Goal: Book appointment/travel/reservation

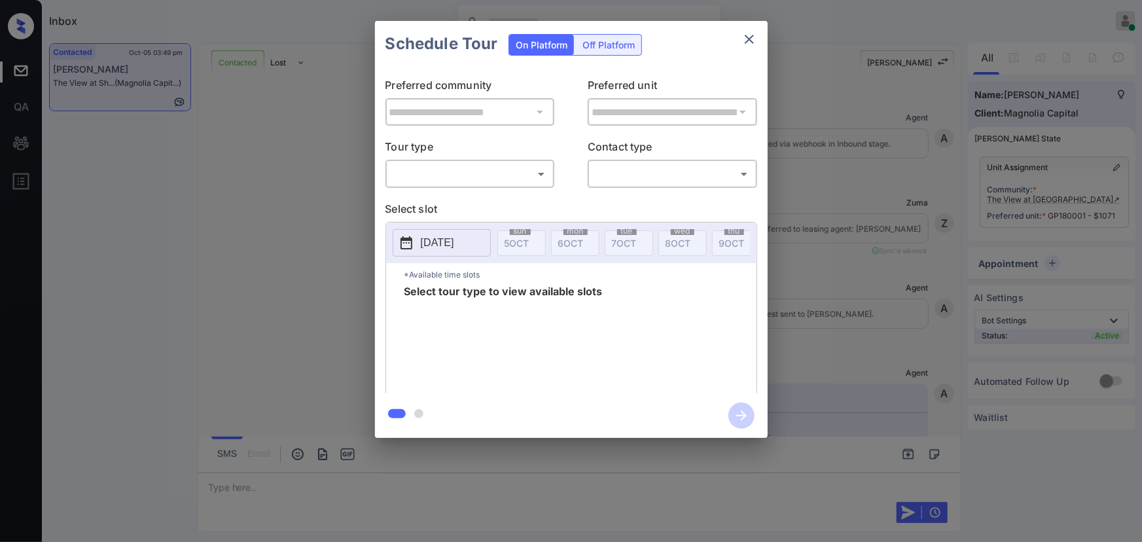
scroll to position [4423, 0]
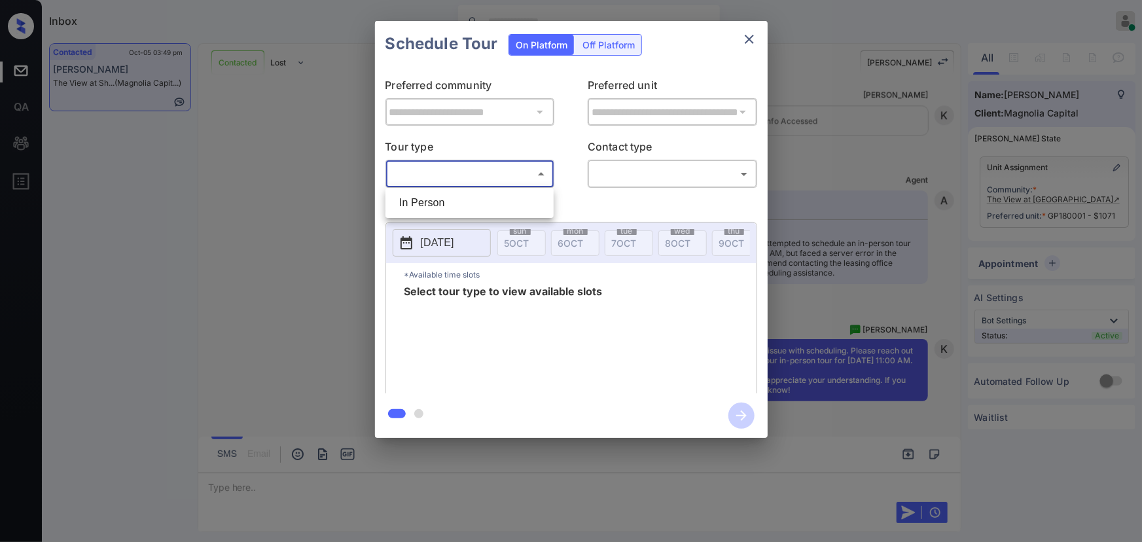
click at [466, 176] on body "Inbox [PERSON_NAME] Online Set yourself offline Set yourself on break Profile S…" at bounding box center [571, 271] width 1142 height 542
drag, startPoint x: 457, startPoint y: 203, endPoint x: 587, endPoint y: 198, distance: 130.4
click at [457, 203] on li "In Person" at bounding box center [470, 203] width 162 height 24
type input "********"
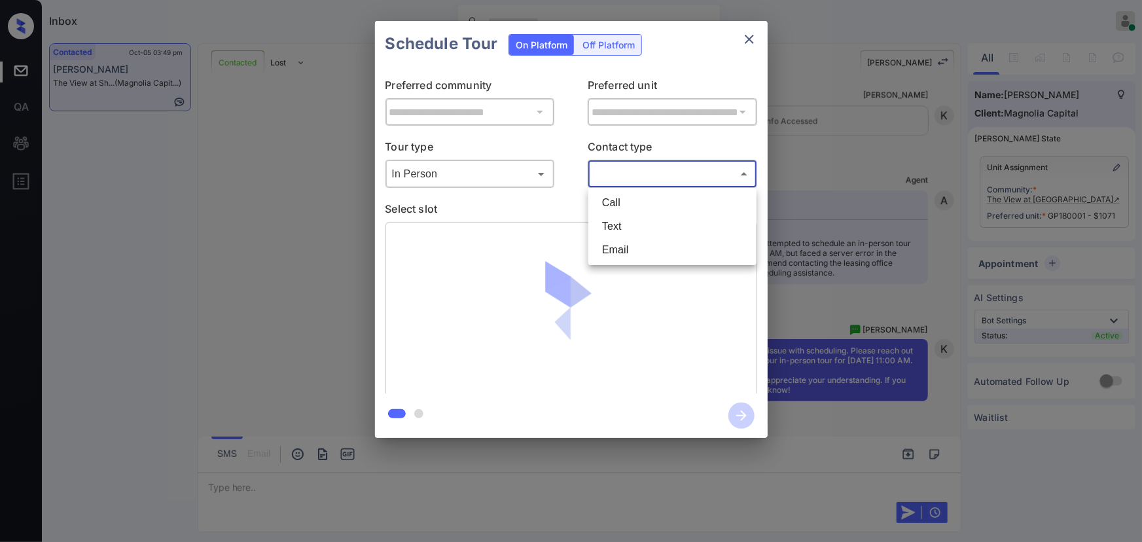
click at [630, 173] on body "Inbox Kenneth Umali Online Set yourself offline Set yourself on break Profile S…" at bounding box center [571, 271] width 1142 height 542
click at [615, 228] on li "Text" at bounding box center [673, 227] width 162 height 24
type input "****"
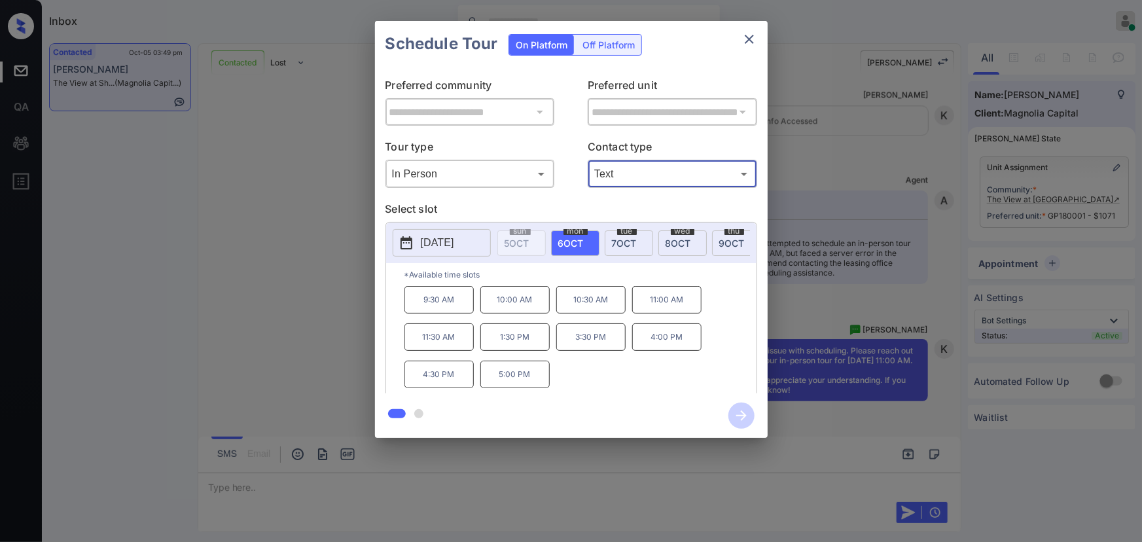
click at [672, 238] on span "8 OCT" at bounding box center [679, 243] width 26 height 11
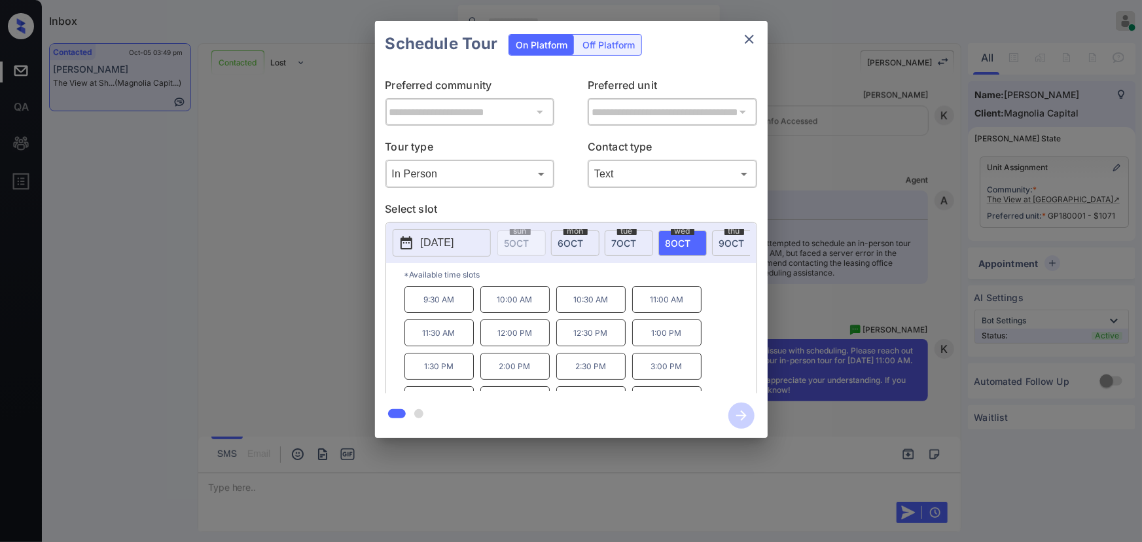
click at [665, 304] on p "11:00 AM" at bounding box center [666, 299] width 69 height 27
click at [858, 294] on div "**********" at bounding box center [571, 229] width 1142 height 459
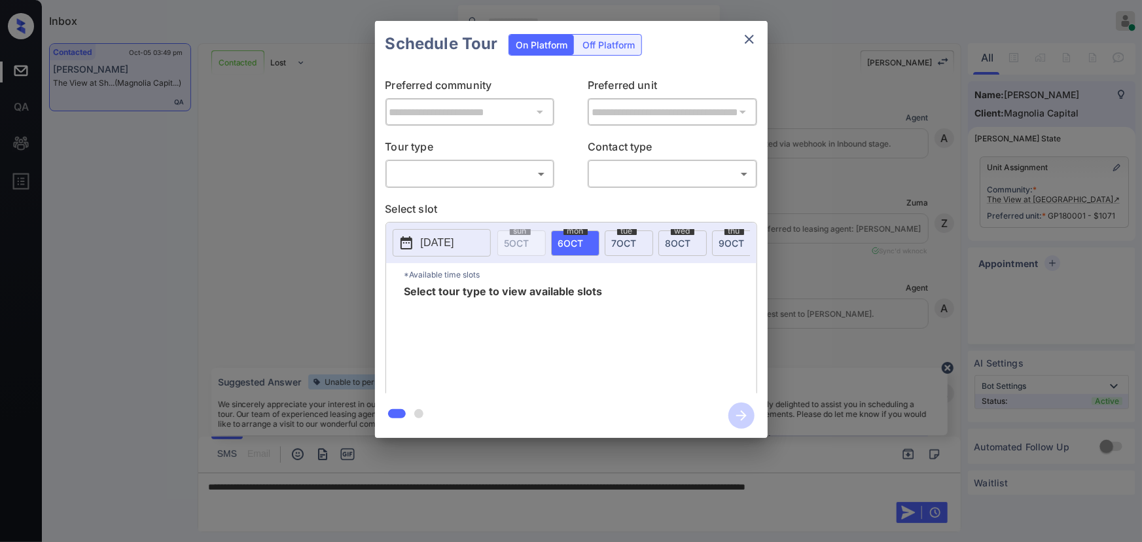
click at [482, 179] on body "Inbox [PERSON_NAME] Online Set yourself offline Set yourself on break Profile S…" at bounding box center [571, 271] width 1142 height 542
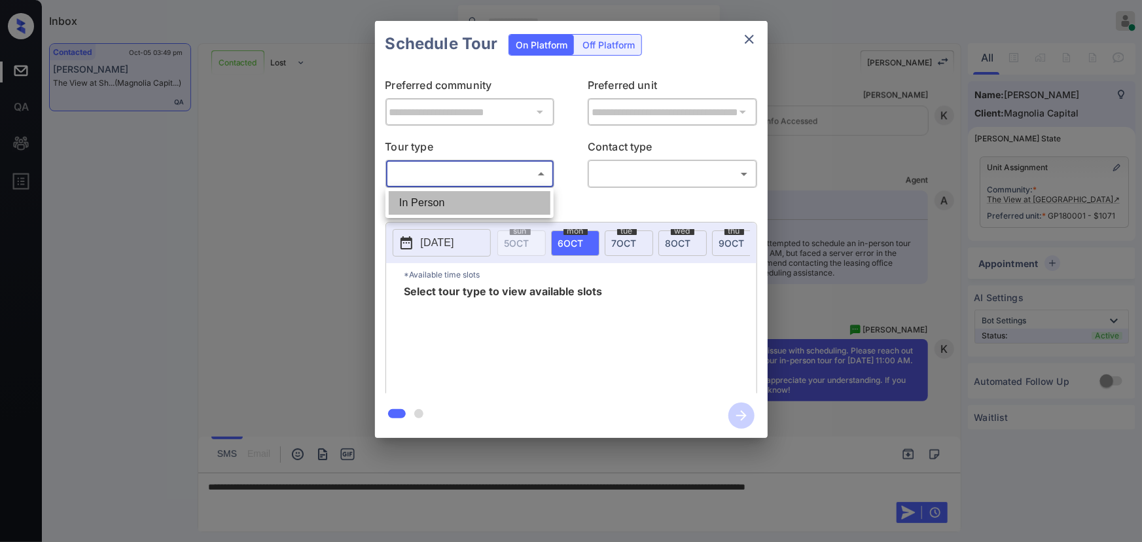
click at [473, 201] on li "In Person" at bounding box center [470, 203] width 162 height 24
type input "********"
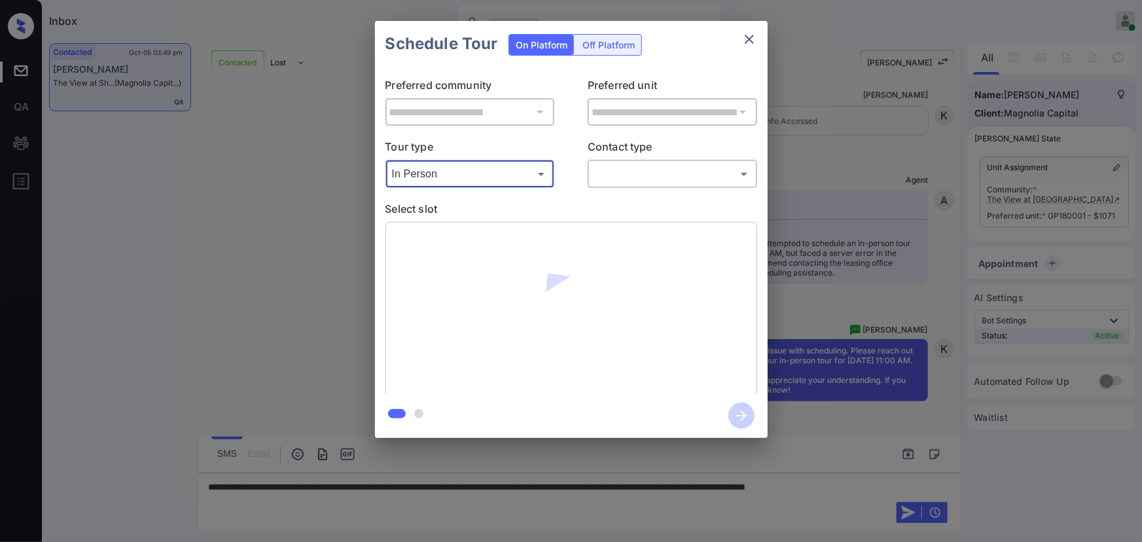
click at [625, 177] on body "Inbox [PERSON_NAME] Online Set yourself offline Set yourself on break Profile S…" at bounding box center [571, 271] width 1142 height 542
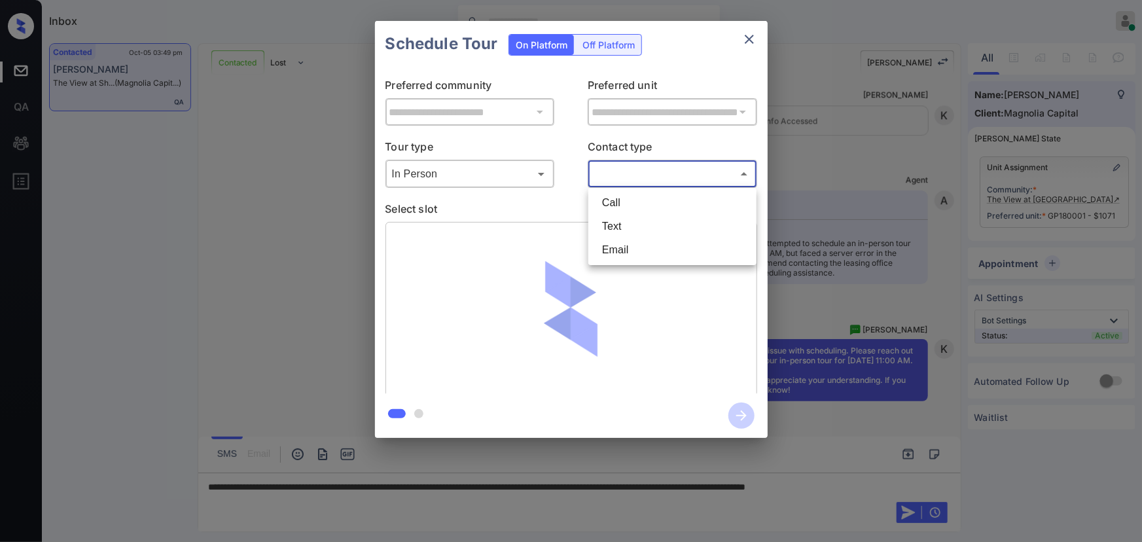
click at [626, 219] on li "Text" at bounding box center [673, 227] width 162 height 24
type input "****"
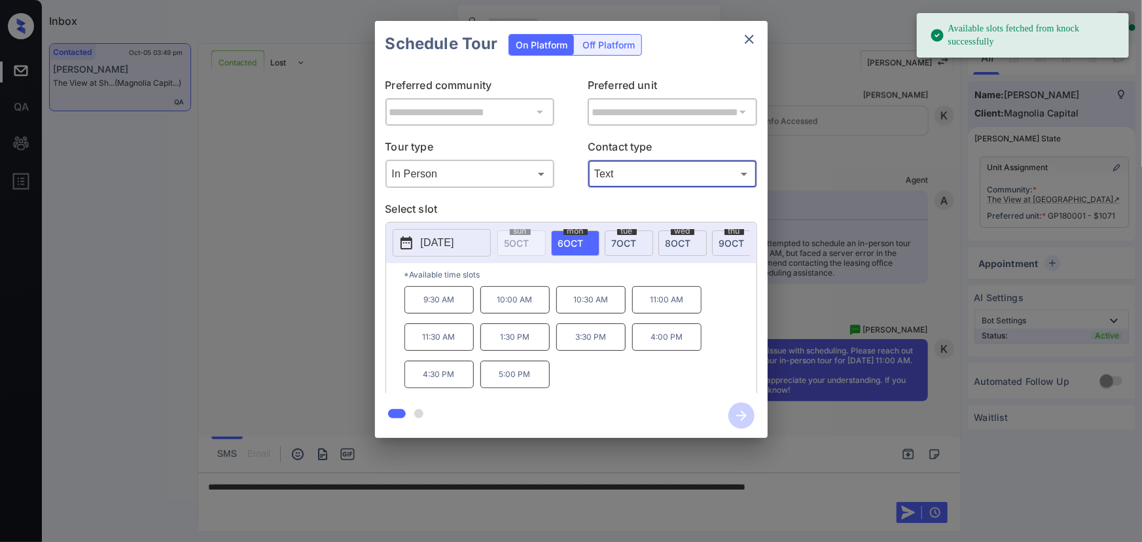
click at [685, 241] on span "[DATE]" at bounding box center [679, 243] width 26 height 11
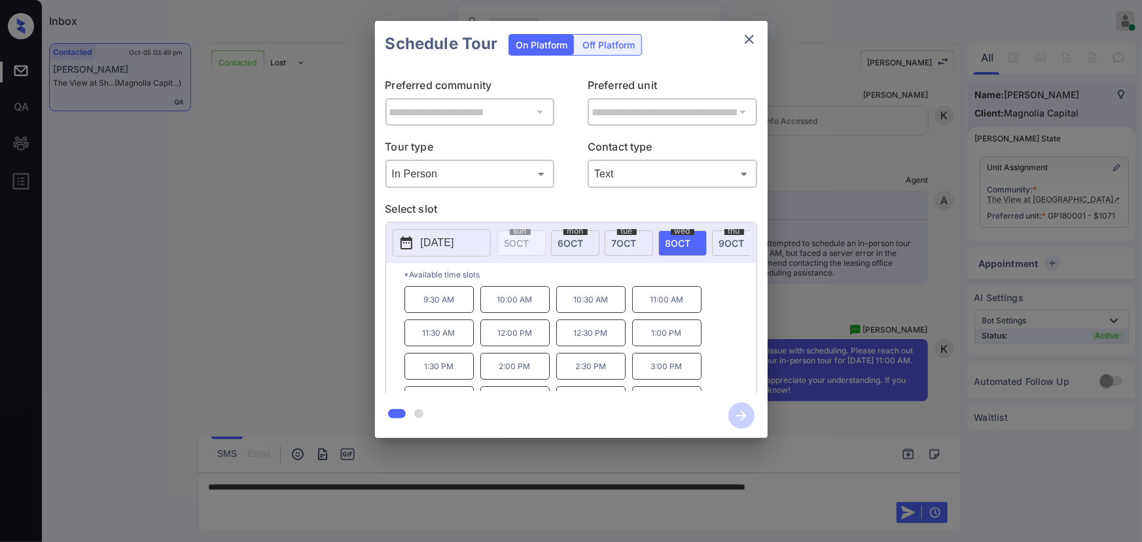
click at [664, 308] on p "11:00 AM" at bounding box center [666, 299] width 69 height 27
click at [805, 426] on div "**********" at bounding box center [571, 229] width 1142 height 459
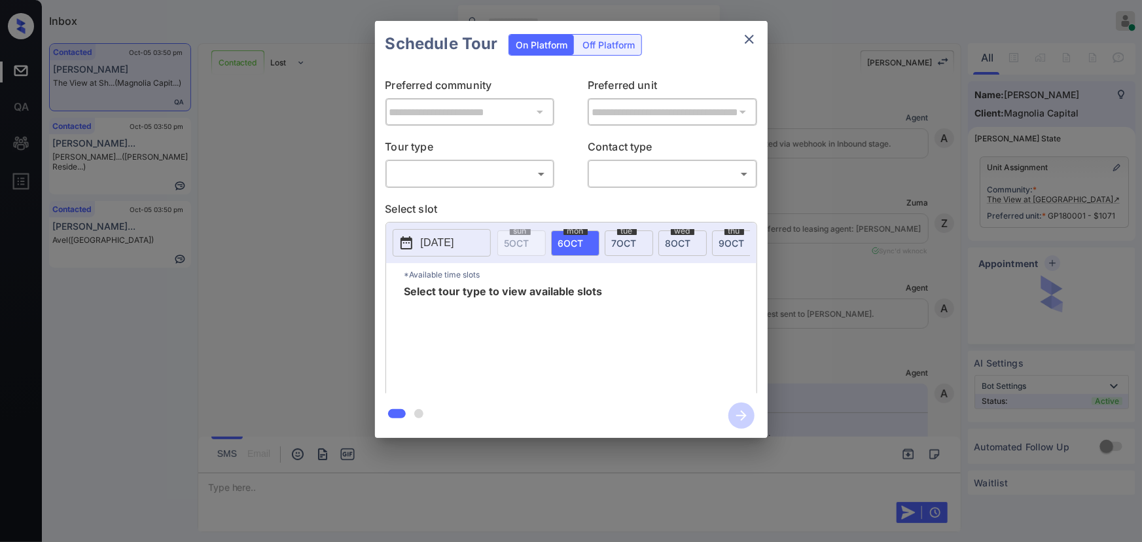
scroll to position [4423, 0]
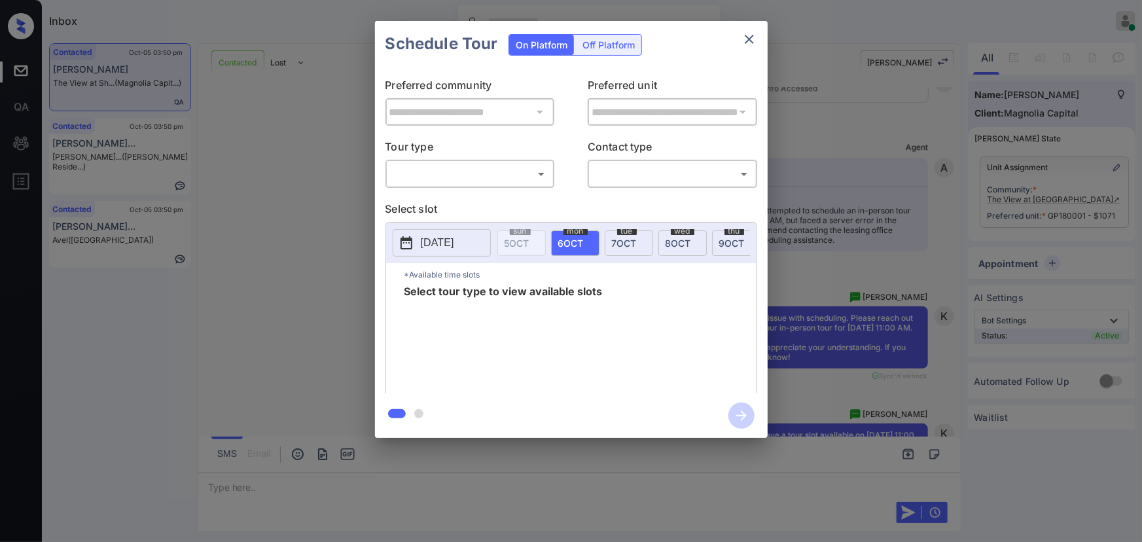
click at [505, 178] on body "Inbox Kenneth Umali Online Set yourself offline Set yourself on break Profile S…" at bounding box center [571, 271] width 1142 height 542
click at [457, 204] on li "In Person" at bounding box center [470, 203] width 162 height 24
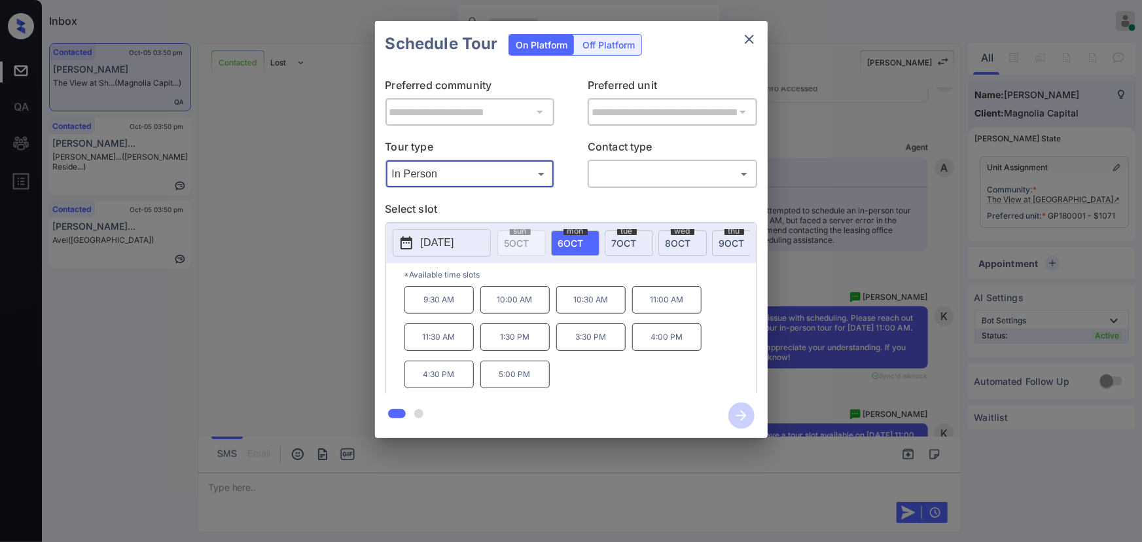
type input "********"
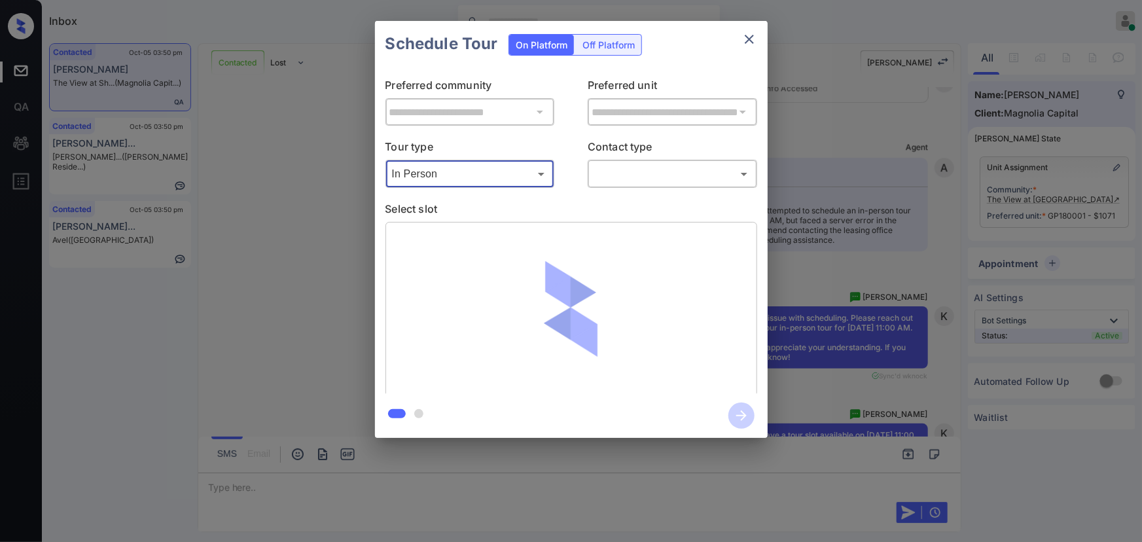
click at [681, 177] on body "Inbox Kenneth Umali Online Set yourself offline Set yourself on break Profile S…" at bounding box center [571, 271] width 1142 height 542
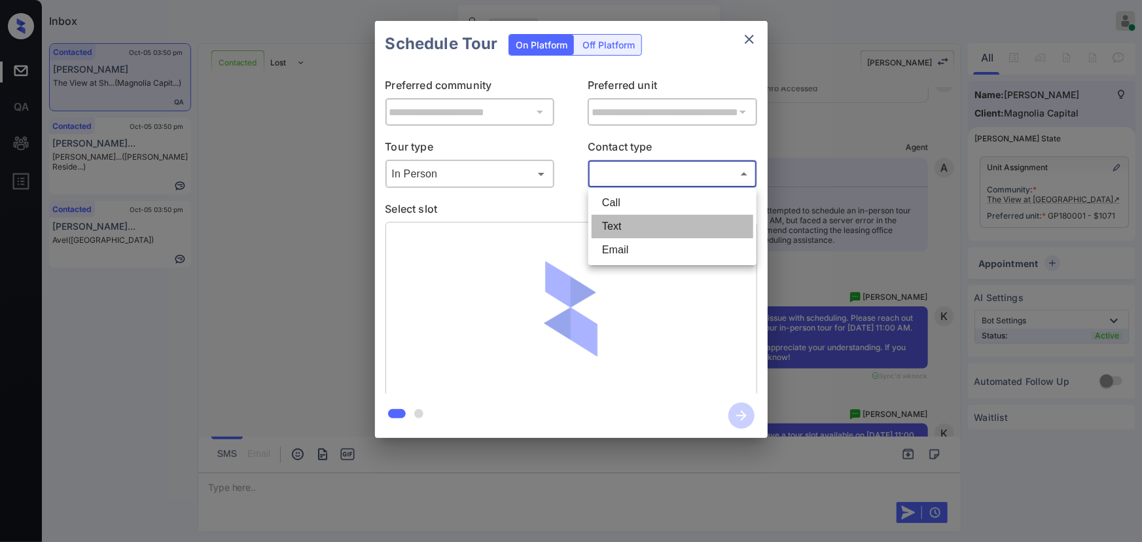
click at [634, 227] on li "Text" at bounding box center [673, 227] width 162 height 24
type input "****"
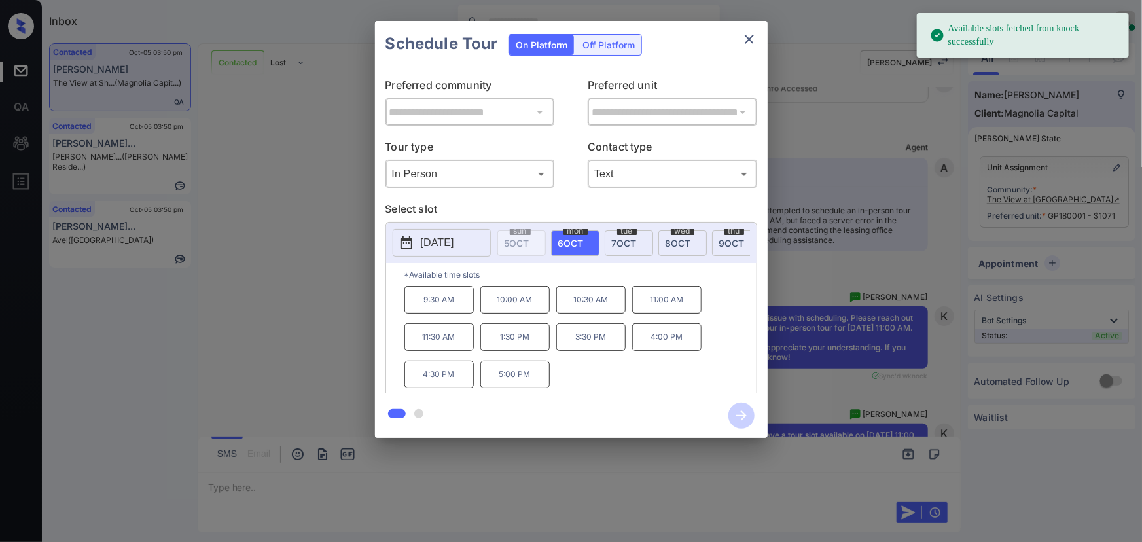
click at [675, 232] on span "wed" at bounding box center [683, 231] width 24 height 8
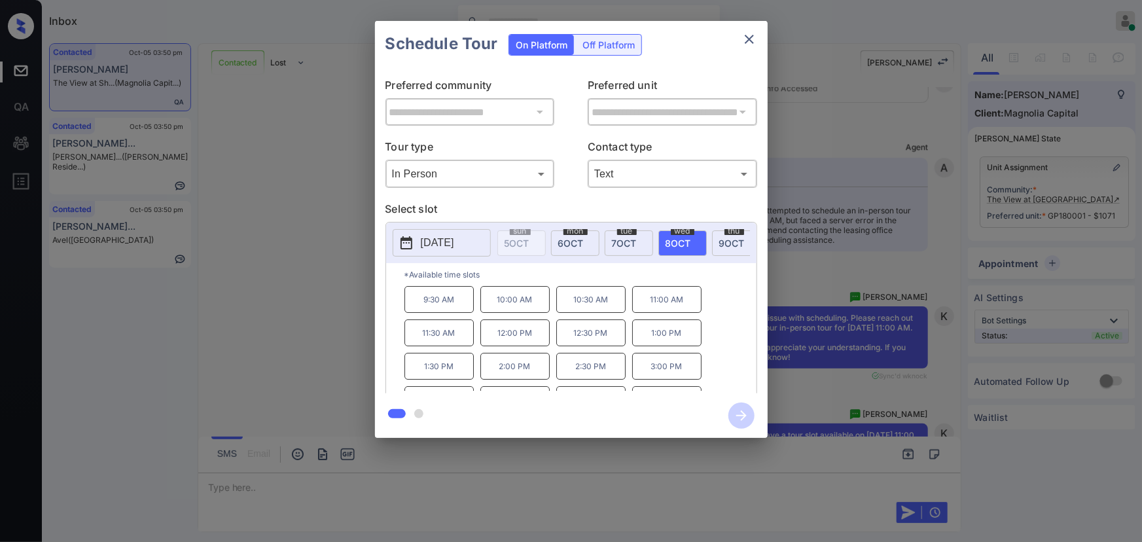
click at [667, 307] on p "11:00 AM" at bounding box center [666, 299] width 69 height 27
click at [745, 418] on icon "button" at bounding box center [742, 416] width 26 height 26
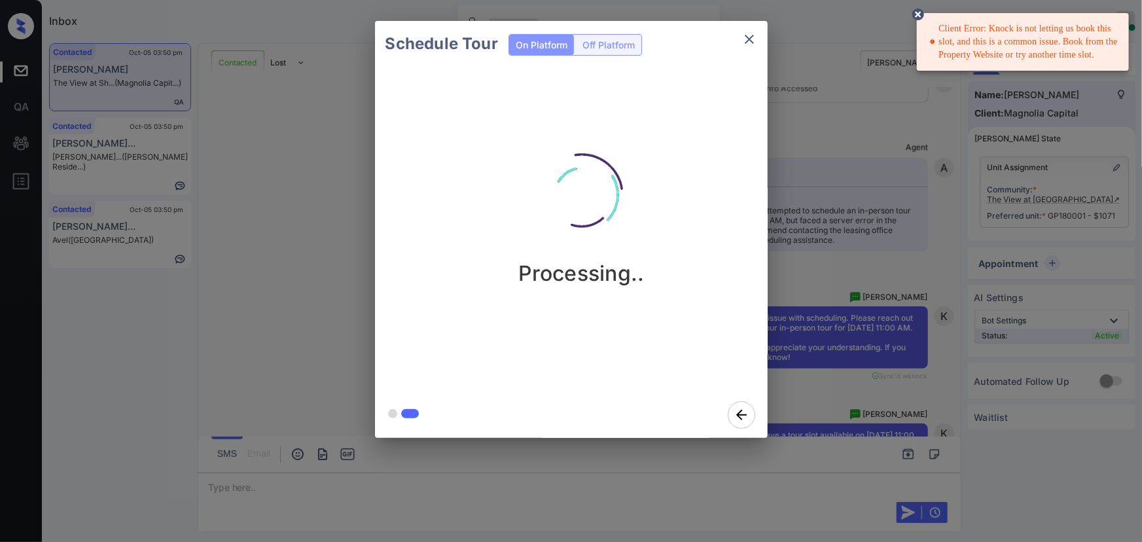
drag, startPoint x: 1093, startPoint y: 58, endPoint x: 956, endPoint y: 33, distance: 139.8
click at [947, 29] on div "Client Error: Knock is not letting us book this slot, and this is a common issu…" at bounding box center [1024, 42] width 189 height 50
click at [983, 39] on div "Client Error: Knock is not letting us book this slot, and this is a common issu…" at bounding box center [1024, 42] width 189 height 50
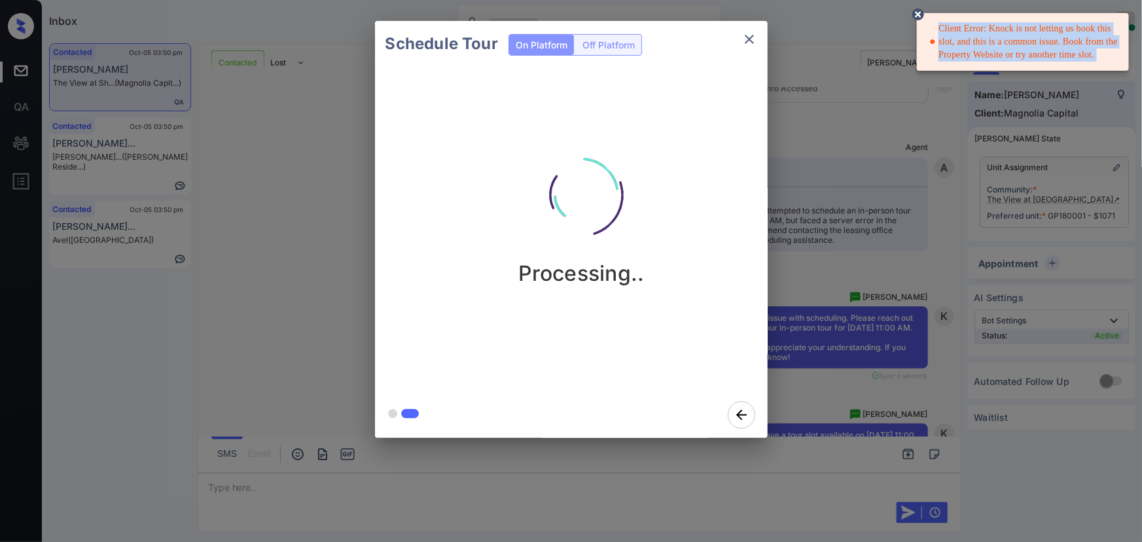
click at [983, 39] on div "Client Error: Knock is not letting us book this slot, and this is a common issu…" at bounding box center [1024, 42] width 189 height 50
copy div "Client Error: Knock is not letting us book this slot, and this is a common issu…"
click at [921, 12] on circle at bounding box center [919, 14] width 8 height 8
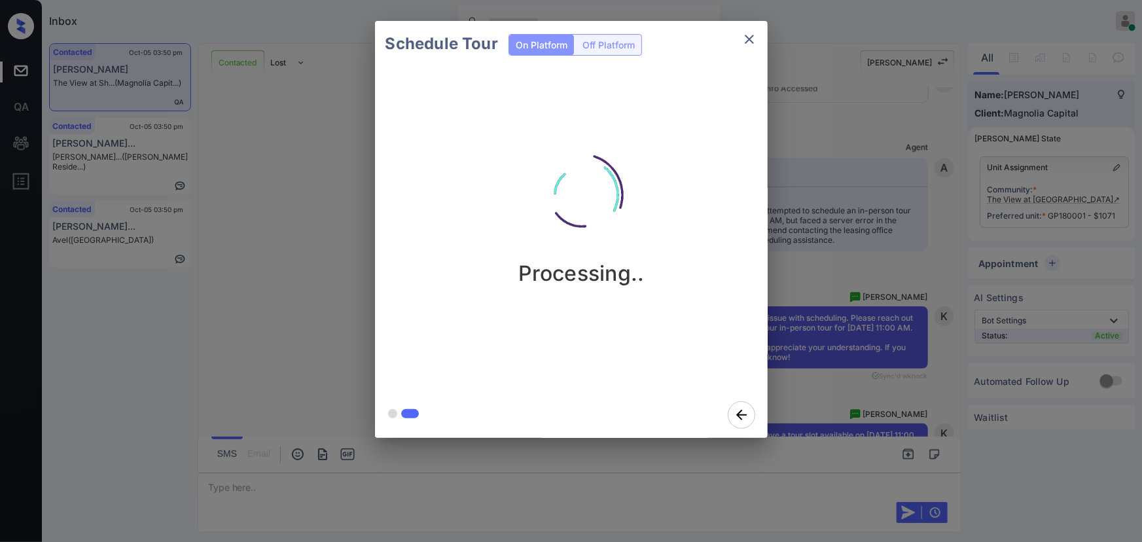
click at [752, 43] on icon "close" at bounding box center [749, 39] width 9 height 9
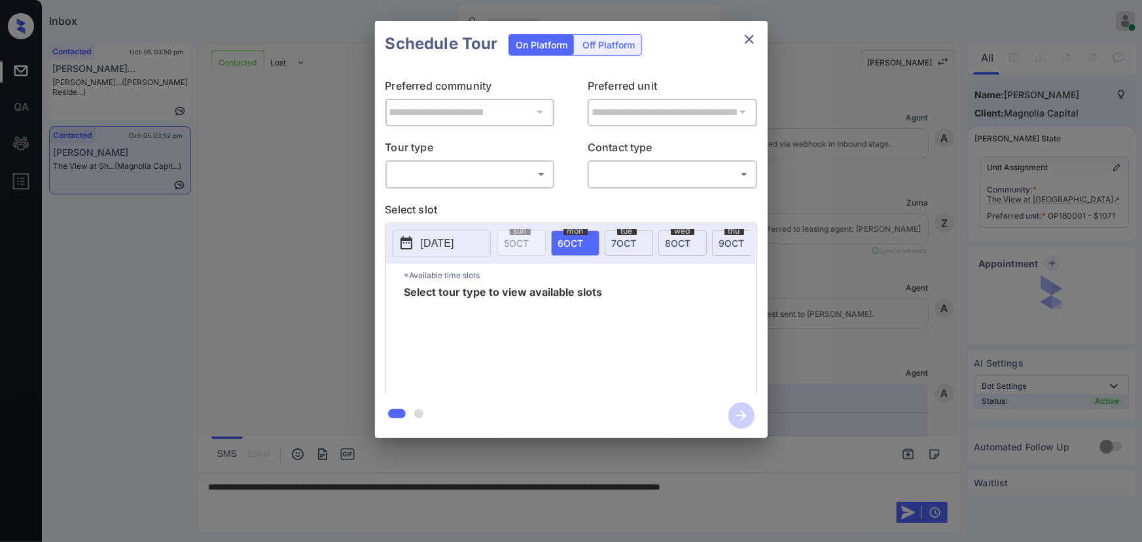
scroll to position [4820, 0]
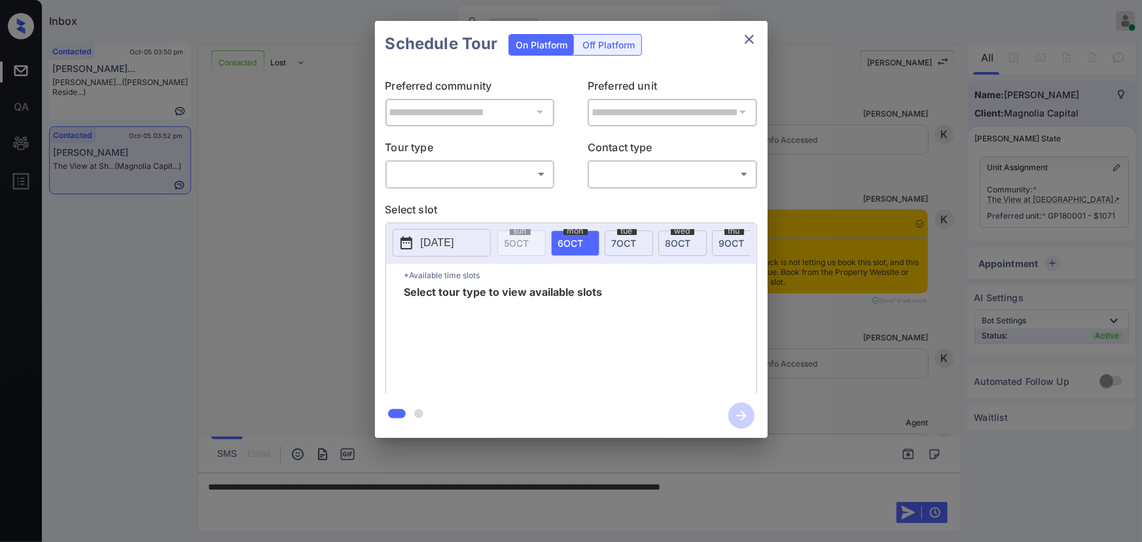
click at [602, 45] on div "Off Platform" at bounding box center [608, 45] width 65 height 20
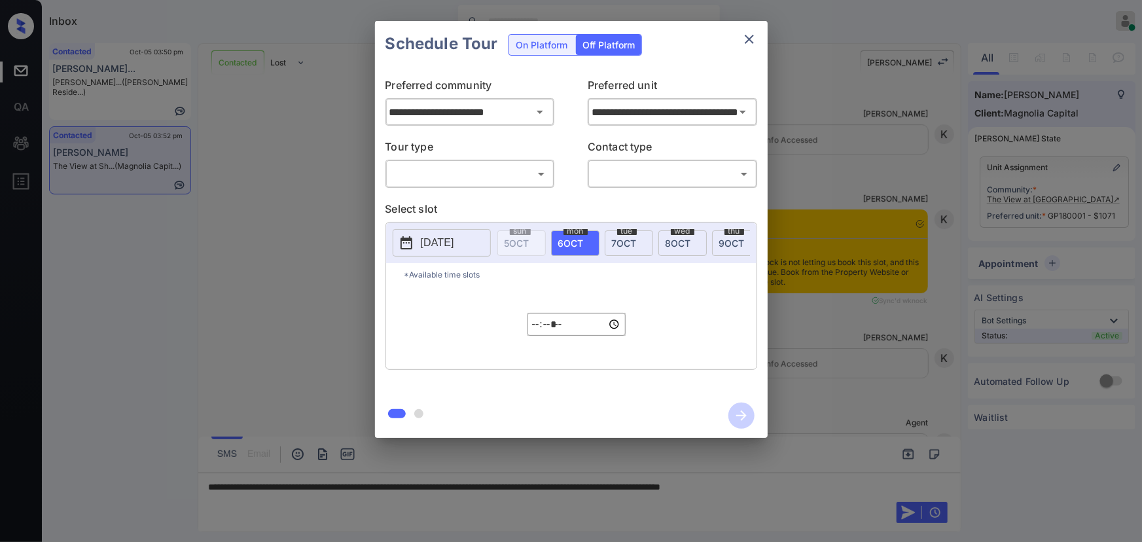
click at [488, 175] on body "Inbox Kenneth Umali Online Set yourself offline Set yourself on break Profile S…" at bounding box center [571, 271] width 1142 height 542
click at [449, 204] on li "In Person" at bounding box center [470, 203] width 162 height 24
type input "********"
click at [644, 175] on body "Inbox Kenneth Umali Online Set yourself offline Set yourself on break Profile S…" at bounding box center [571, 271] width 1142 height 542
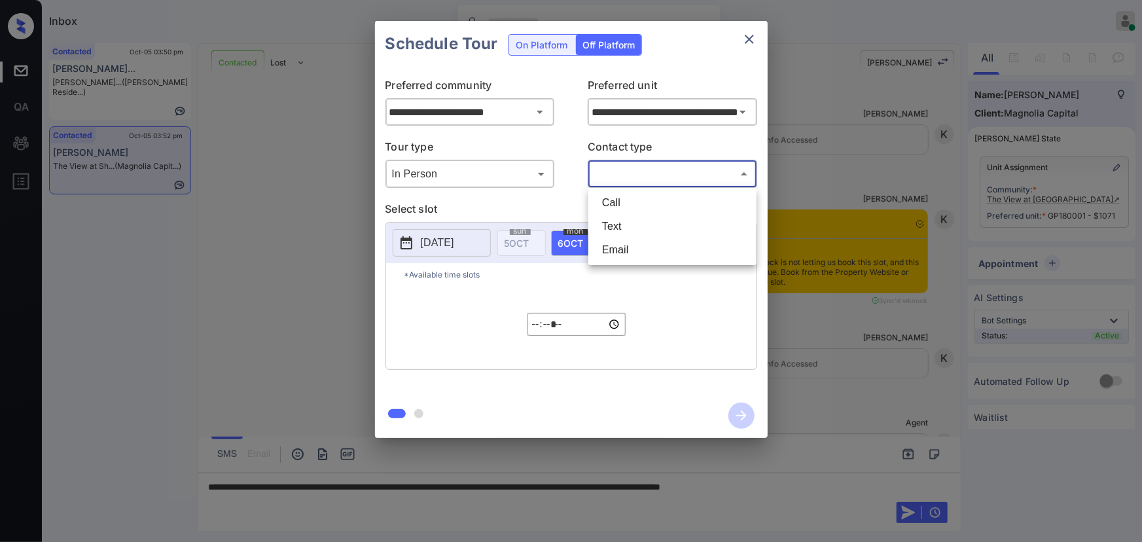
click at [613, 227] on li "Text" at bounding box center [673, 227] width 162 height 24
type input "****"
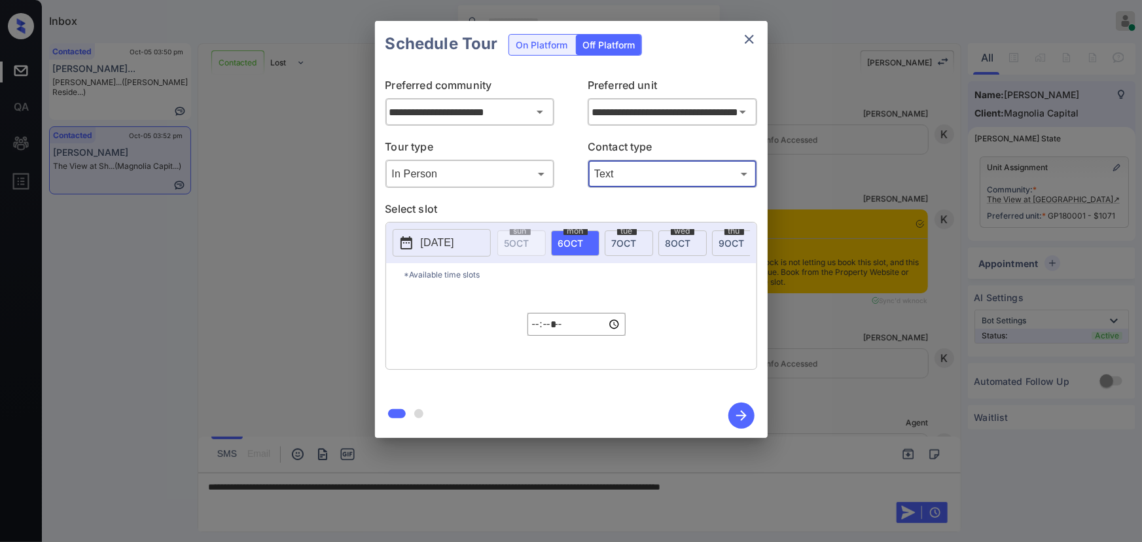
click at [680, 239] on span "[DATE]" at bounding box center [679, 243] width 26 height 11
click at [437, 243] on p "[DATE]" at bounding box center [437, 243] width 33 height 16
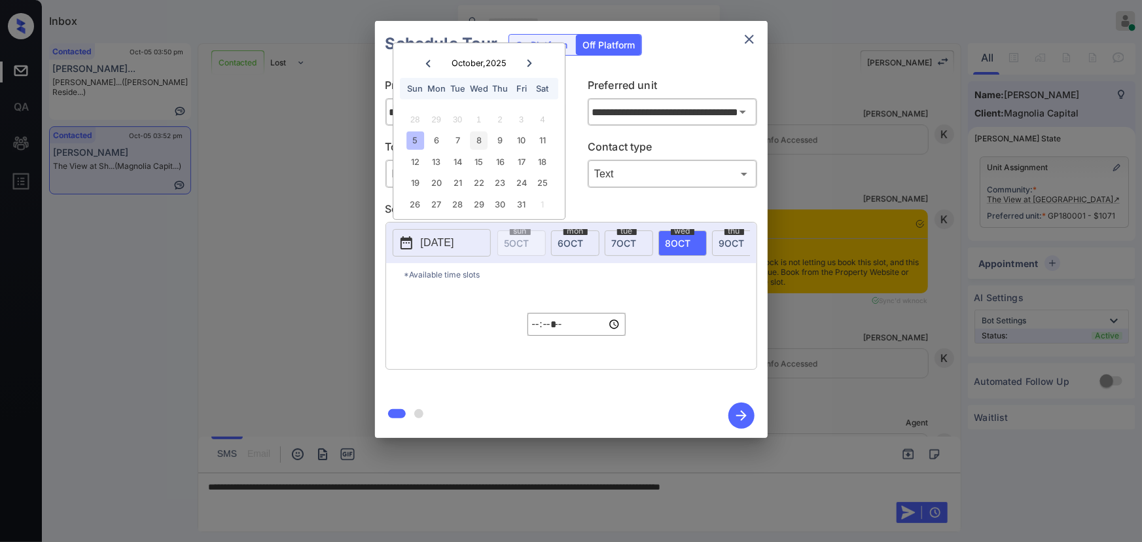
click at [480, 138] on div "8" at bounding box center [479, 141] width 18 height 18
type input "**********"
click at [541, 331] on input "*****" at bounding box center [577, 324] width 98 height 23
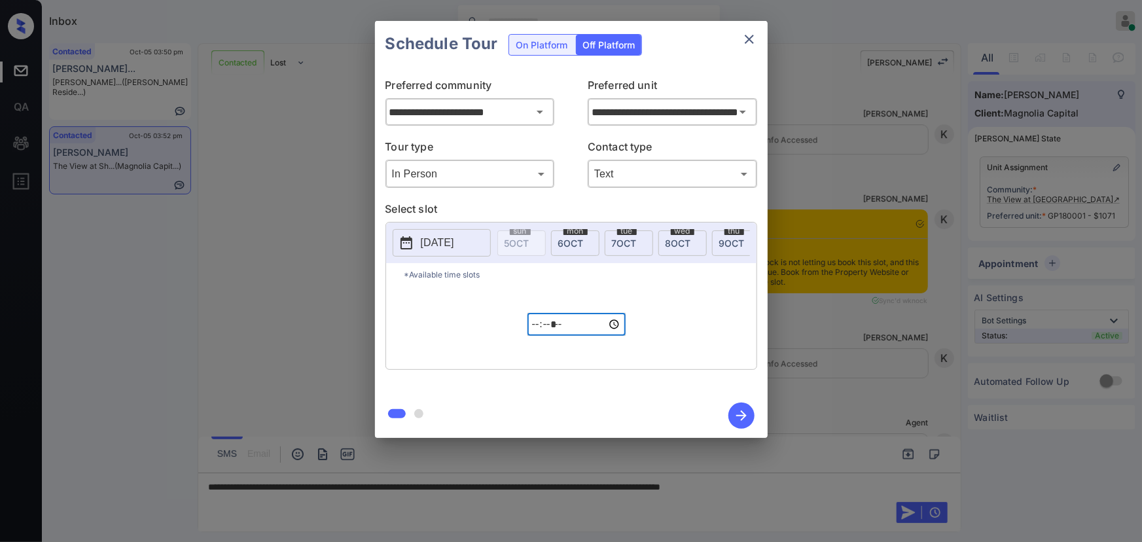
type input "*****"
click at [740, 412] on icon "button" at bounding box center [742, 416] width 26 height 26
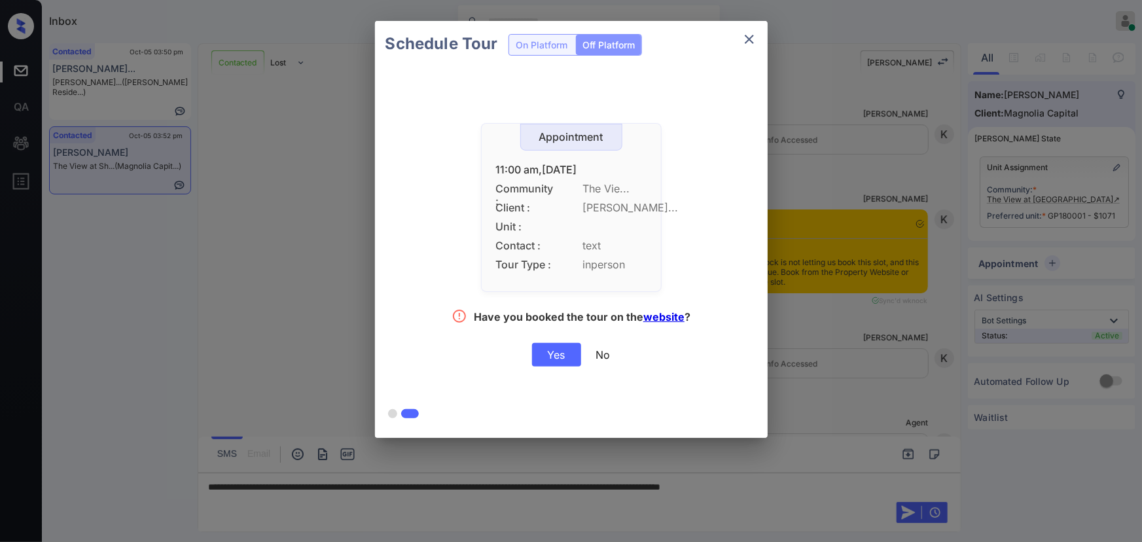
click at [556, 355] on div "Yes" at bounding box center [556, 355] width 49 height 24
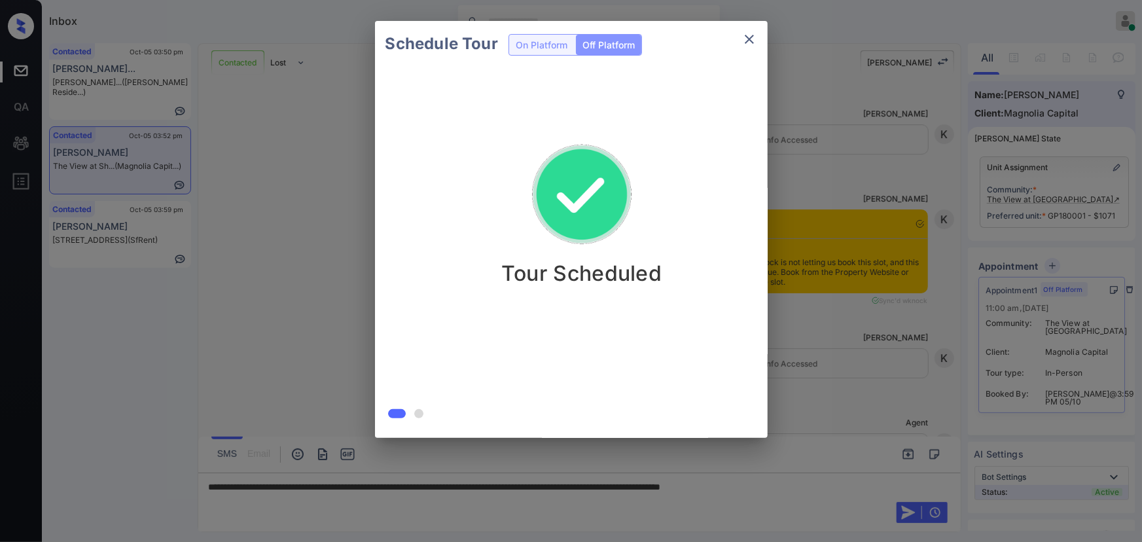
click at [359, 512] on div at bounding box center [571, 271] width 1142 height 542
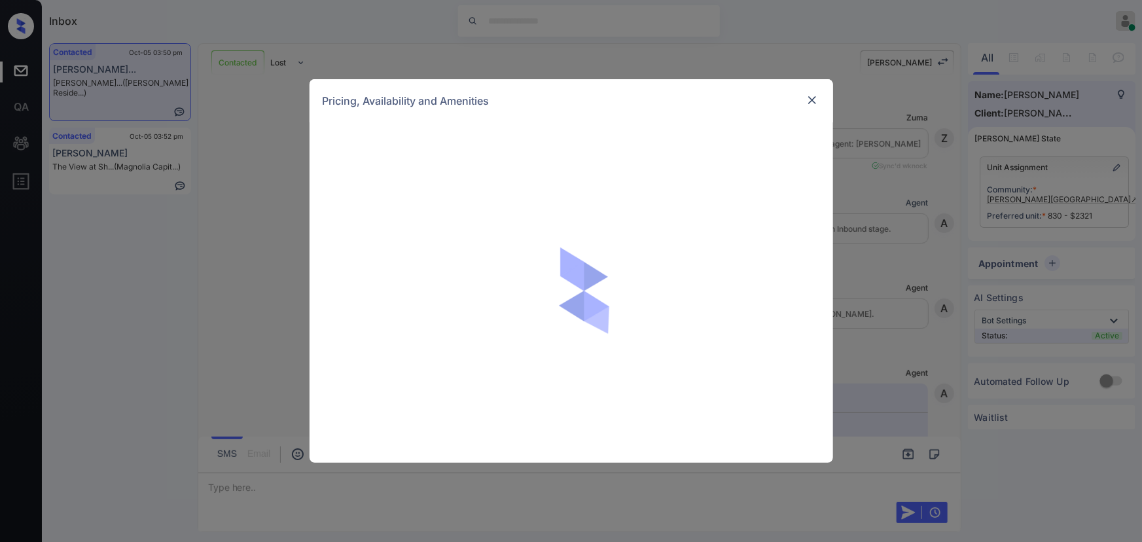
scroll to position [911, 0]
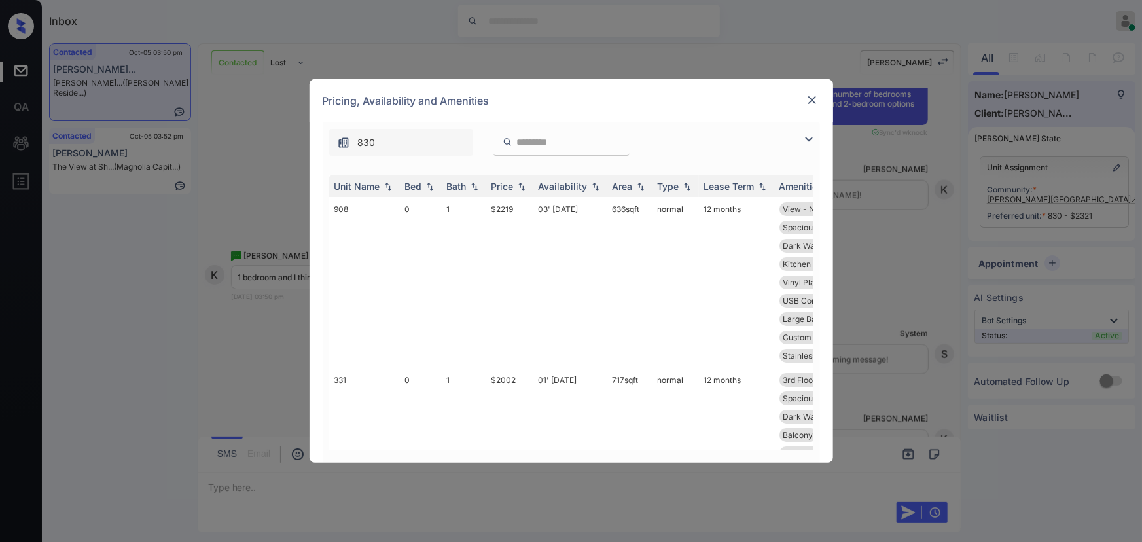
click at [805, 134] on img at bounding box center [809, 140] width 16 height 16
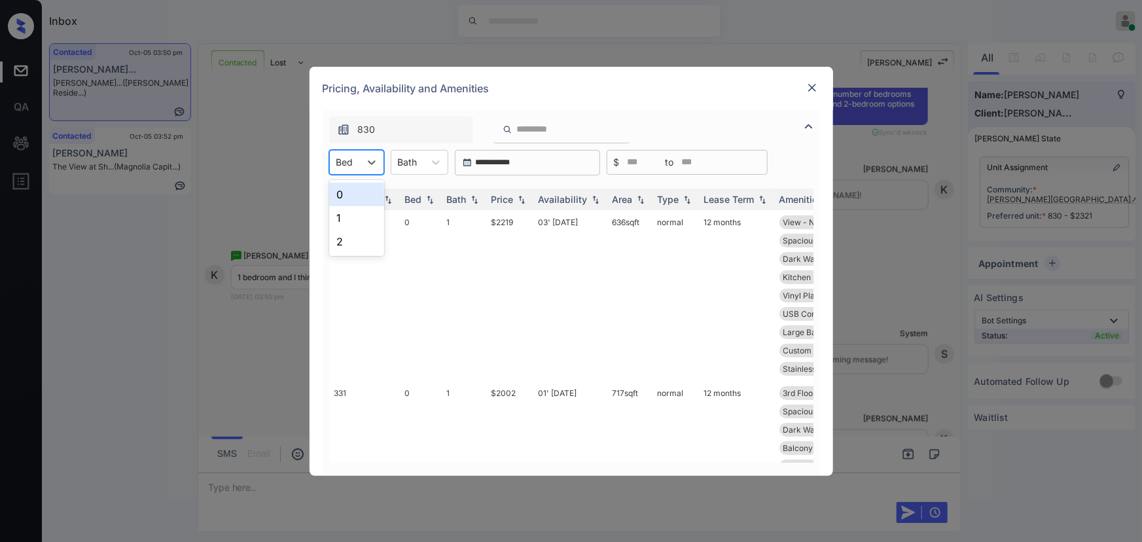
click at [350, 164] on div at bounding box center [344, 162] width 17 height 14
click at [340, 211] on div "1" at bounding box center [356, 218] width 55 height 24
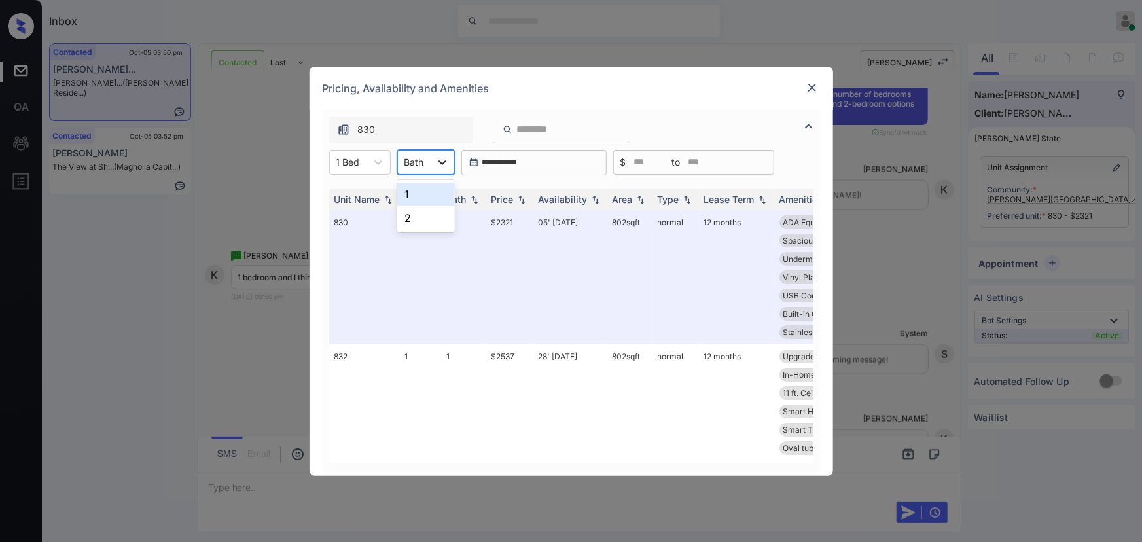
click at [445, 160] on icon at bounding box center [442, 162] width 13 height 13
click at [412, 190] on div "1" at bounding box center [426, 195] width 58 height 24
click at [517, 196] on img at bounding box center [521, 198] width 13 height 9
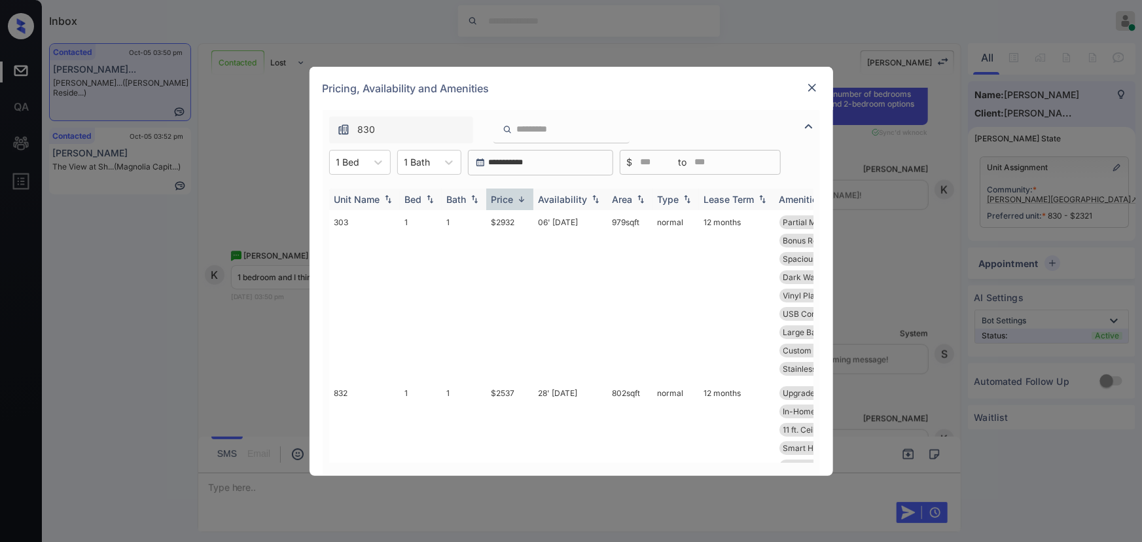
click at [518, 195] on img at bounding box center [521, 199] width 13 height 10
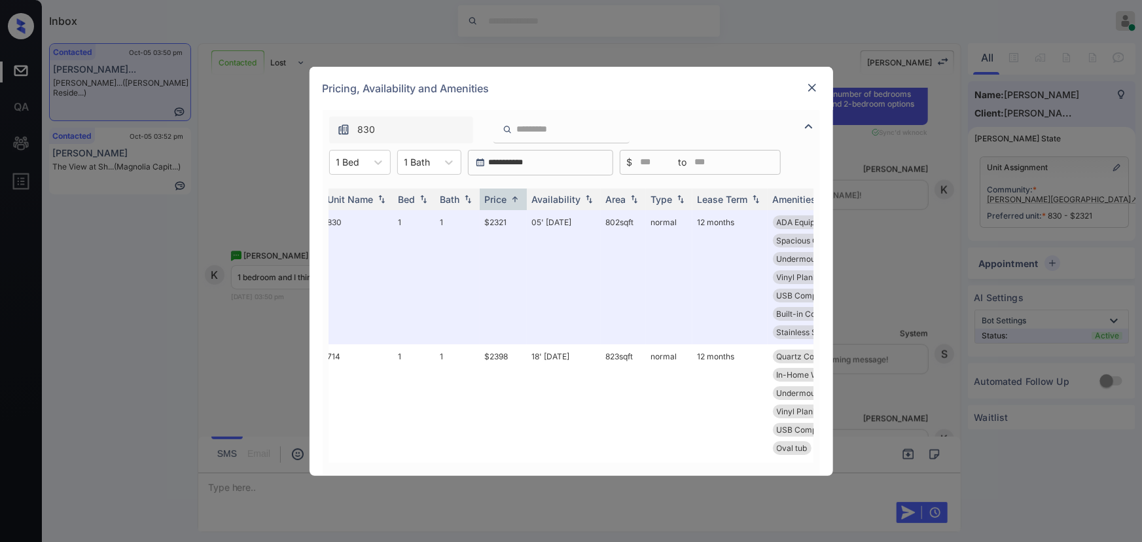
scroll to position [0, 0]
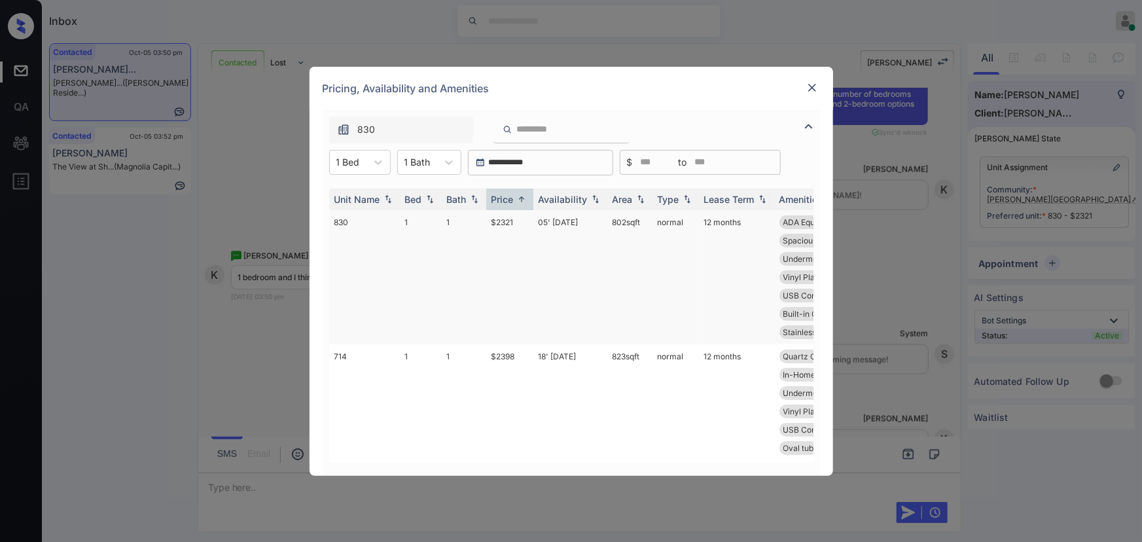
click at [507, 219] on td "$2321" at bounding box center [509, 277] width 47 height 134
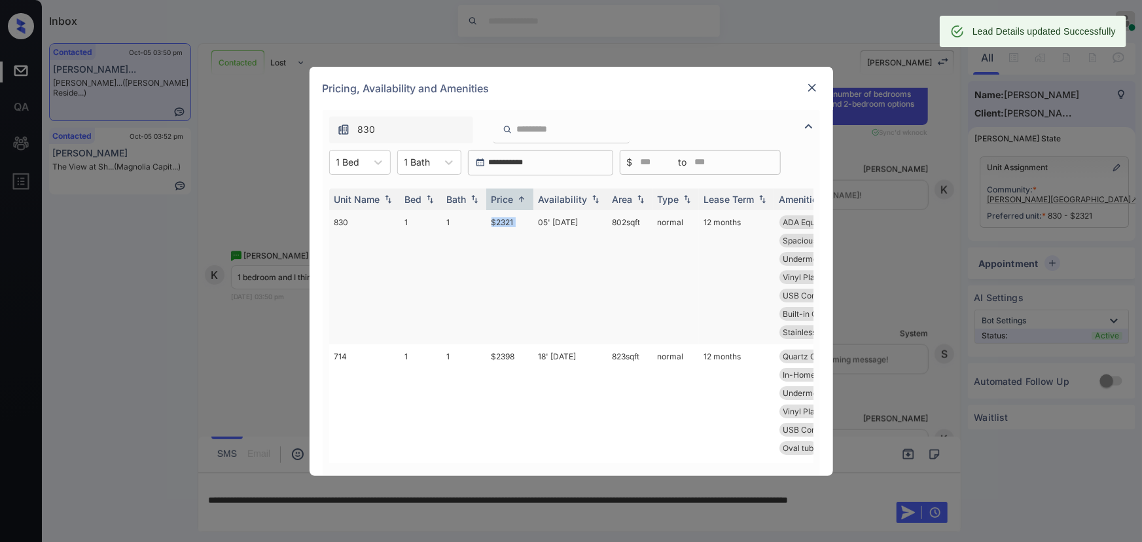
copy td "802 sqft"
drag, startPoint x: 643, startPoint y: 221, endPoint x: 609, endPoint y: 222, distance: 34.1
click at [609, 222] on td "802 sqft" at bounding box center [630, 277] width 45 height 134
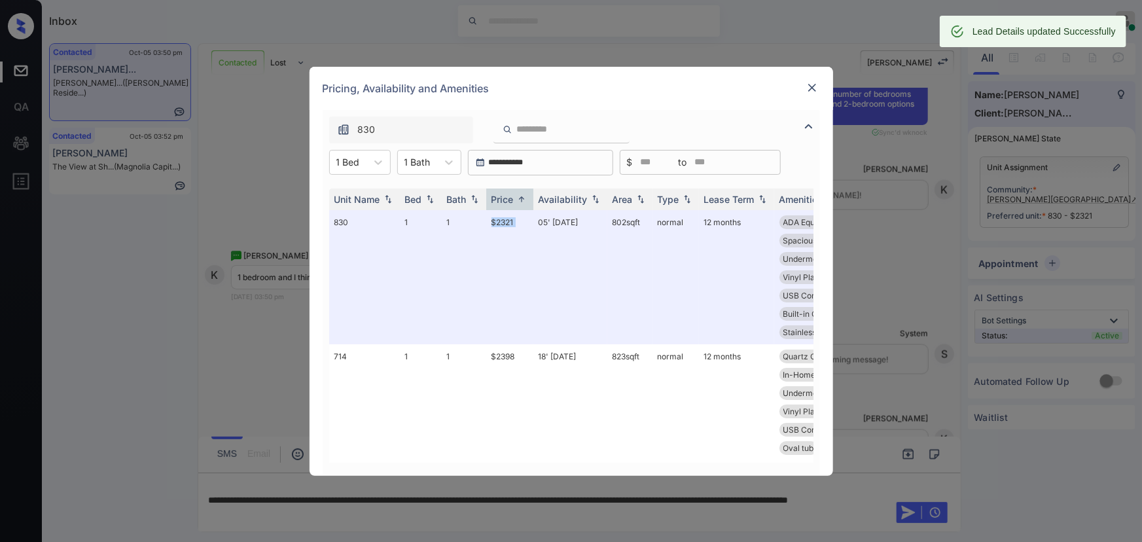
click at [808, 81] on img at bounding box center [812, 87] width 13 height 13
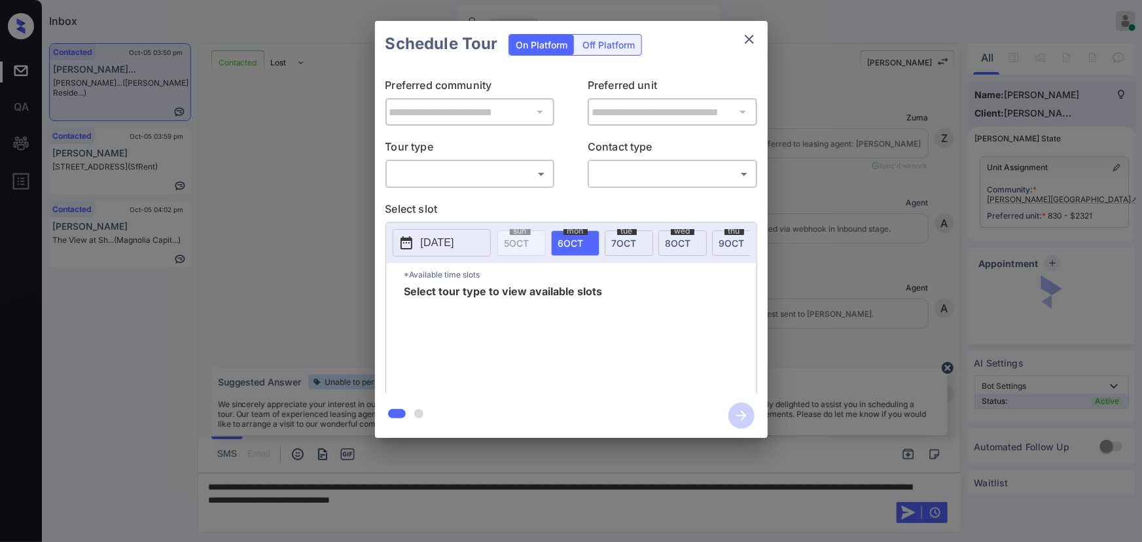
scroll to position [915, 0]
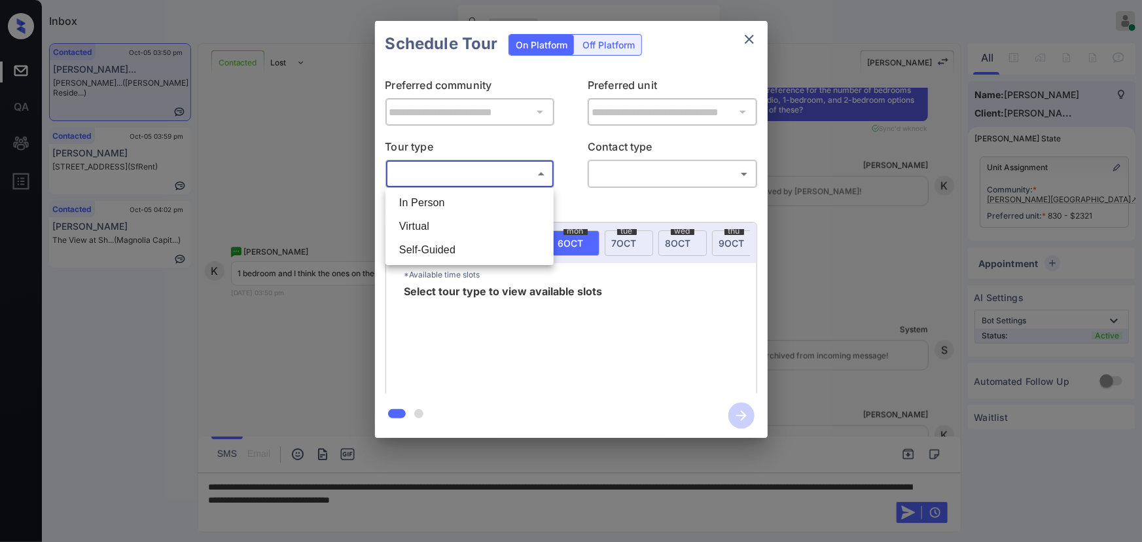
click at [473, 179] on body "Inbox [PERSON_NAME] Online Set yourself offline Set yourself on break Profile S…" at bounding box center [571, 271] width 1142 height 542
click at [441, 198] on li "In Person" at bounding box center [470, 203] width 162 height 24
type input "********"
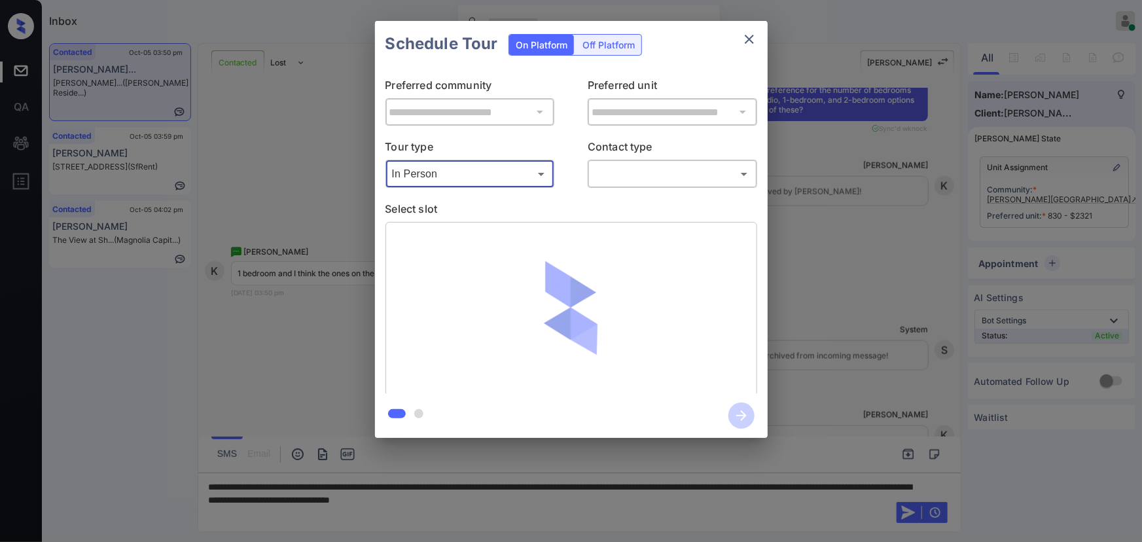
click at [596, 171] on body "Inbox [PERSON_NAME] Online Set yourself offline Set yourself on break Profile S…" at bounding box center [571, 271] width 1142 height 542
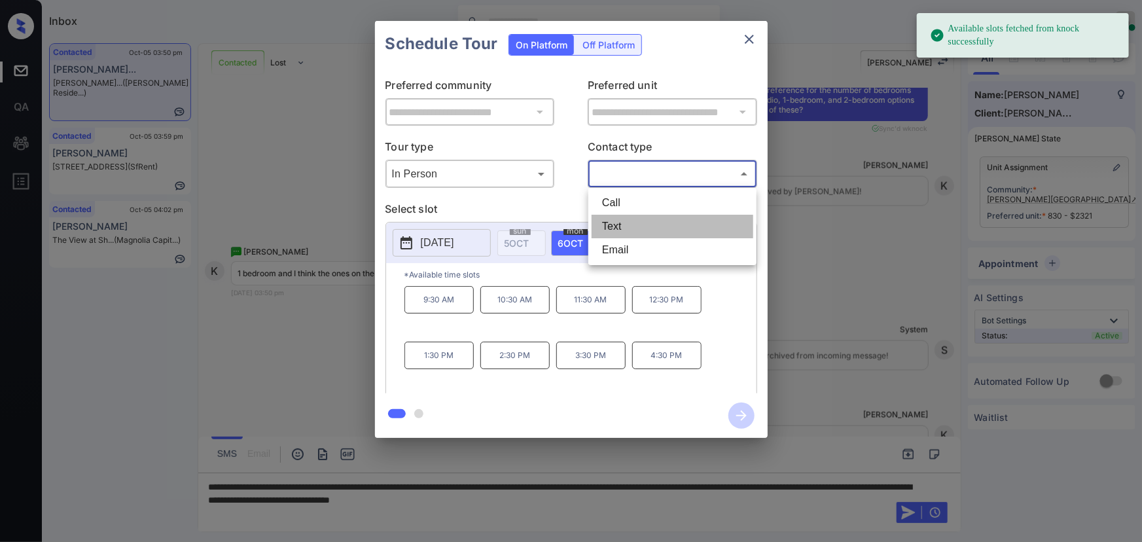
click at [604, 227] on li "Text" at bounding box center [673, 227] width 162 height 24
type input "****"
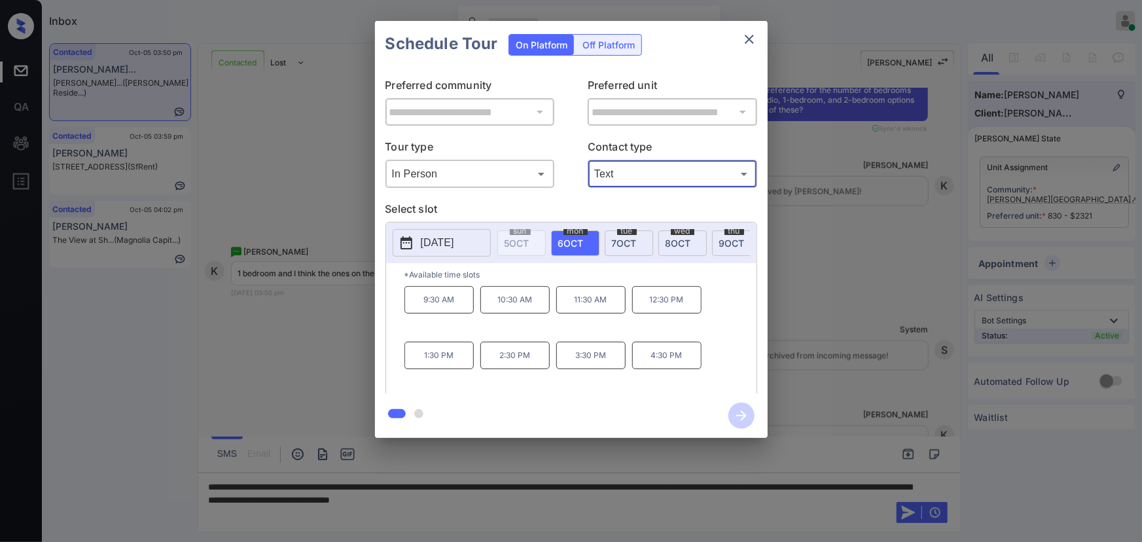
click at [686, 238] on span "[DATE]" at bounding box center [679, 243] width 26 height 11
click at [439, 300] on p "9:30 AM" at bounding box center [439, 299] width 69 height 27
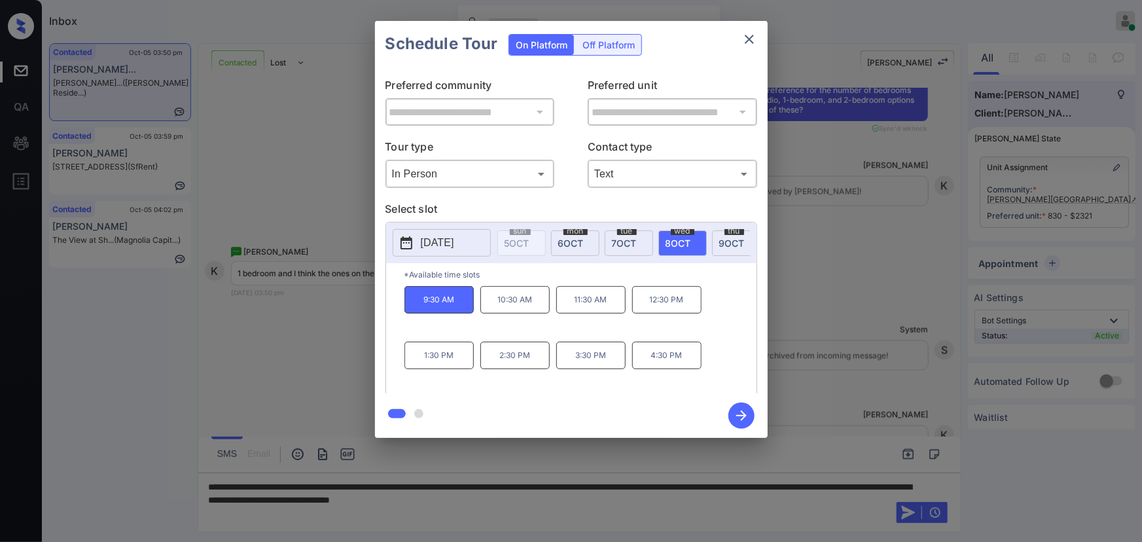
click at [606, 506] on div at bounding box center [571, 271] width 1142 height 542
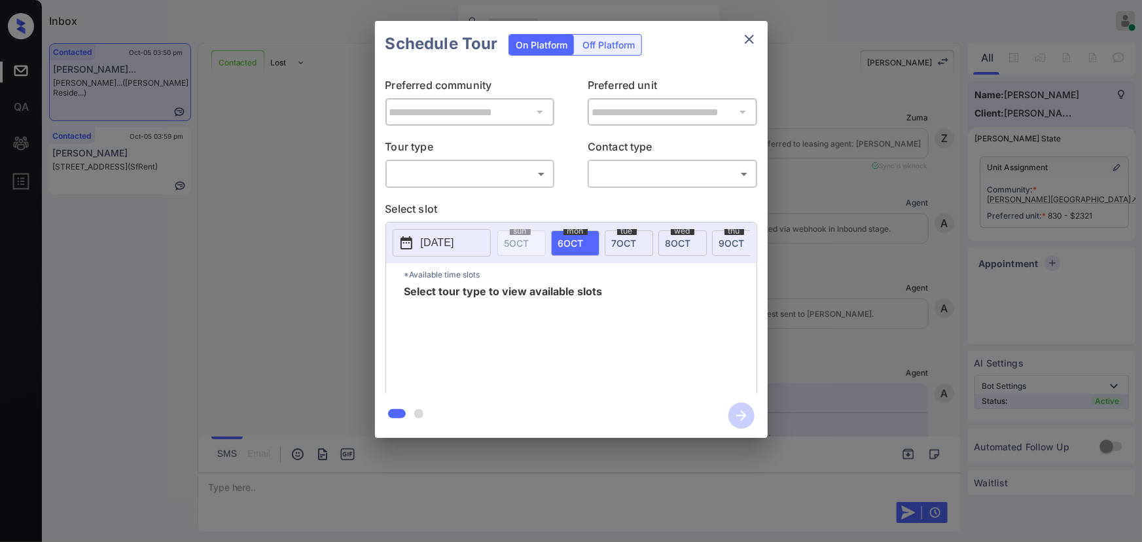
scroll to position [1275, 0]
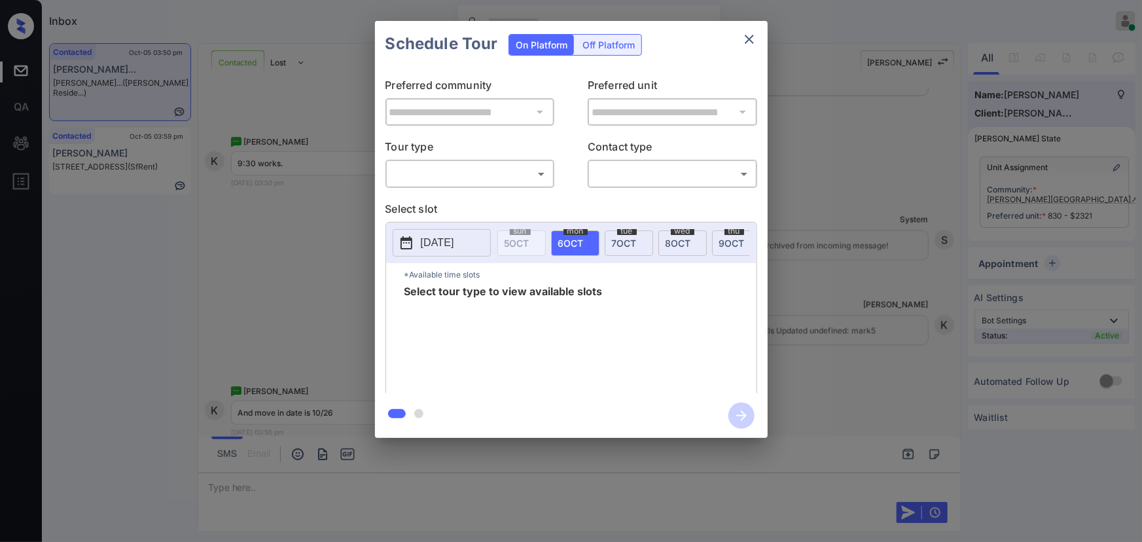
click at [490, 173] on body "Inbox [PERSON_NAME] Online Set yourself offline Set yourself on break Profile S…" at bounding box center [571, 271] width 1142 height 542
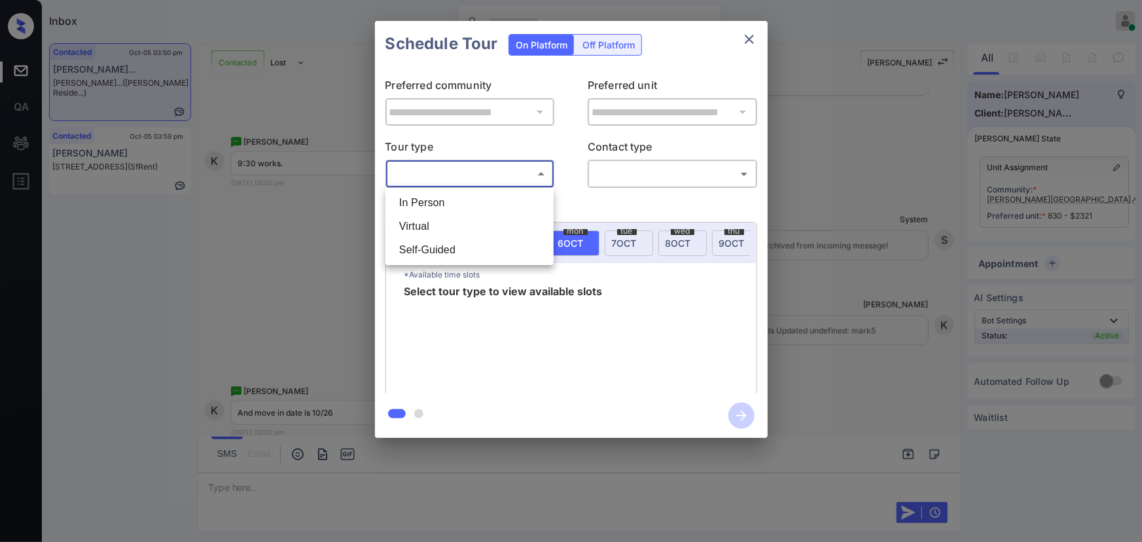
drag, startPoint x: 445, startPoint y: 203, endPoint x: 573, endPoint y: 183, distance: 129.3
click at [446, 202] on li "In Person" at bounding box center [470, 203] width 162 height 24
type input "********"
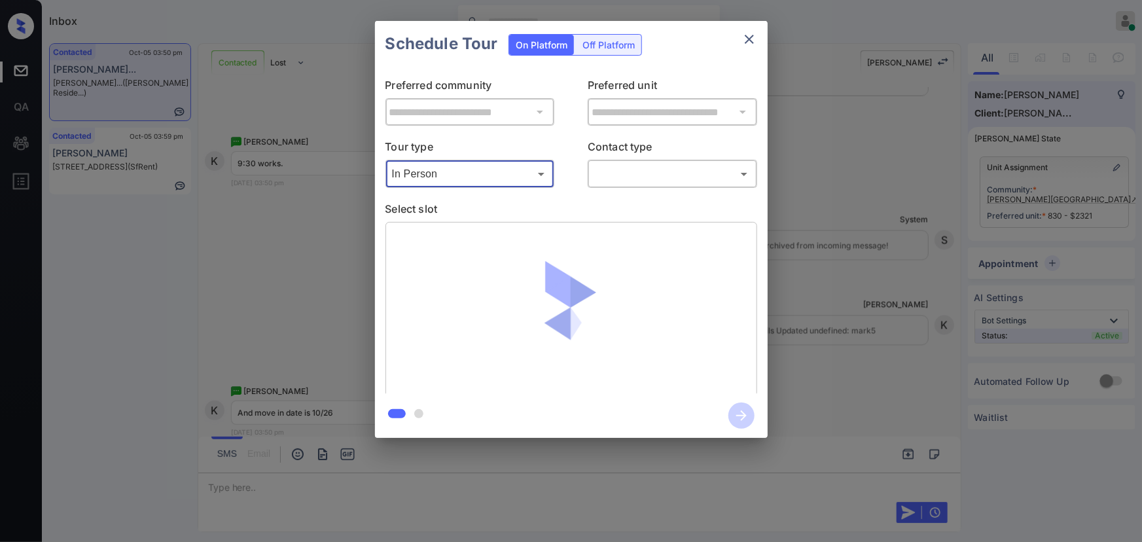
click at [659, 175] on body "Inbox Kenneth Umali Online Set yourself offline Set yourself on break Profile S…" at bounding box center [571, 271] width 1142 height 542
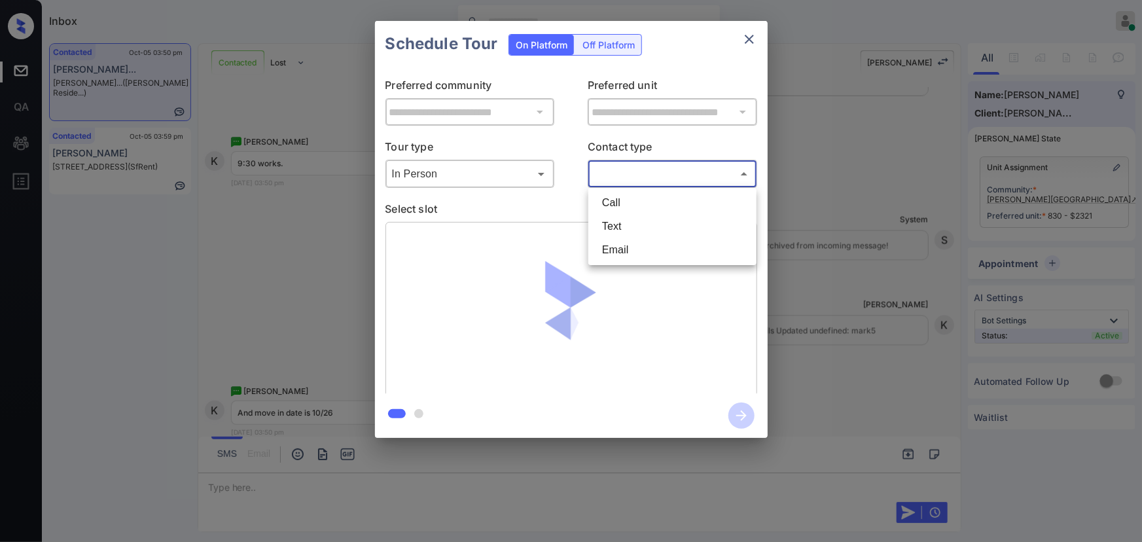
click at [617, 228] on li "Text" at bounding box center [673, 227] width 162 height 24
type input "****"
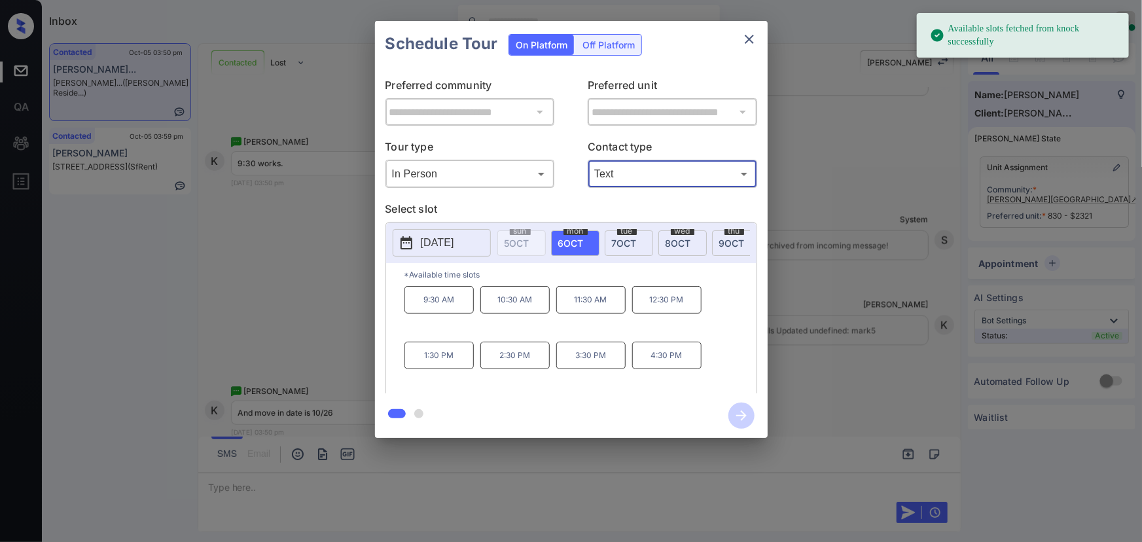
click at [678, 244] on span "8 OCT" at bounding box center [679, 243] width 26 height 11
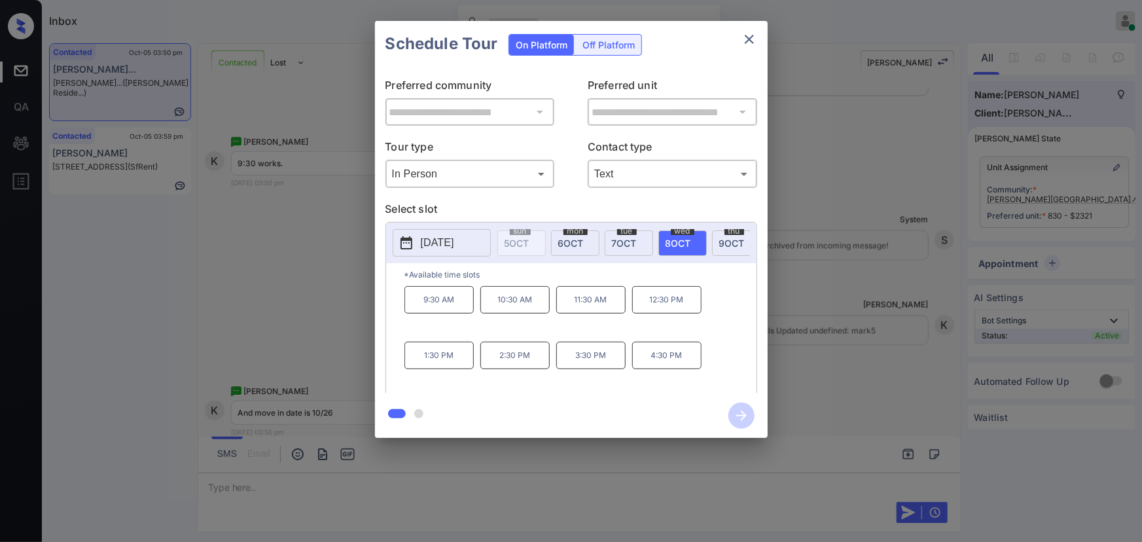
click at [437, 307] on p "9:30 AM" at bounding box center [439, 299] width 69 height 27
click at [741, 412] on icon "button" at bounding box center [742, 416] width 26 height 26
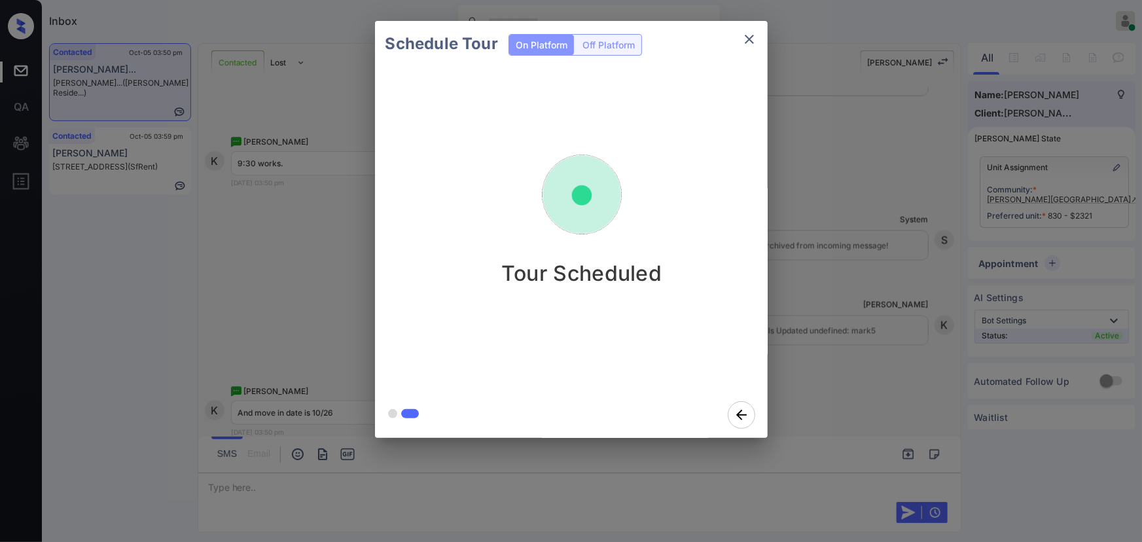
drag, startPoint x: 750, startPoint y: 43, endPoint x: 753, endPoint y: 192, distance: 148.7
click at [755, 174] on div "Schedule Tour On Platform Off Platform Tour Scheduled" at bounding box center [571, 229] width 393 height 417
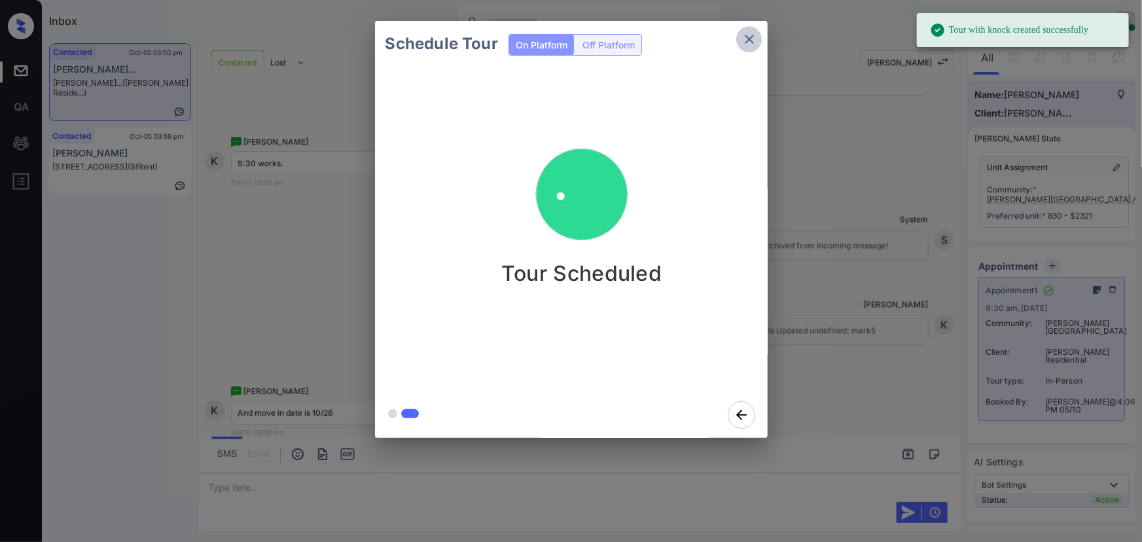
click at [750, 35] on icon "close" at bounding box center [750, 39] width 16 height 16
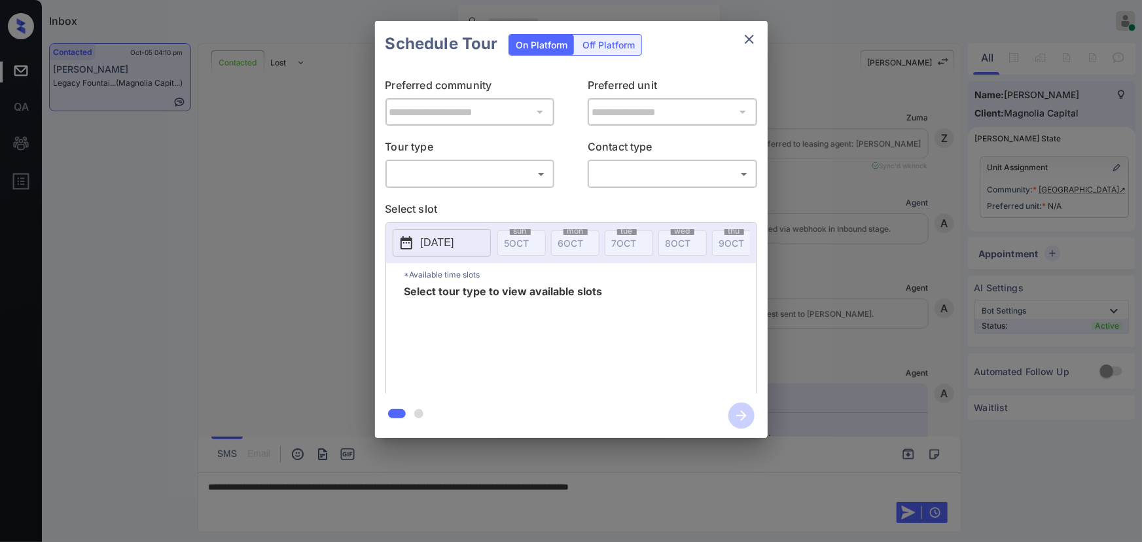
scroll to position [583, 0]
click at [467, 167] on body "Inbox [PERSON_NAME] Online Set yourself offline Set yourself on break Profile S…" at bounding box center [571, 271] width 1142 height 542
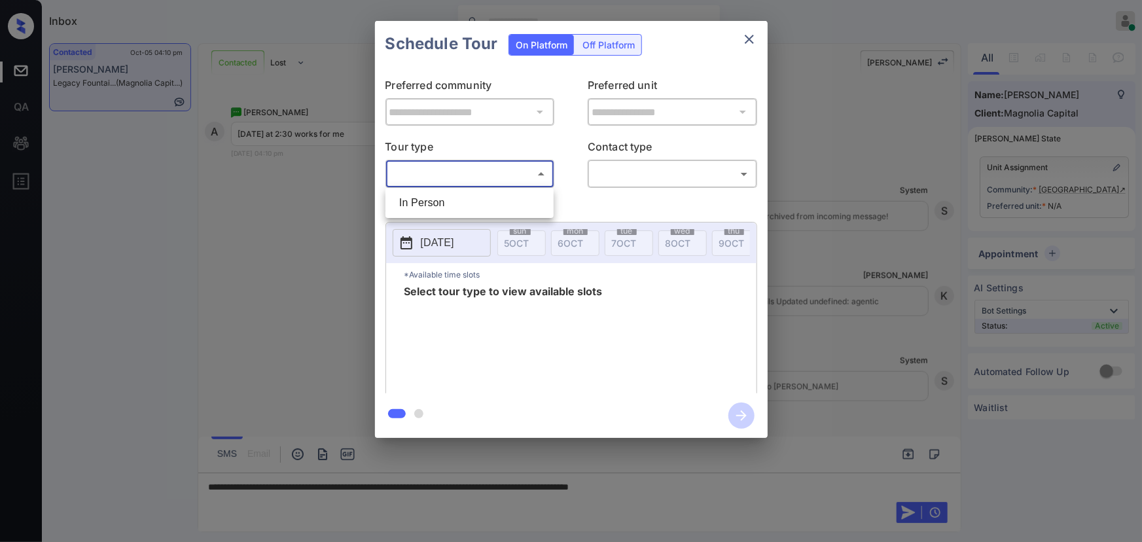
drag, startPoint x: 440, startPoint y: 203, endPoint x: 581, endPoint y: 203, distance: 141.4
click at [445, 203] on li "In Person" at bounding box center [470, 203] width 162 height 24
type input "********"
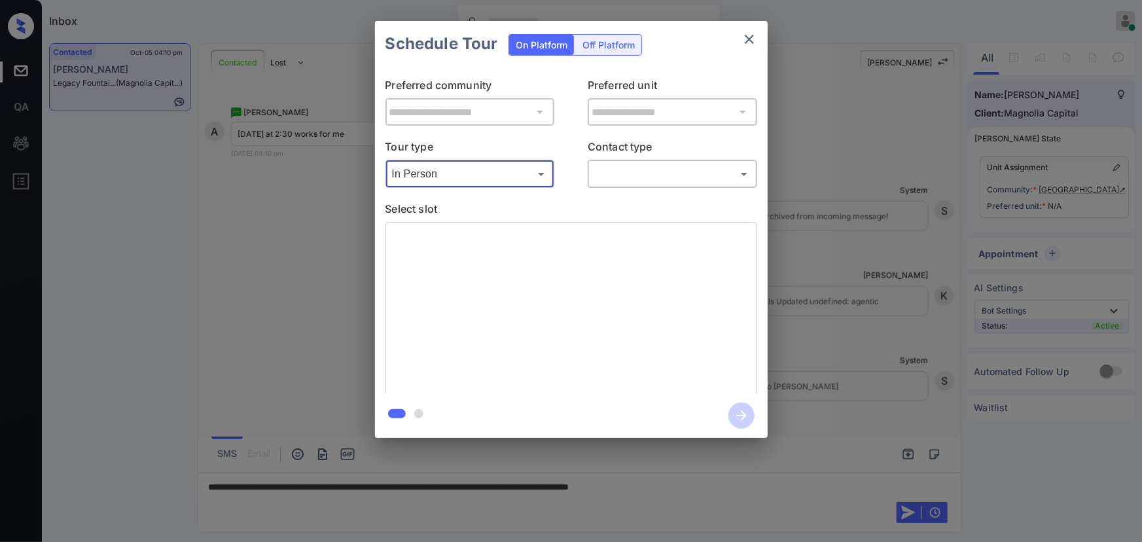
click at [644, 177] on body "Inbox [PERSON_NAME] Online Set yourself offline Set yourself on break Profile S…" at bounding box center [571, 271] width 1142 height 542
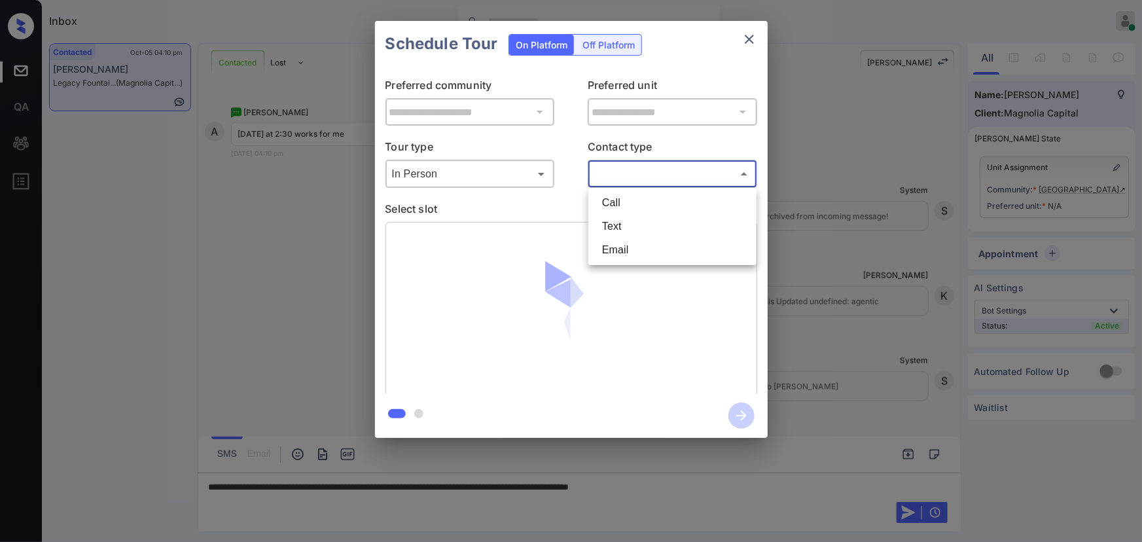
click at [623, 230] on li "Text" at bounding box center [673, 227] width 162 height 24
type input "****"
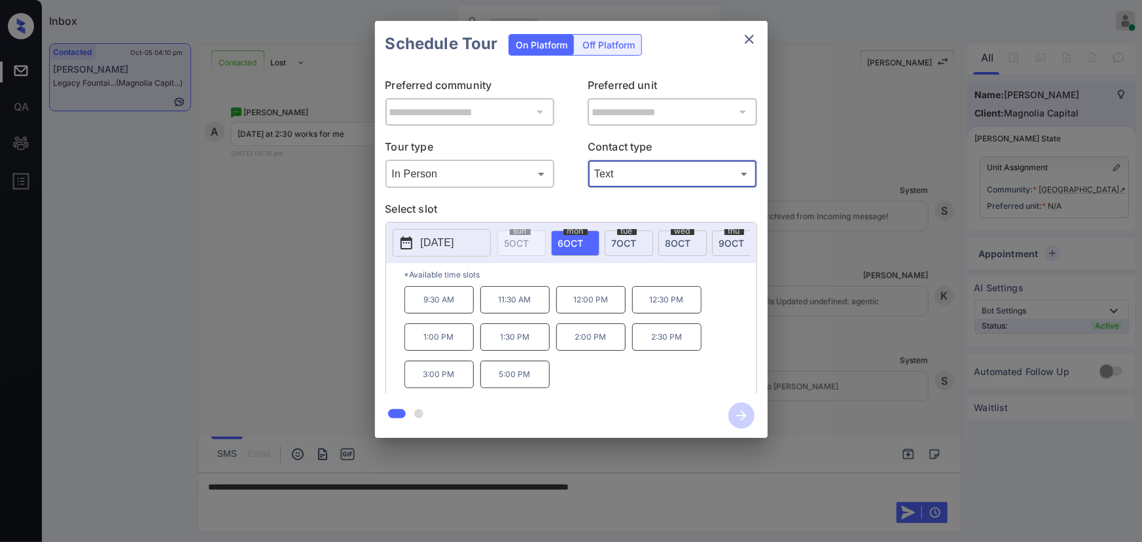
click at [657, 344] on p "2:30 PM" at bounding box center [666, 336] width 69 height 27
click at [764, 490] on div at bounding box center [571, 271] width 1142 height 542
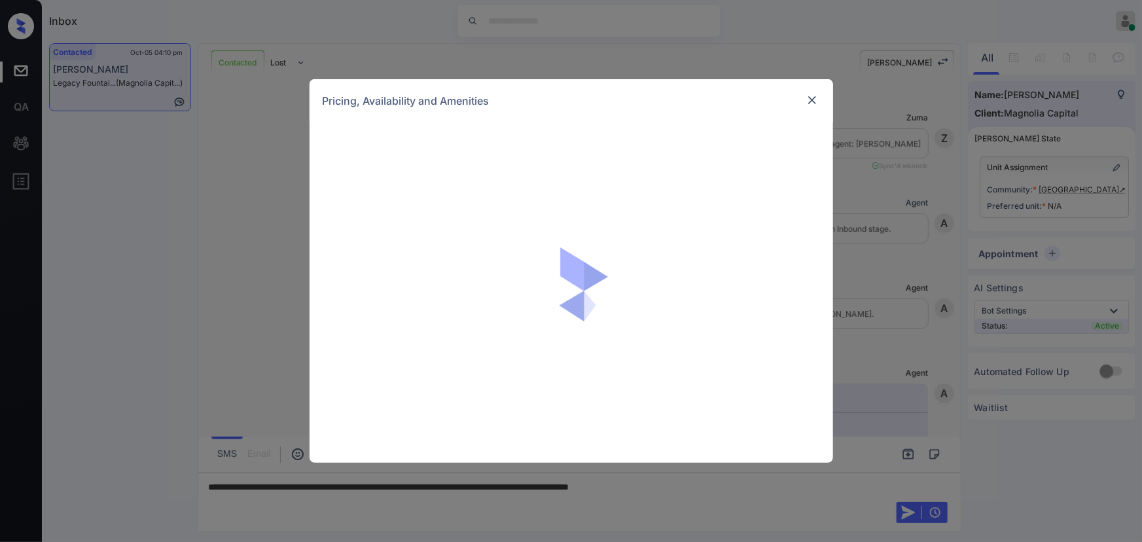
scroll to position [583, 0]
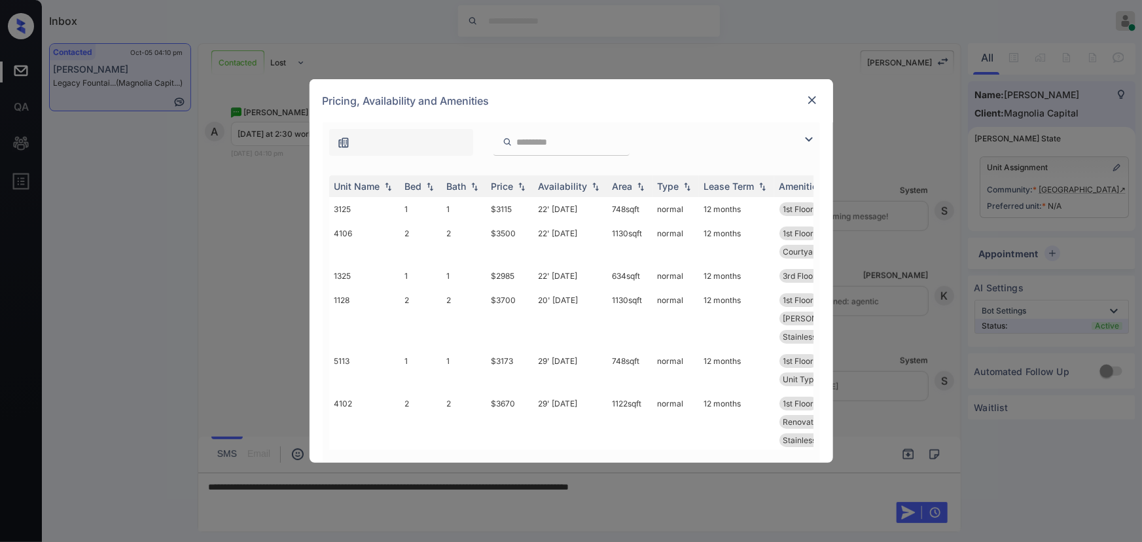
click at [808, 135] on img at bounding box center [809, 140] width 16 height 16
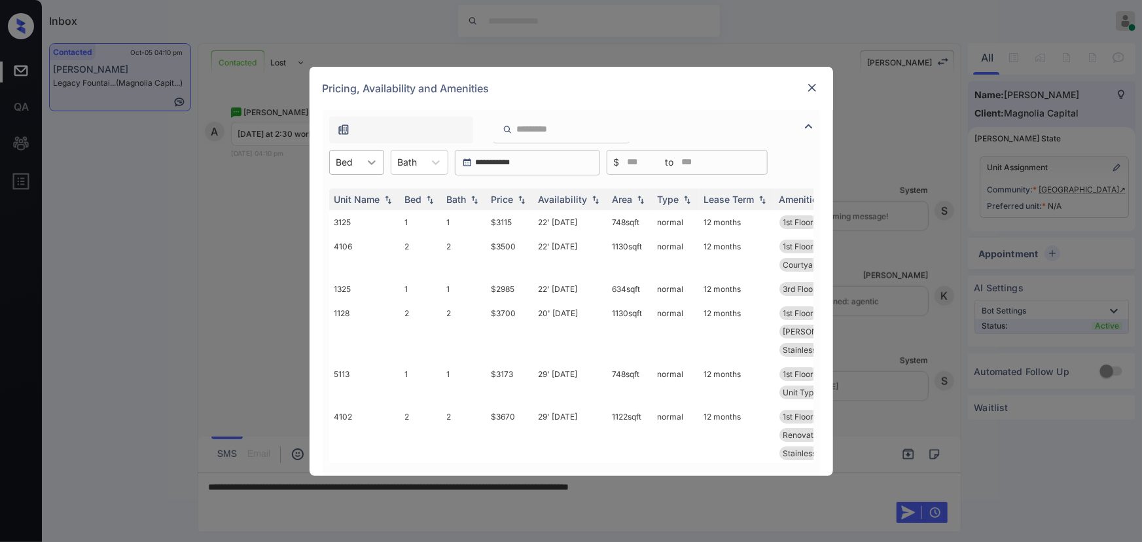
click at [371, 162] on icon at bounding box center [371, 162] width 13 height 13
click at [350, 240] on div "3" at bounding box center [356, 242] width 55 height 24
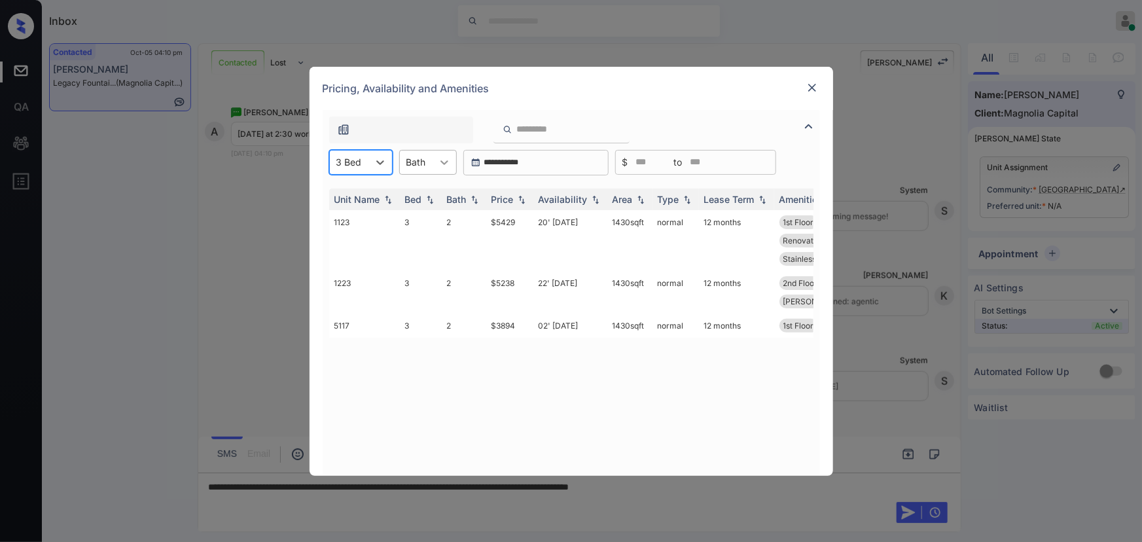
click at [445, 158] on icon at bounding box center [444, 162] width 13 height 13
click at [418, 217] on div "2" at bounding box center [428, 218] width 58 height 24
click at [524, 196] on img at bounding box center [521, 198] width 13 height 9
click at [524, 196] on img at bounding box center [521, 199] width 13 height 10
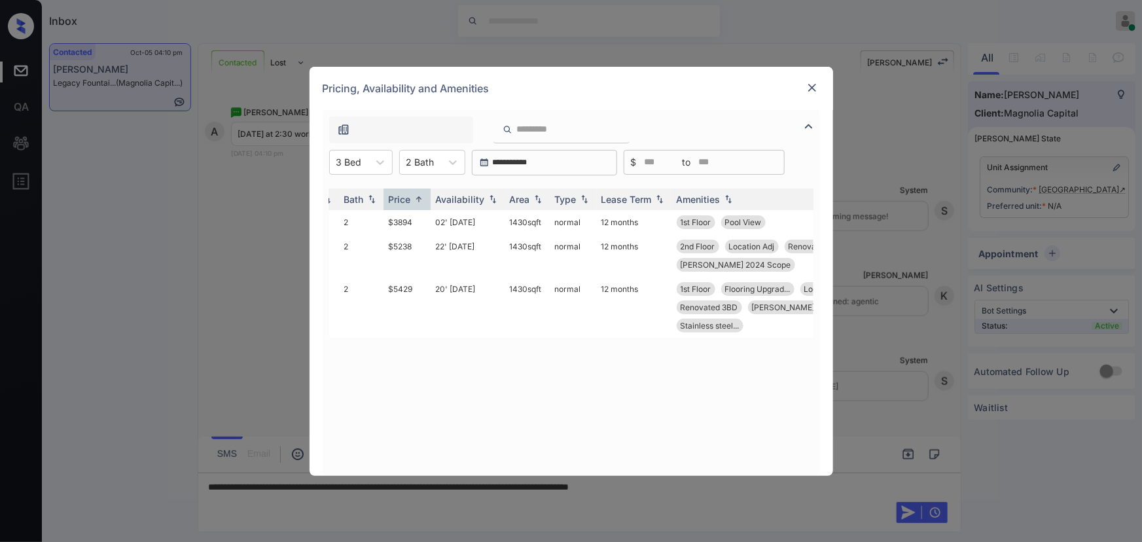
scroll to position [0, 103]
copy div "1st Floor Pool View"
drag, startPoint x: 762, startPoint y: 219, endPoint x: 678, endPoint y: 220, distance: 84.5
click at [678, 220] on div "1st Floor Pool View" at bounding box center [790, 222] width 228 height 14
click at [812, 88] on img at bounding box center [812, 87] width 13 height 13
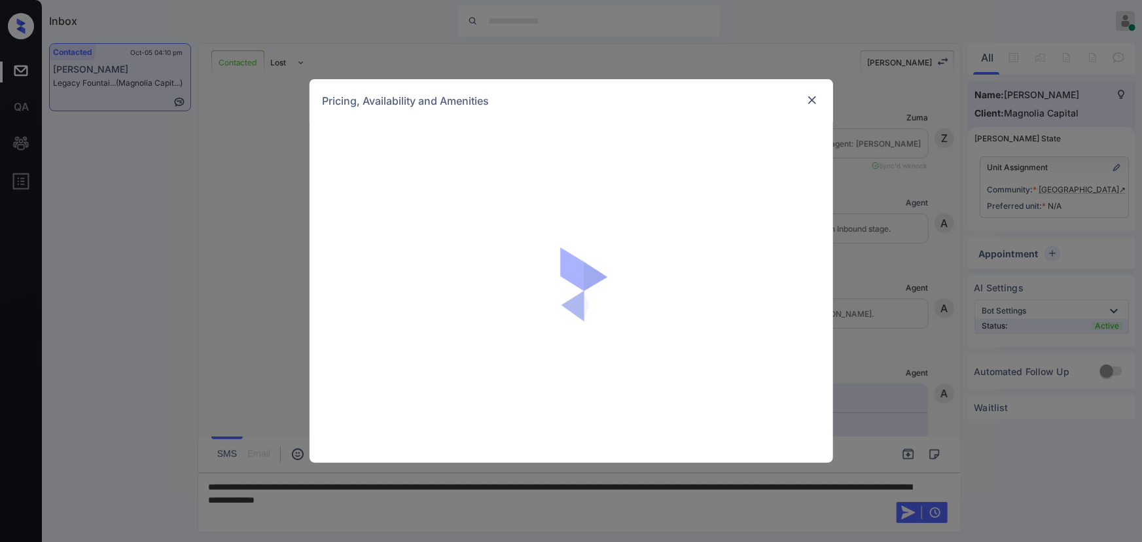
scroll to position [476, 0]
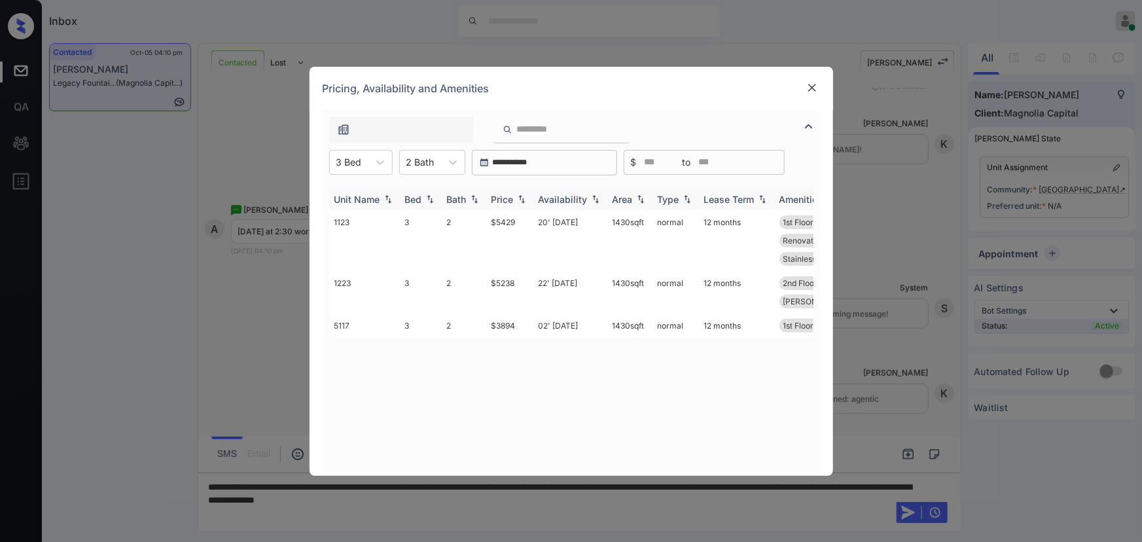
click at [519, 200] on img at bounding box center [521, 198] width 13 height 9
click at [519, 199] on img at bounding box center [521, 199] width 13 height 10
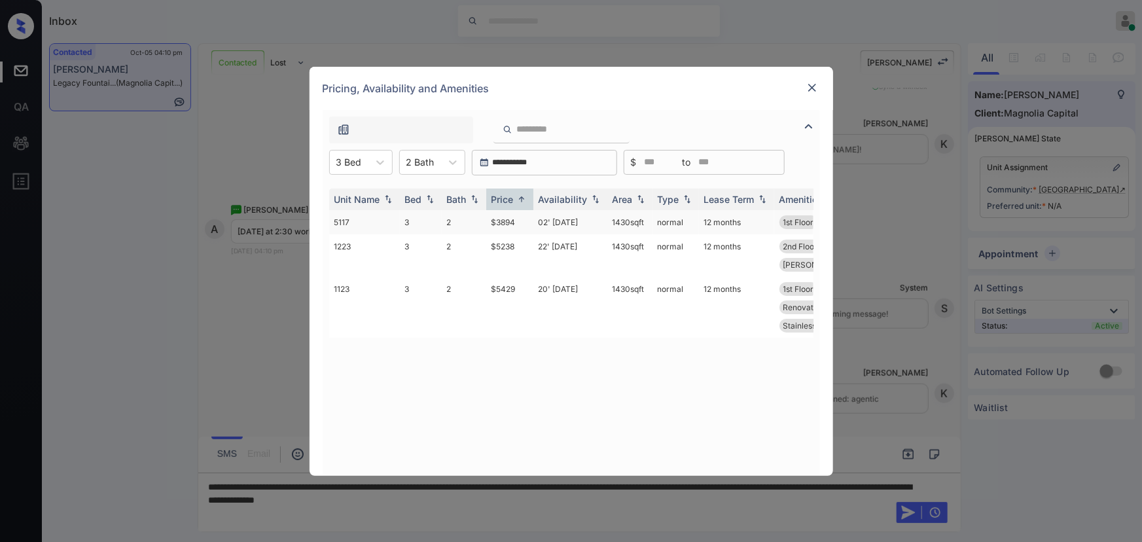
click at [517, 224] on td "$3894" at bounding box center [509, 222] width 47 height 24
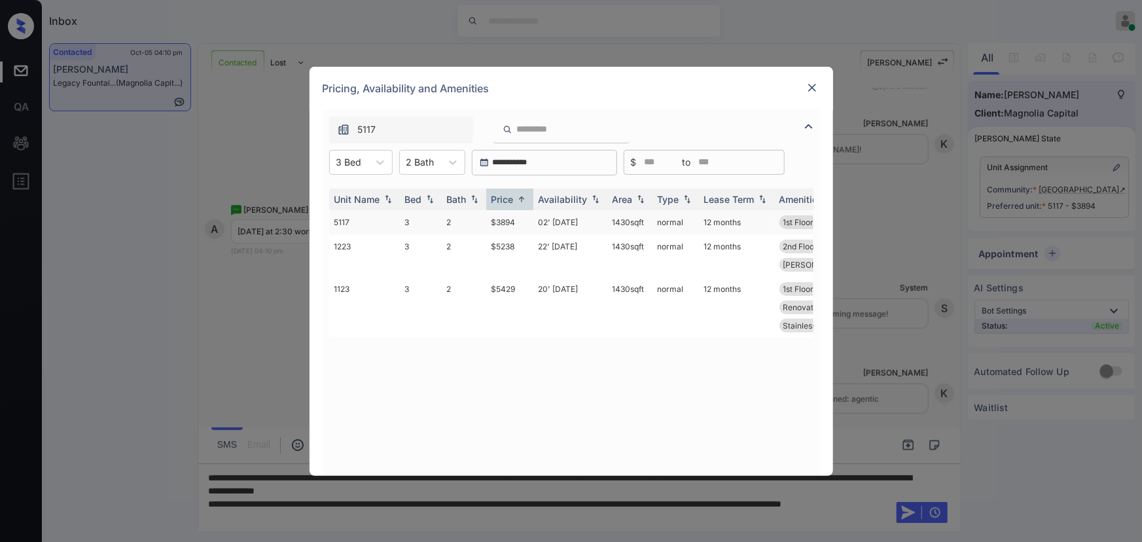
copy td "1430 sqft"
drag, startPoint x: 640, startPoint y: 220, endPoint x: 612, endPoint y: 221, distance: 27.5
click at [612, 221] on td "1430 sqft" at bounding box center [630, 222] width 45 height 24
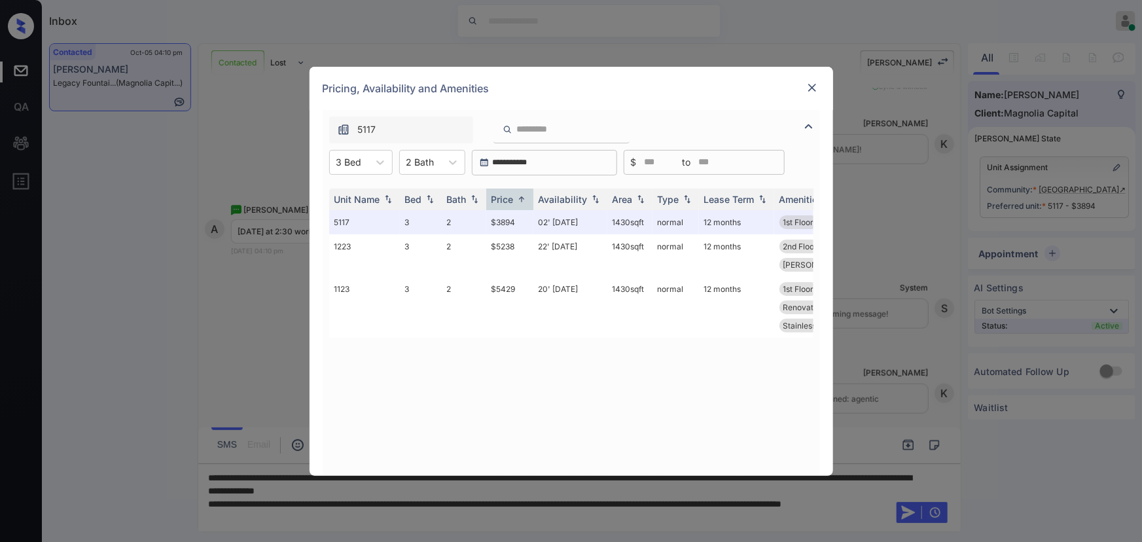
click at [813, 86] on img at bounding box center [812, 87] width 13 height 13
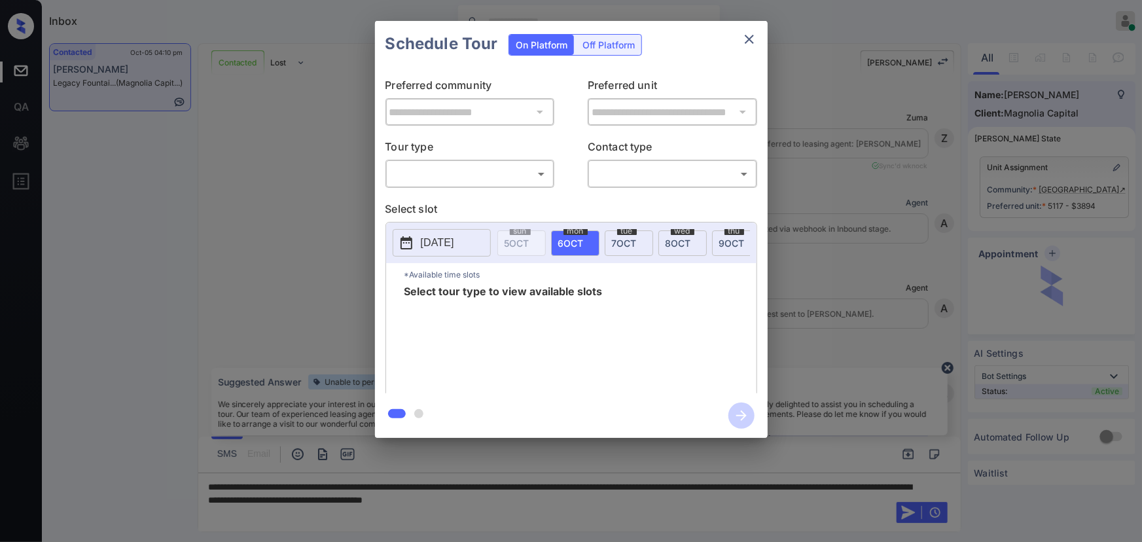
scroll to position [669, 0]
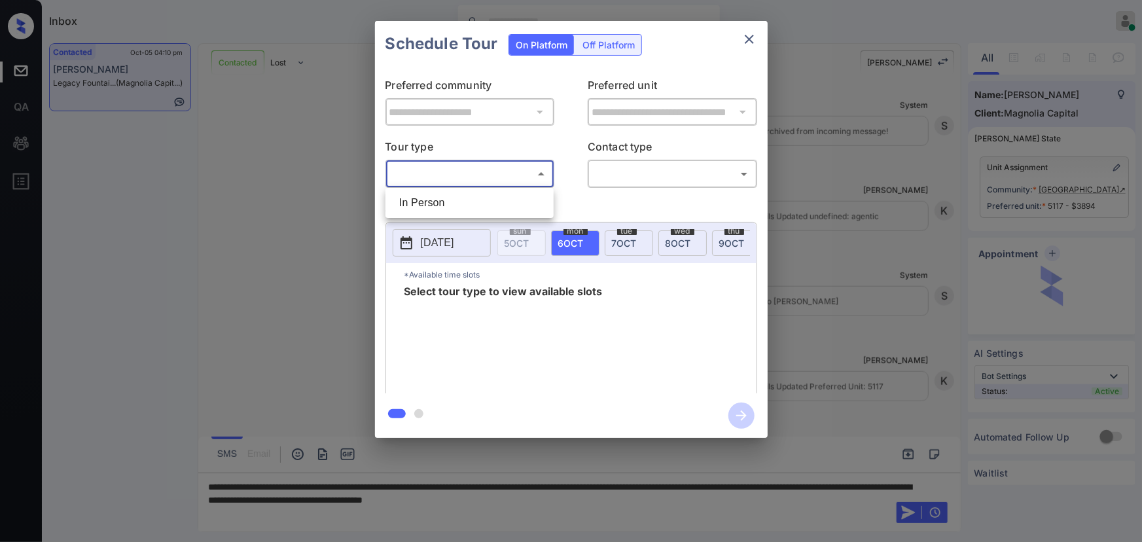
click at [470, 177] on body "Inbox [PERSON_NAME] Online Set yourself offline Set yourself on break Profile S…" at bounding box center [571, 271] width 1142 height 542
drag, startPoint x: 446, startPoint y: 206, endPoint x: 538, endPoint y: 200, distance: 92.5
click at [447, 206] on li "In Person" at bounding box center [470, 203] width 162 height 24
type input "********"
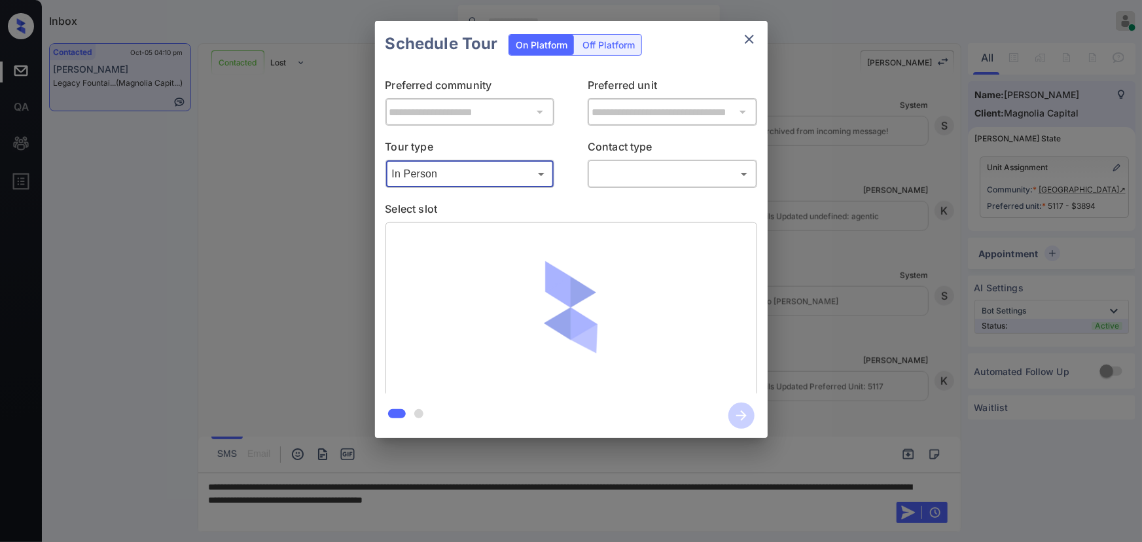
click at [639, 177] on body "Inbox [PERSON_NAME] Online Set yourself offline Set yourself on break Profile S…" at bounding box center [571, 271] width 1142 height 542
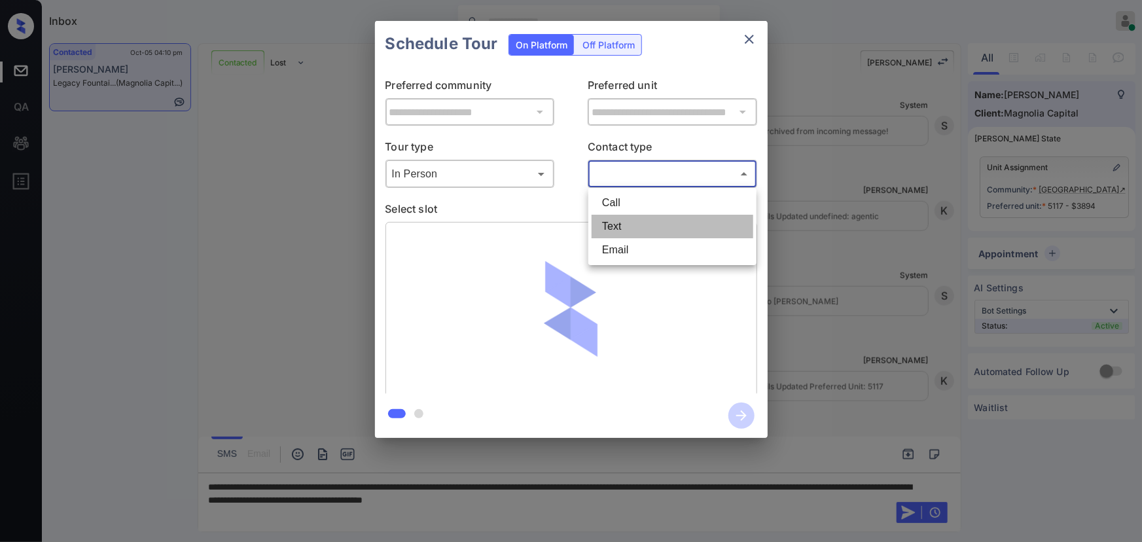
drag, startPoint x: 604, startPoint y: 223, endPoint x: 615, endPoint y: 223, distance: 11.1
click at [606, 223] on li "Text" at bounding box center [673, 227] width 162 height 24
type input "****"
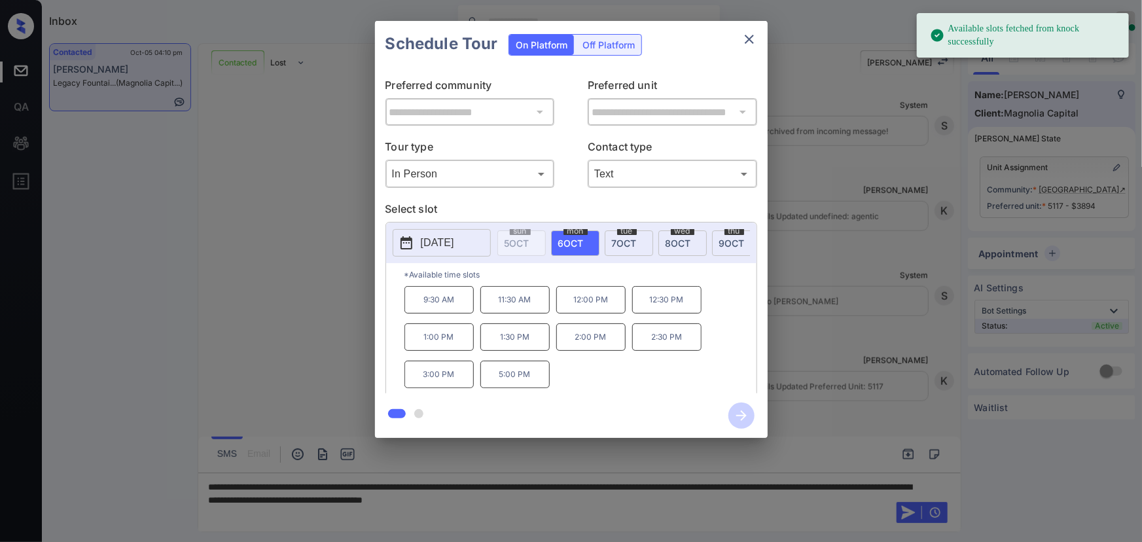
click at [577, 240] on span "[DATE]" at bounding box center [571, 243] width 26 height 11
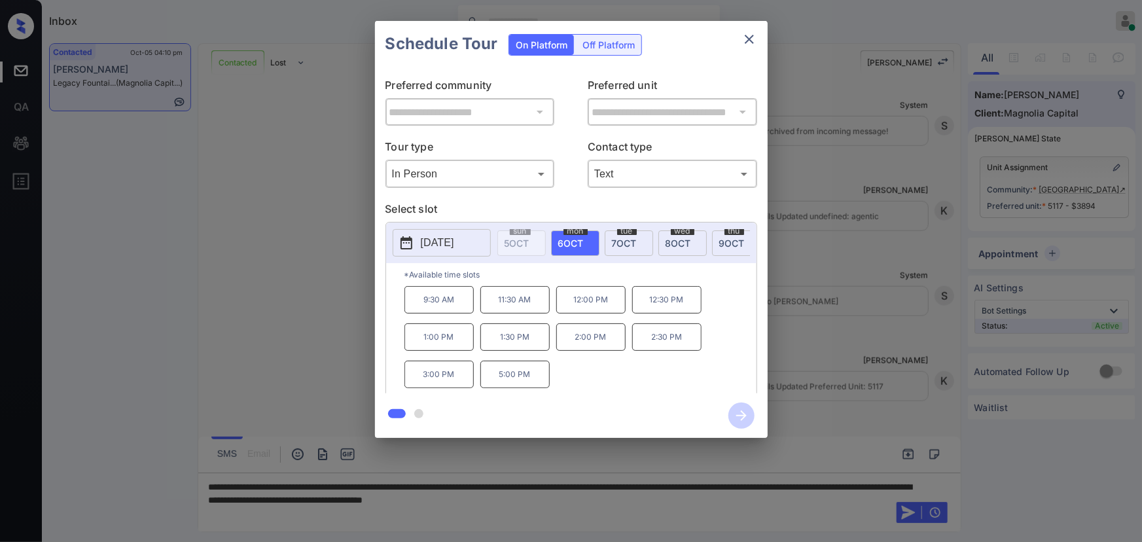
click at [671, 344] on p "2:30 PM" at bounding box center [666, 336] width 69 height 27
drag, startPoint x: 860, startPoint y: 363, endPoint x: 886, endPoint y: 347, distance: 30.0
click at [886, 347] on div "**********" at bounding box center [571, 229] width 1142 height 459
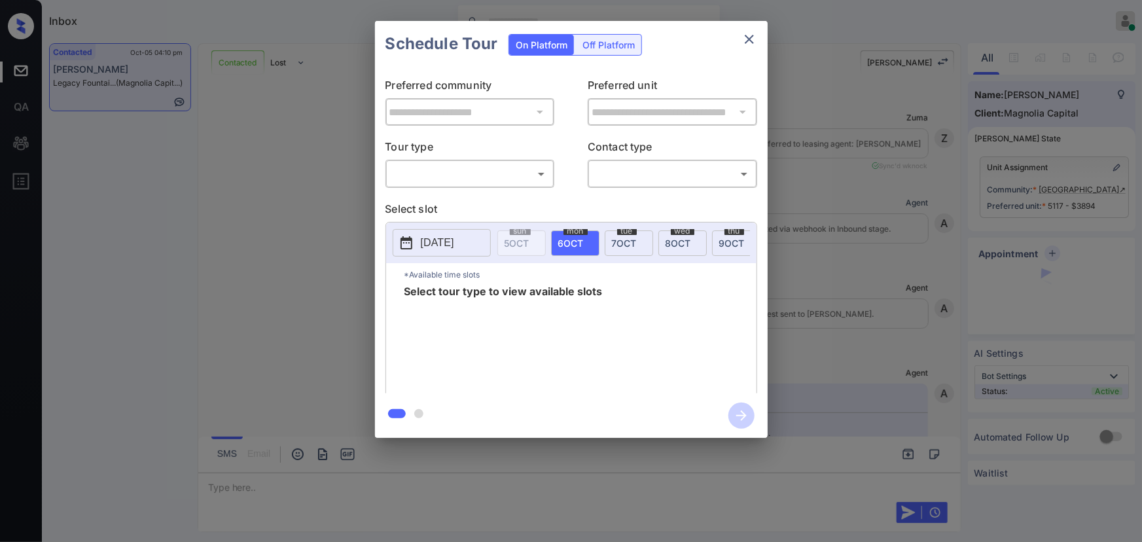
scroll to position [709, 0]
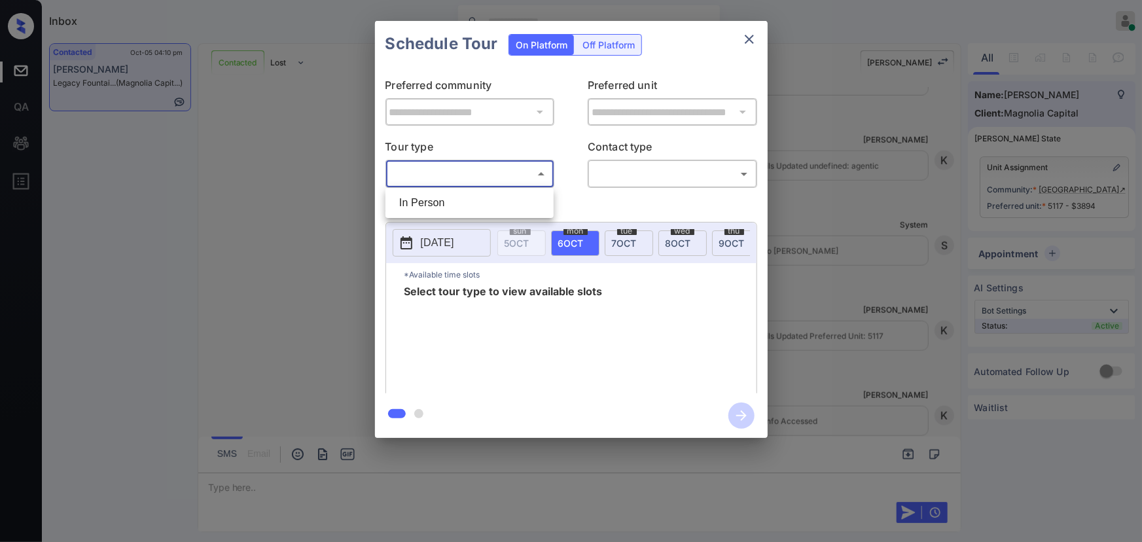
click at [530, 175] on body "Inbox Kenneth Umali Online Set yourself offline Set yourself on break Profile S…" at bounding box center [571, 271] width 1142 height 542
click at [475, 207] on li "In Person" at bounding box center [470, 203] width 162 height 24
type input "********"
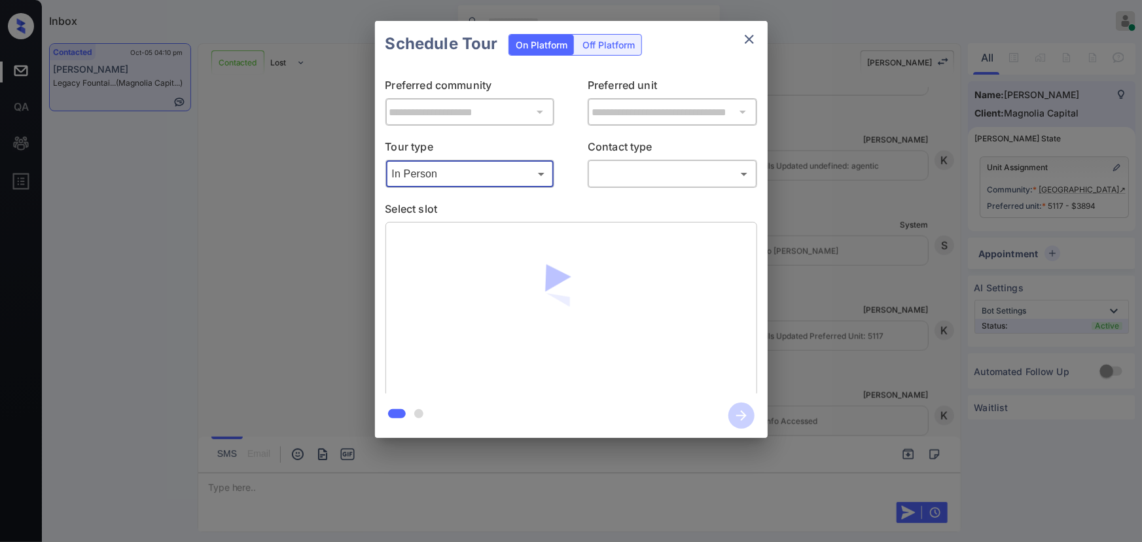
click at [635, 173] on body "Inbox Kenneth Umali Online Set yourself offline Set yourself on break Profile S…" at bounding box center [571, 271] width 1142 height 542
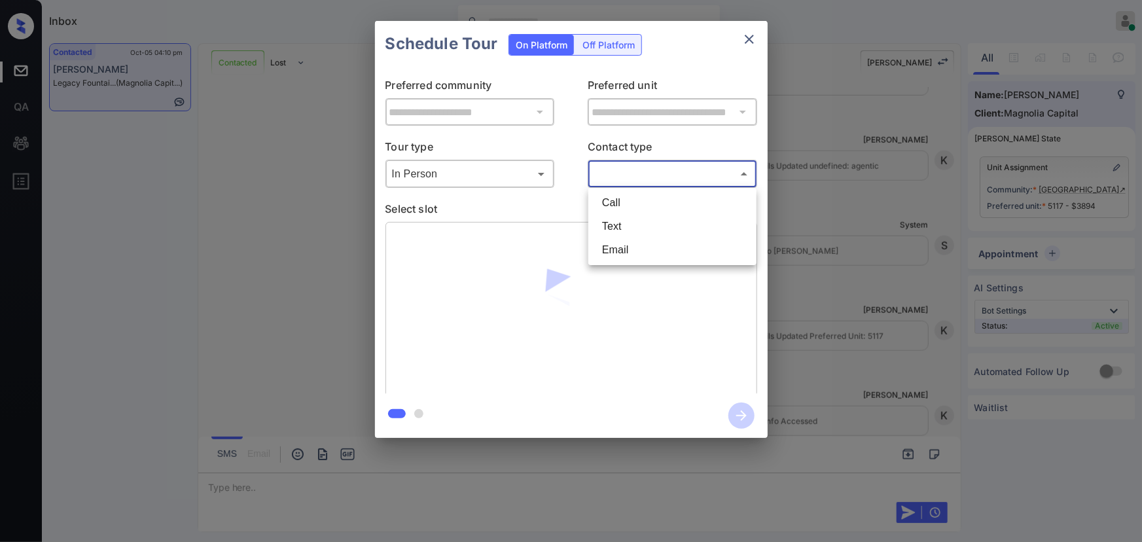
click at [630, 228] on li "Text" at bounding box center [673, 227] width 162 height 24
type input "****"
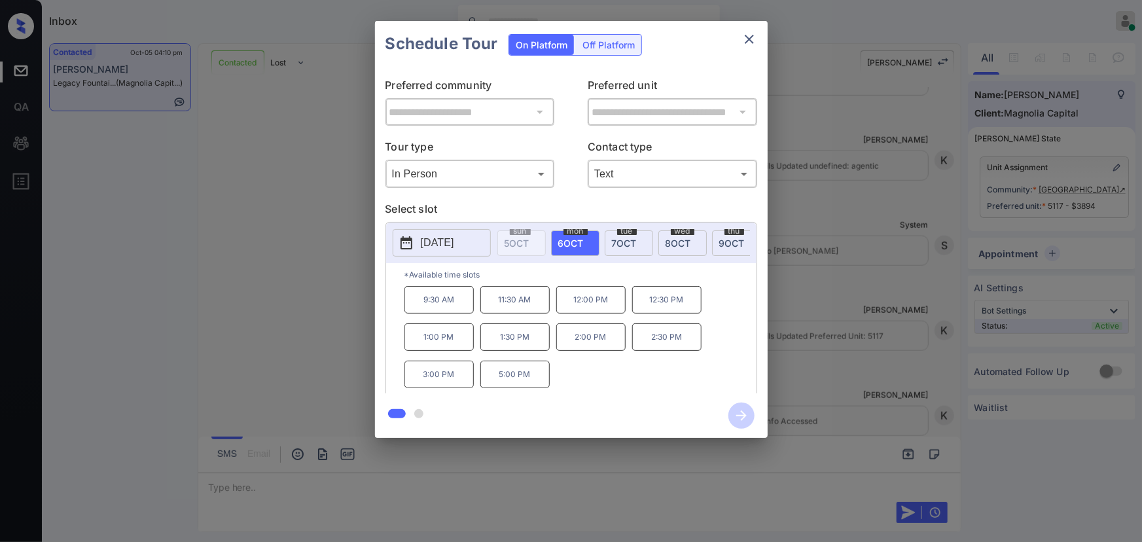
click at [562, 238] on span "6 OCT" at bounding box center [571, 243] width 26 height 11
click at [663, 340] on p "2:30 PM" at bounding box center [666, 336] width 69 height 27
click at [744, 419] on icon "button" at bounding box center [742, 416] width 26 height 26
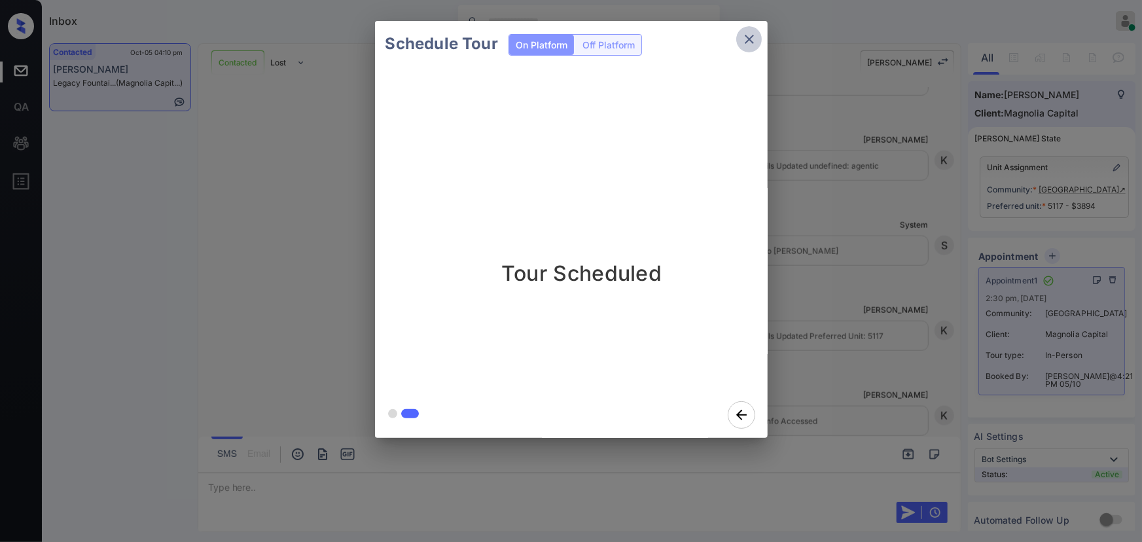
click at [749, 33] on icon "close" at bounding box center [750, 39] width 16 height 16
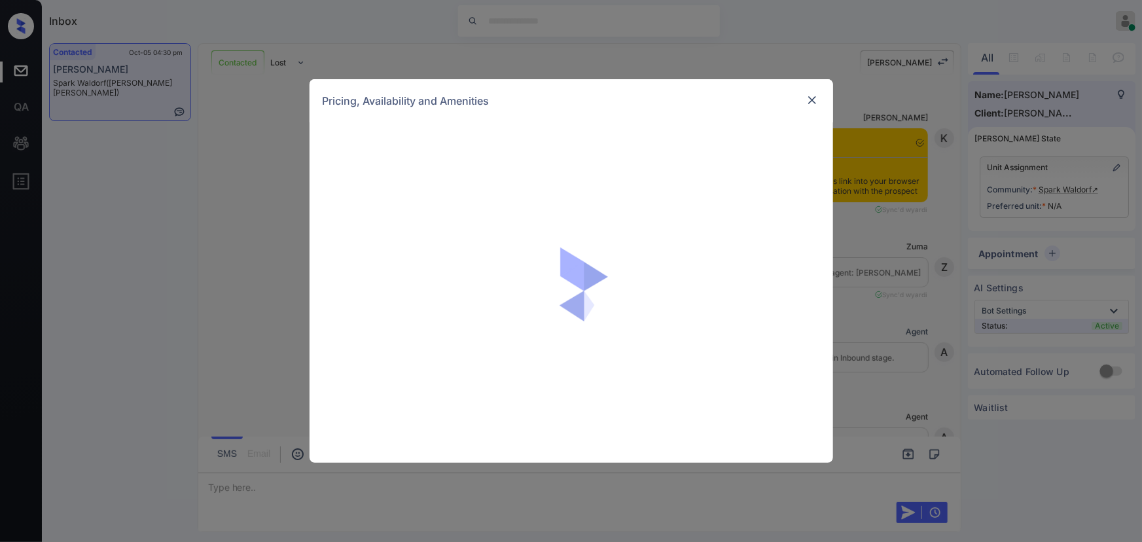
scroll to position [613, 0]
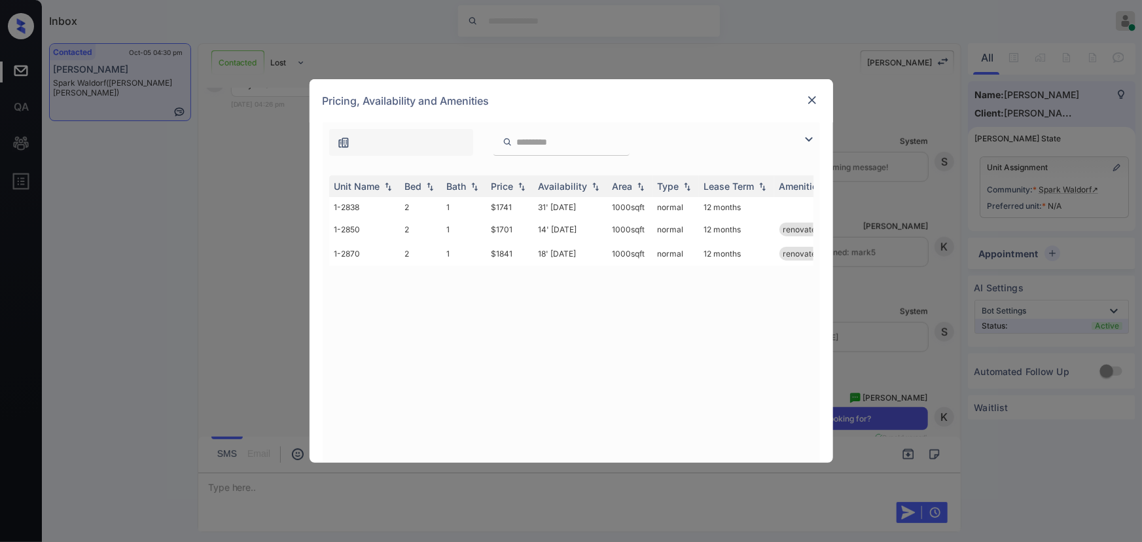
click at [809, 137] on img at bounding box center [809, 140] width 16 height 16
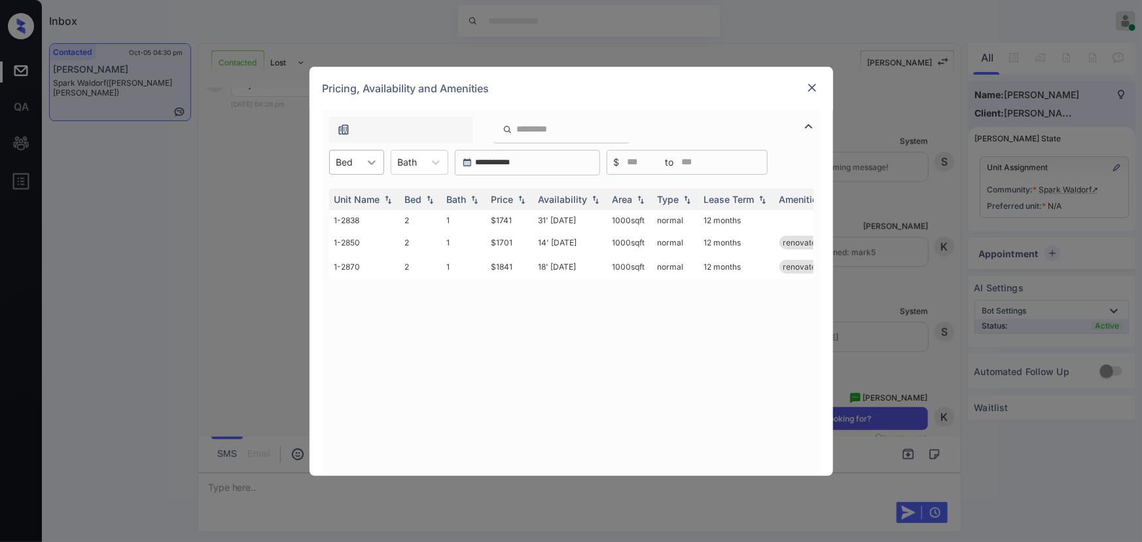
click at [370, 161] on icon at bounding box center [371, 162] width 13 height 13
click at [352, 193] on div "2" at bounding box center [356, 195] width 55 height 24
click at [441, 162] on icon at bounding box center [445, 162] width 8 height 5
click at [410, 196] on div "1" at bounding box center [428, 195] width 58 height 24
click at [524, 196] on img at bounding box center [521, 198] width 13 height 9
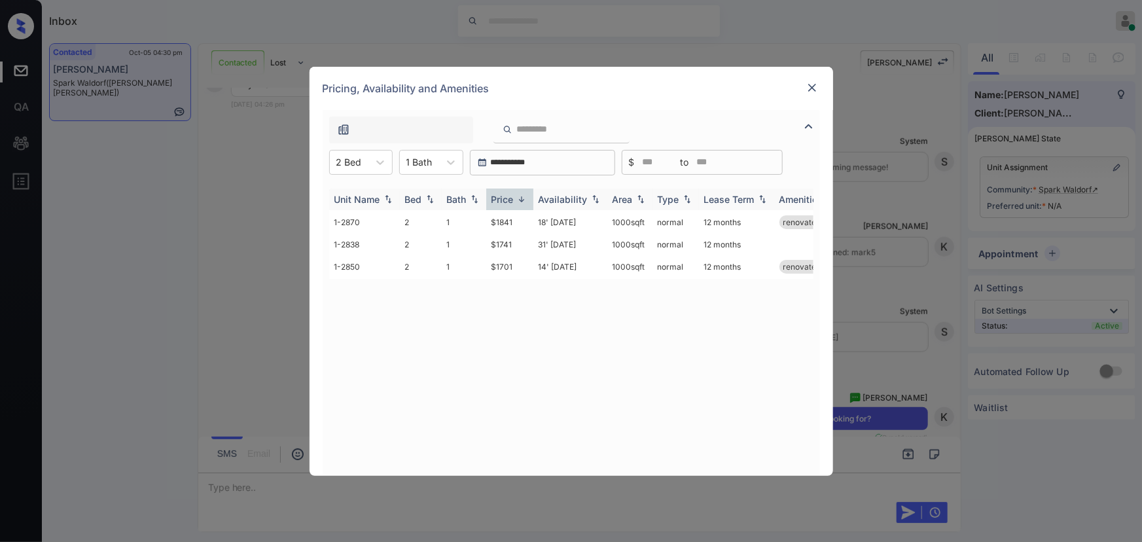
click at [524, 196] on img at bounding box center [521, 199] width 13 height 10
click at [567, 219] on td "14' [DATE]" at bounding box center [571, 222] width 74 height 24
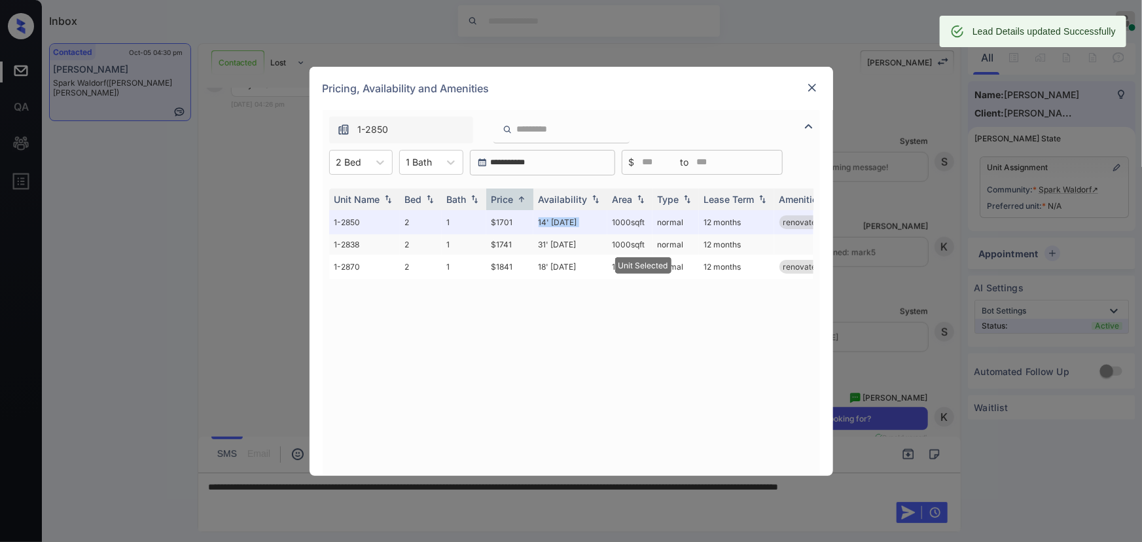
copy td "14' [DATE]"
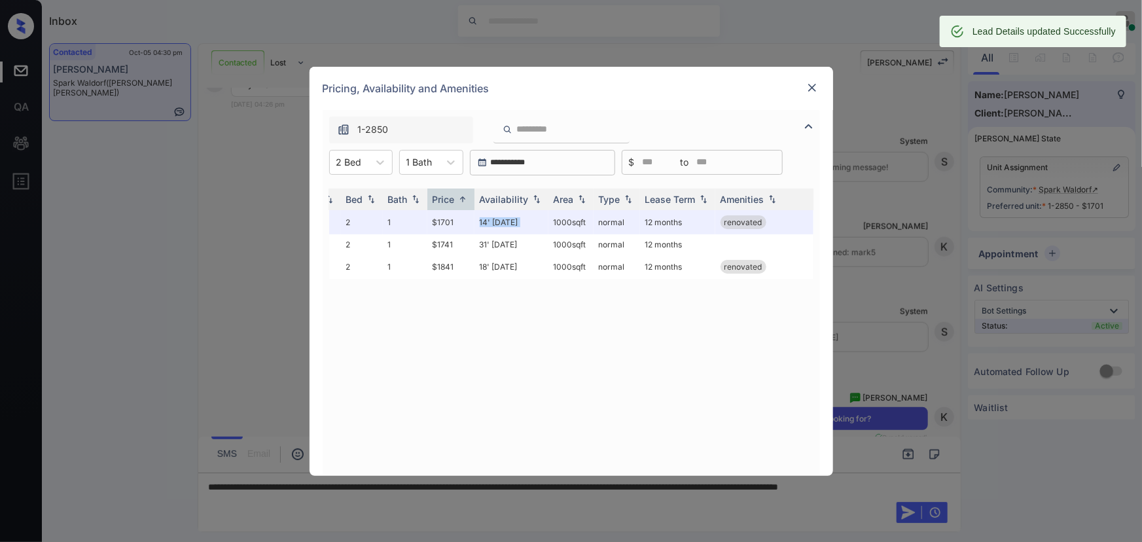
scroll to position [0, 59]
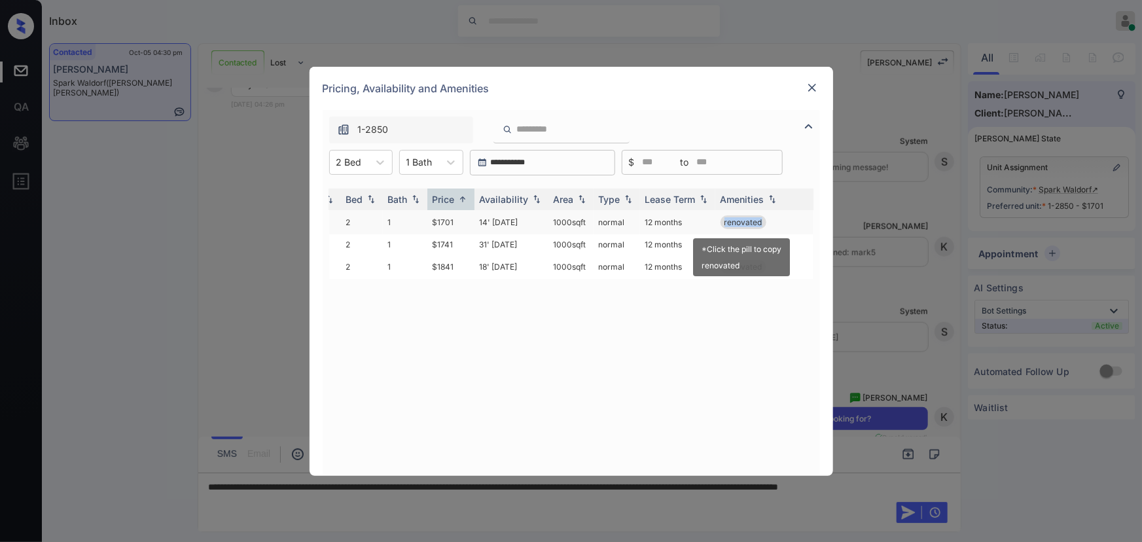
copy span "renovated"
drag, startPoint x: 760, startPoint y: 216, endPoint x: 725, endPoint y: 218, distance: 35.4
click at [725, 218] on div "renovated" at bounding box center [835, 222] width 228 height 14
copy td "1000 sqft"
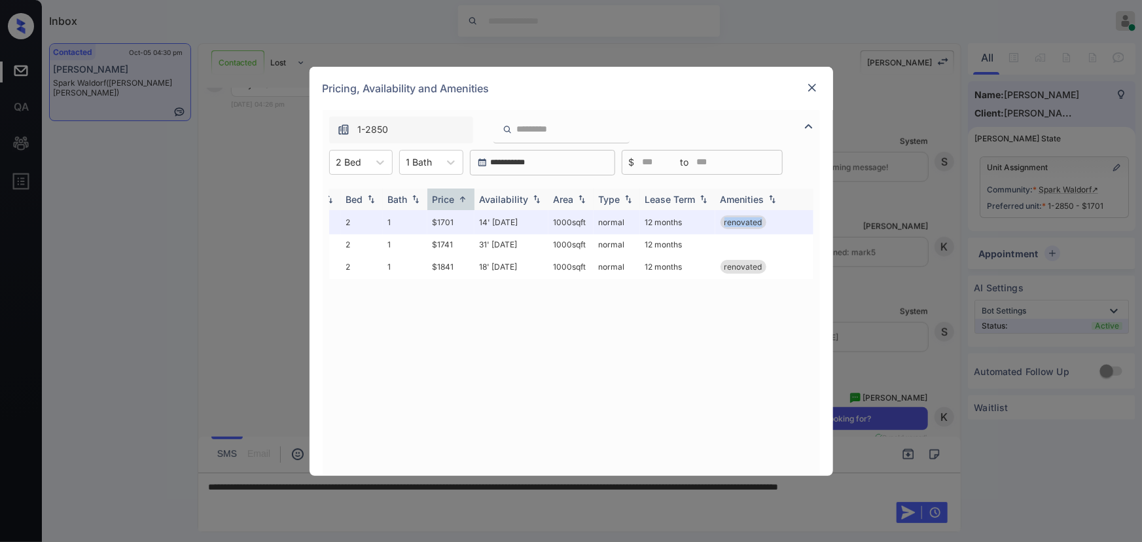
drag, startPoint x: 589, startPoint y: 221, endPoint x: 618, endPoint y: 191, distance: 42.1
click at [551, 218] on td "1000 sqft" at bounding box center [571, 222] width 45 height 24
click at [814, 88] on img at bounding box center [812, 87] width 13 height 13
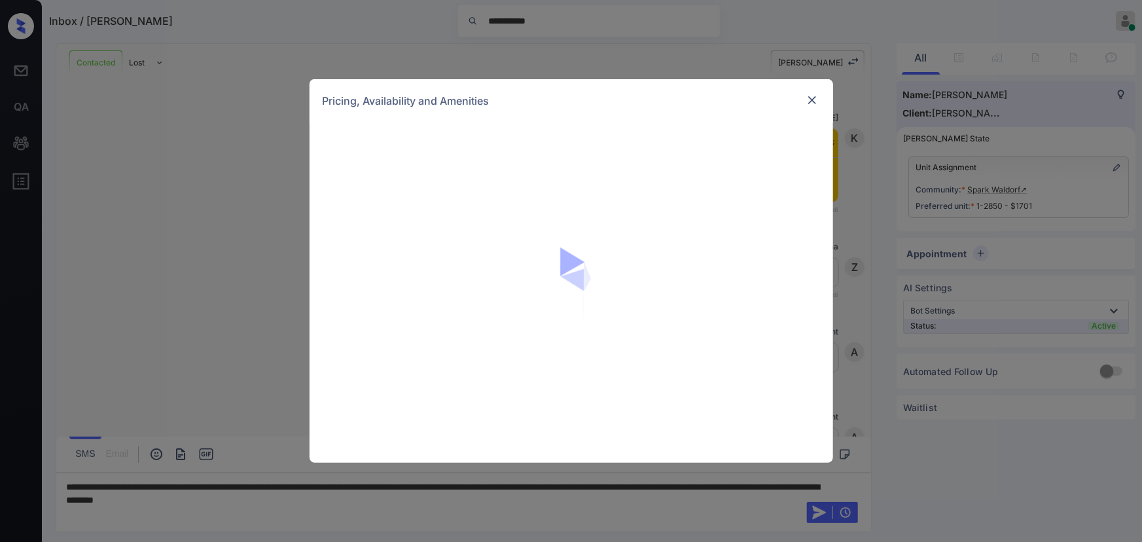
scroll to position [1504, 0]
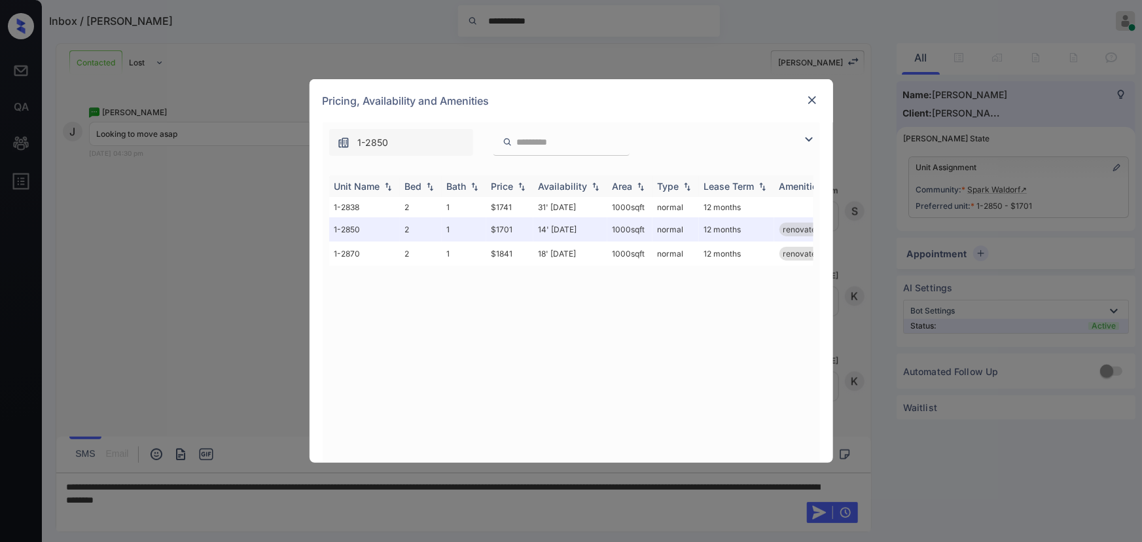
click at [525, 188] on img at bounding box center [521, 186] width 13 height 9
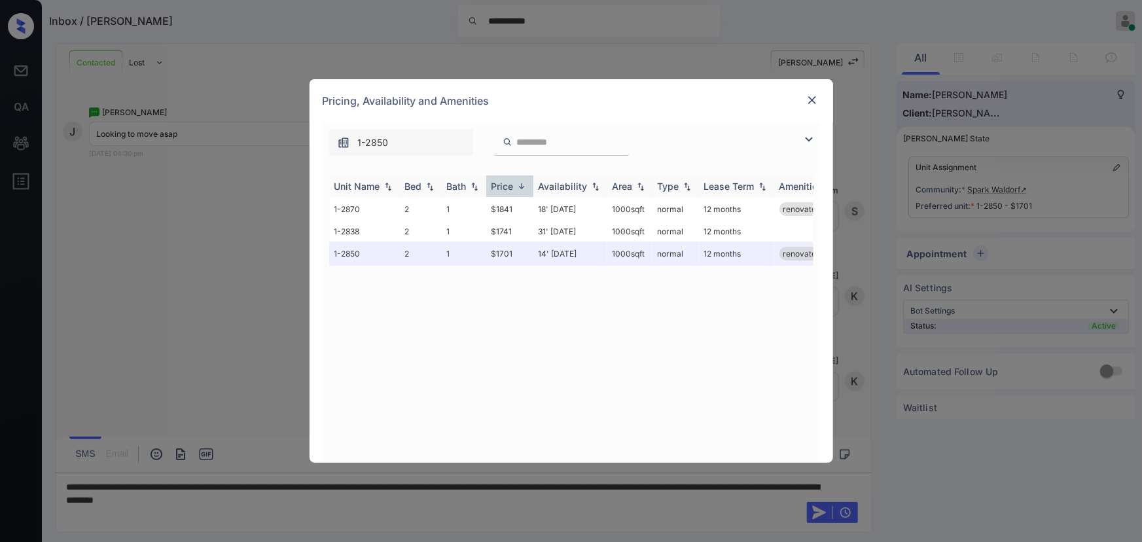
click at [525, 188] on img at bounding box center [521, 186] width 13 height 10
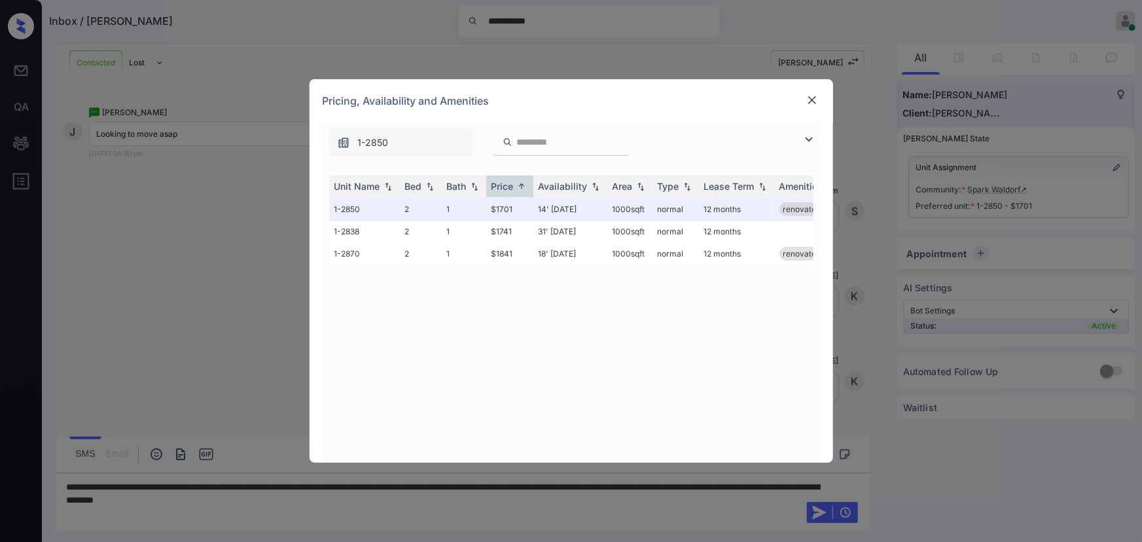
click at [807, 96] on img at bounding box center [812, 100] width 13 height 13
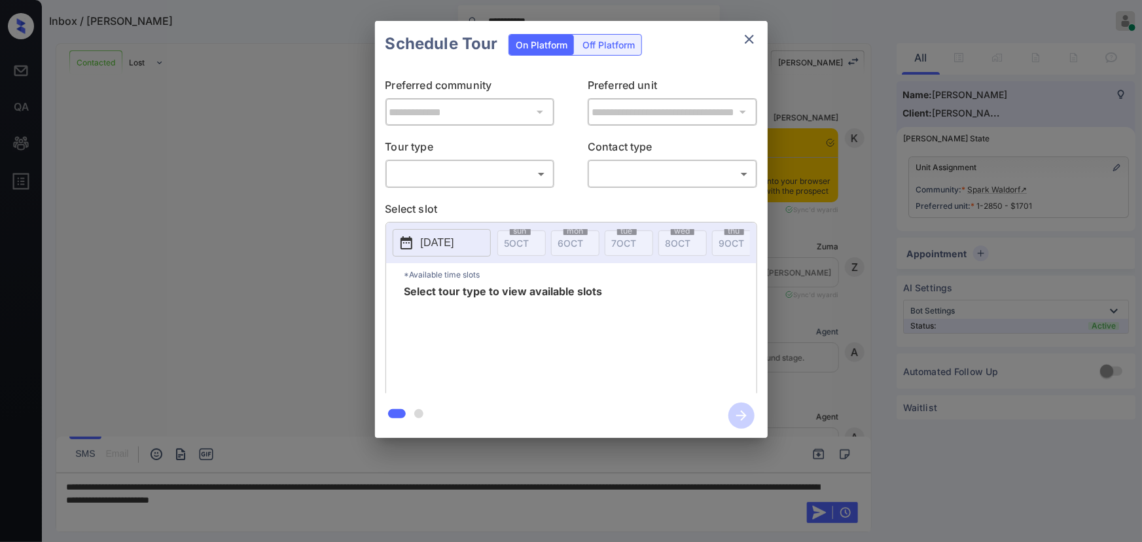
click at [477, 170] on body "**********" at bounding box center [571, 271] width 1142 height 542
click at [445, 195] on li "In Person" at bounding box center [470, 203] width 162 height 24
type input "********"
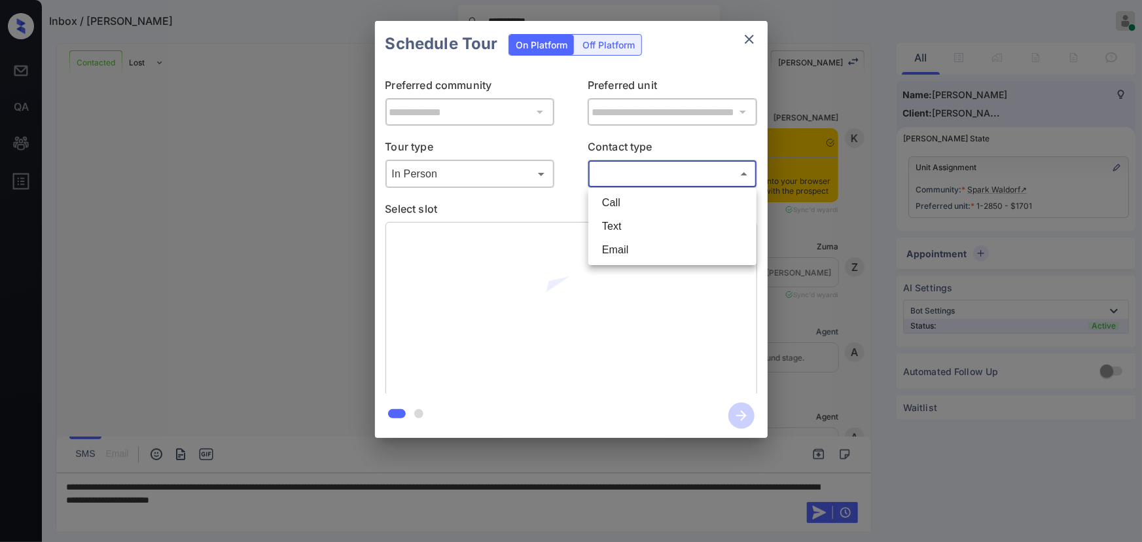
click at [634, 170] on body "**********" at bounding box center [571, 271] width 1142 height 542
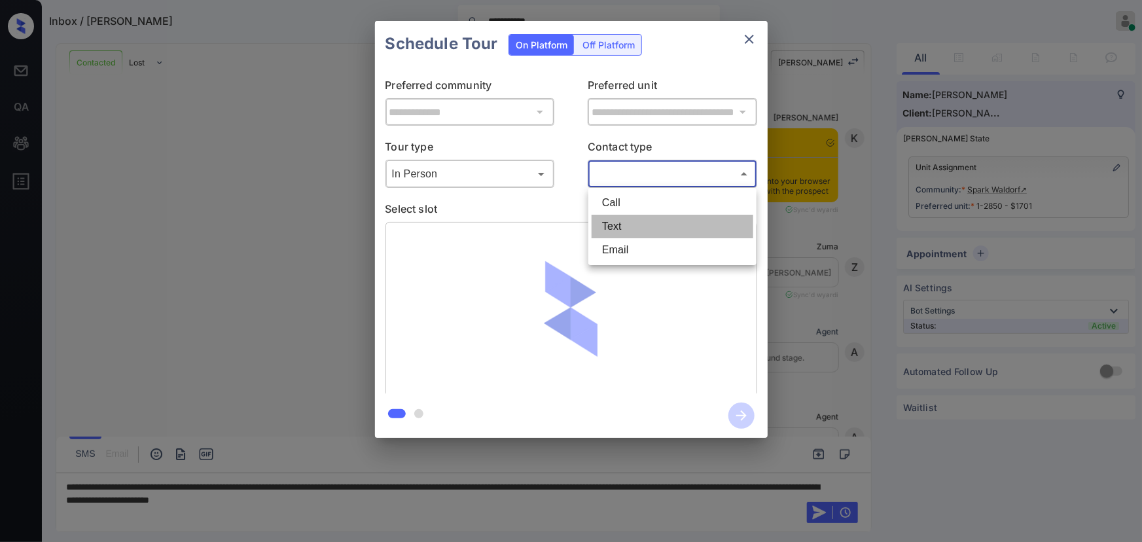
click at [608, 225] on li "Text" at bounding box center [673, 227] width 162 height 24
type input "****"
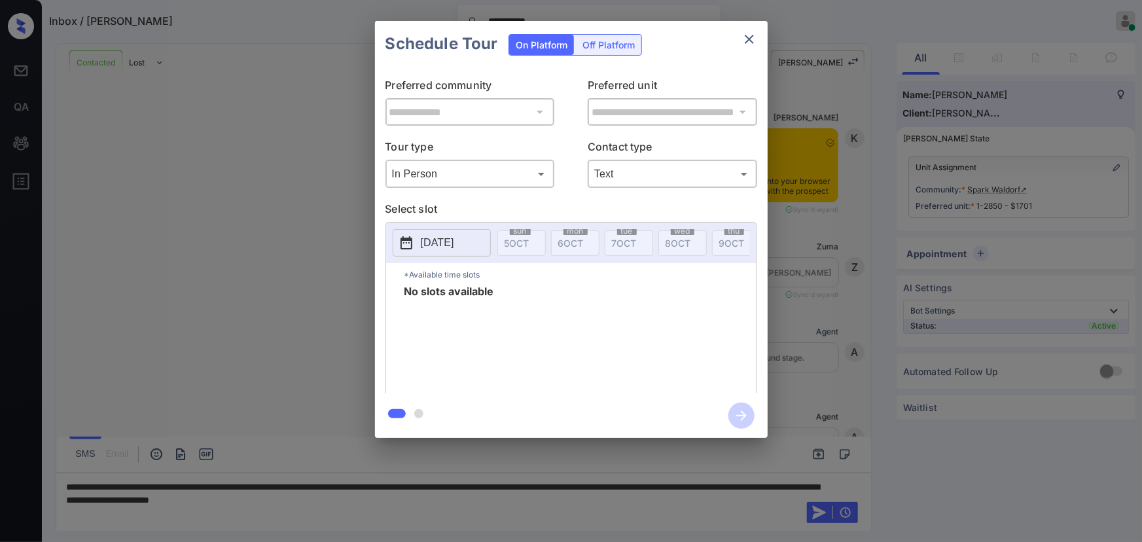
click at [449, 242] on p "[DATE]" at bounding box center [437, 243] width 33 height 16
click at [750, 37] on icon "close" at bounding box center [750, 39] width 16 height 16
click at [433, 172] on body "**********" at bounding box center [571, 271] width 1142 height 542
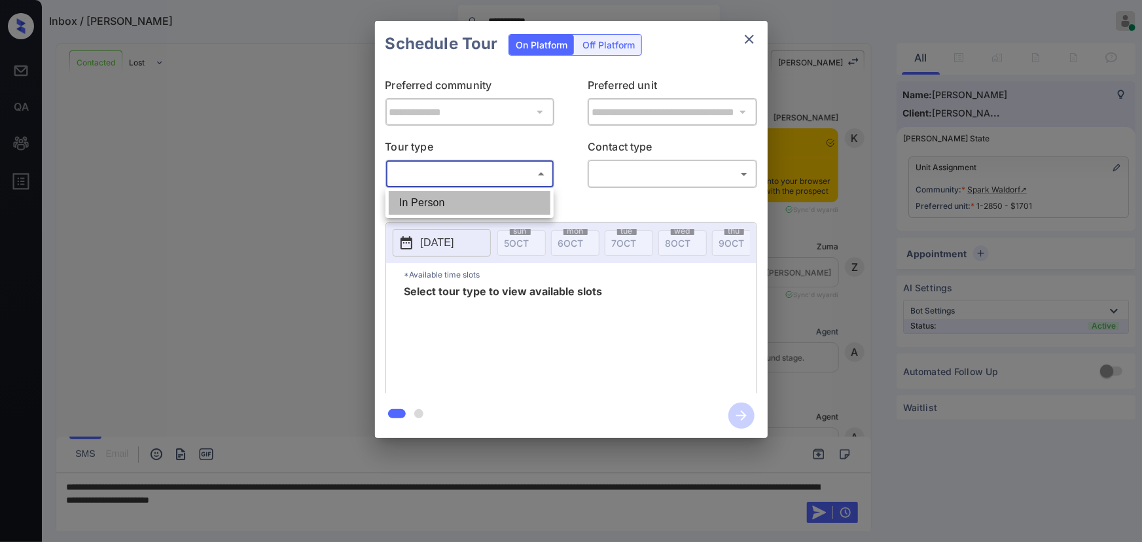
drag, startPoint x: 443, startPoint y: 202, endPoint x: 610, endPoint y: 190, distance: 168.1
click at [446, 203] on li "In Person" at bounding box center [470, 203] width 162 height 24
type input "********"
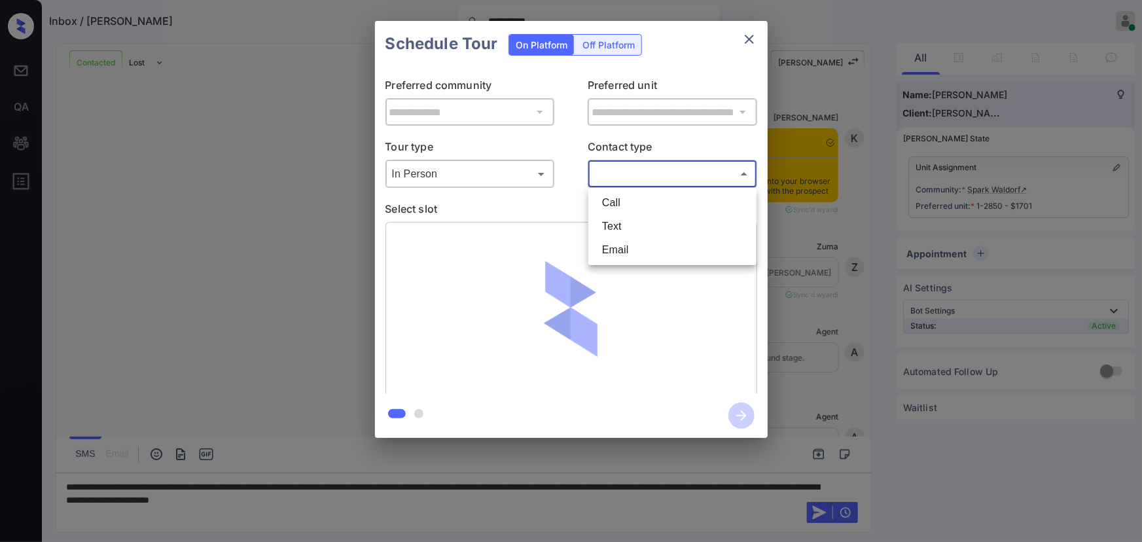
click at [653, 182] on body "**********" at bounding box center [571, 271] width 1142 height 542
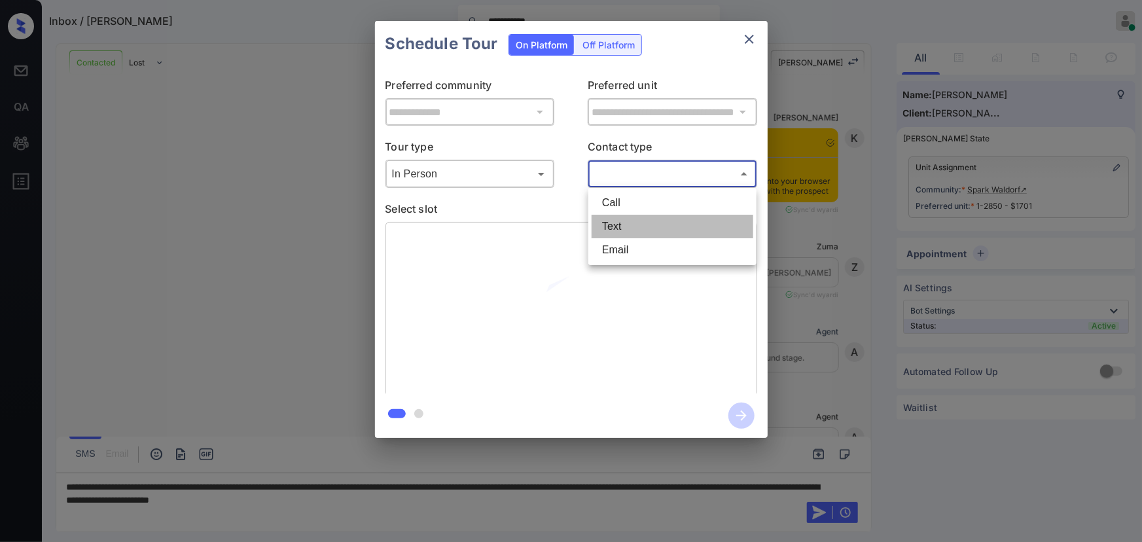
click at [620, 215] on li "Text" at bounding box center [673, 227] width 162 height 24
type input "****"
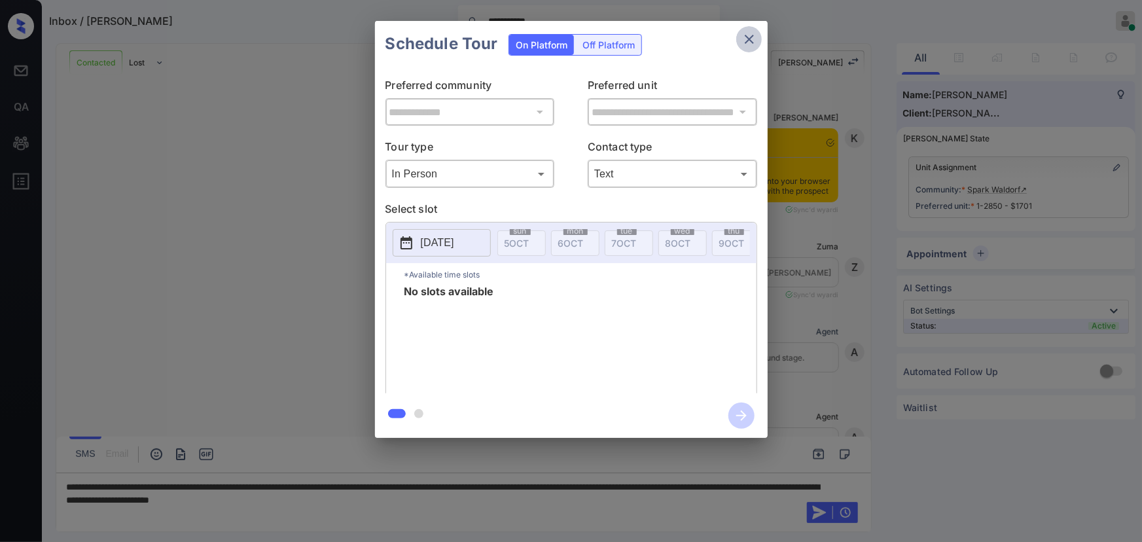
click at [748, 30] on button "close" at bounding box center [749, 39] width 26 height 26
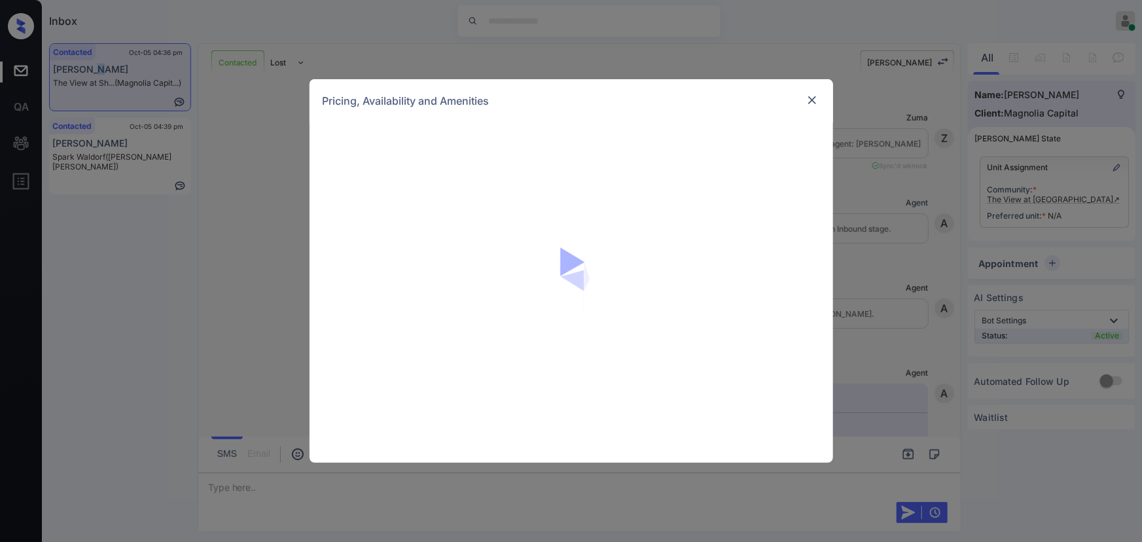
scroll to position [460, 0]
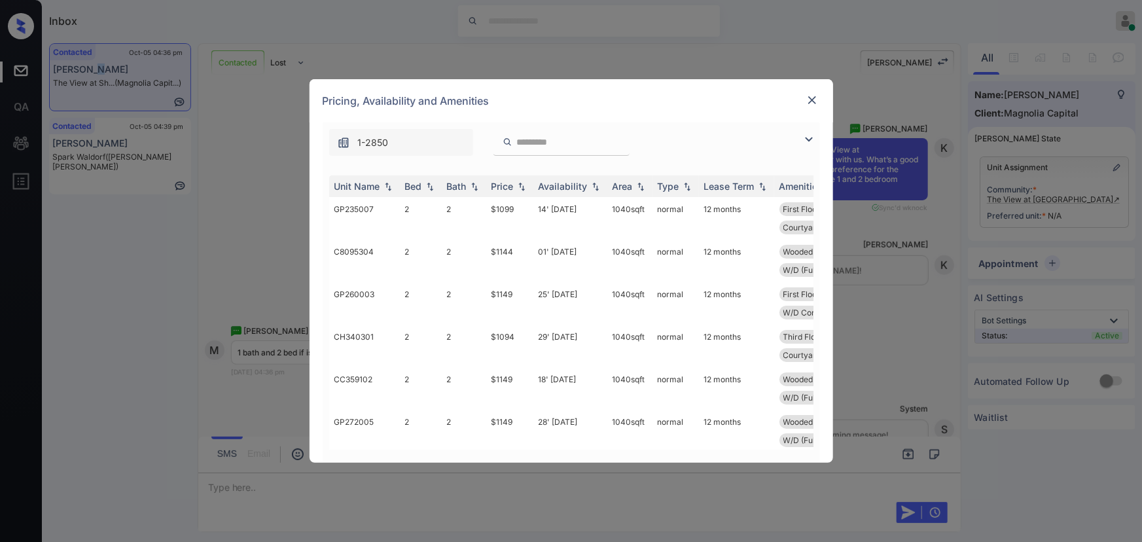
click at [810, 137] on img at bounding box center [809, 140] width 16 height 16
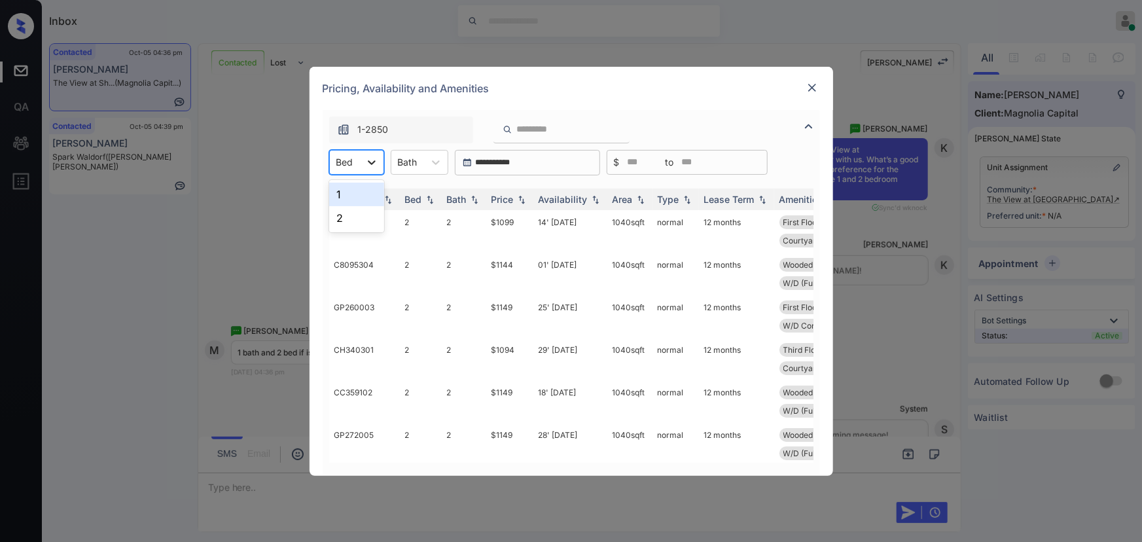
click at [372, 164] on icon at bounding box center [371, 162] width 13 height 13
drag, startPoint x: 353, startPoint y: 199, endPoint x: 443, endPoint y: 177, distance: 92.4
click at [354, 198] on div "1" at bounding box center [356, 195] width 55 height 24
click at [445, 166] on icon at bounding box center [442, 162] width 13 height 13
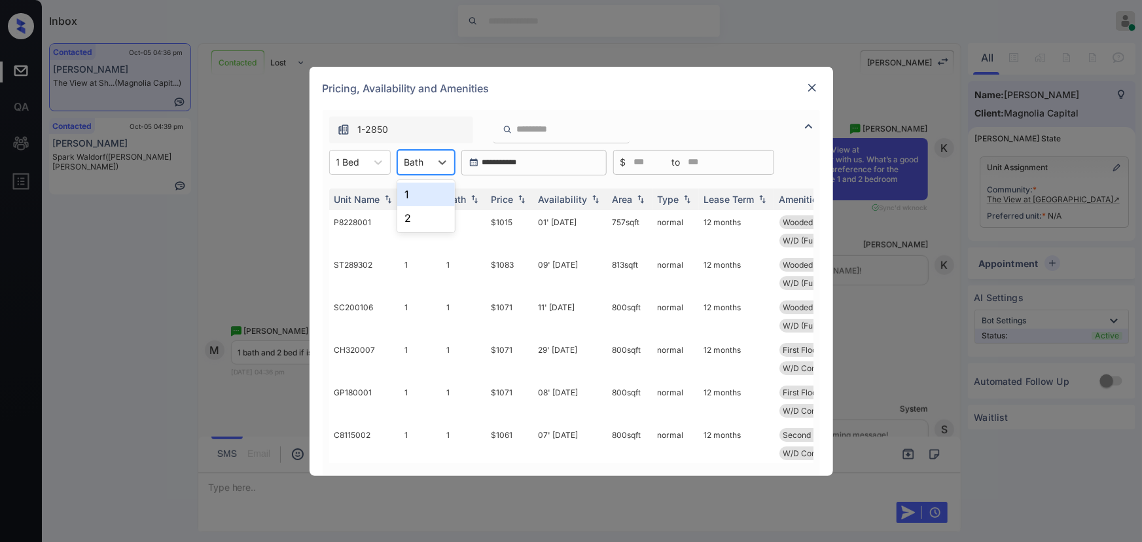
click at [428, 196] on div "1" at bounding box center [426, 195] width 58 height 24
click at [518, 203] on img at bounding box center [521, 198] width 13 height 9
click at [518, 203] on img at bounding box center [521, 199] width 13 height 10
click at [595, 223] on td "01' [DATE]" at bounding box center [571, 231] width 74 height 43
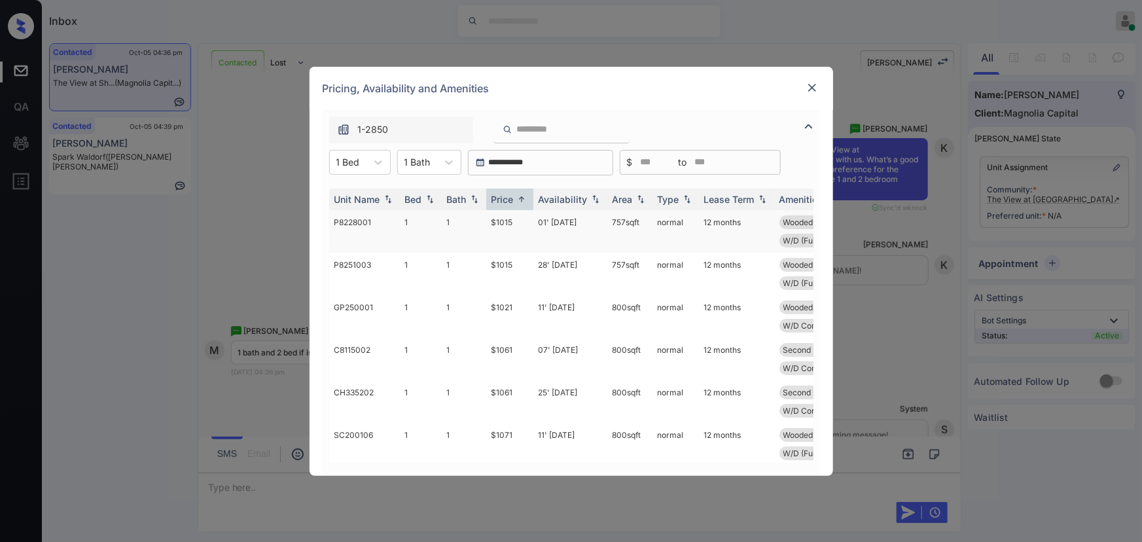
click at [595, 223] on td "01' [DATE]" at bounding box center [571, 231] width 74 height 43
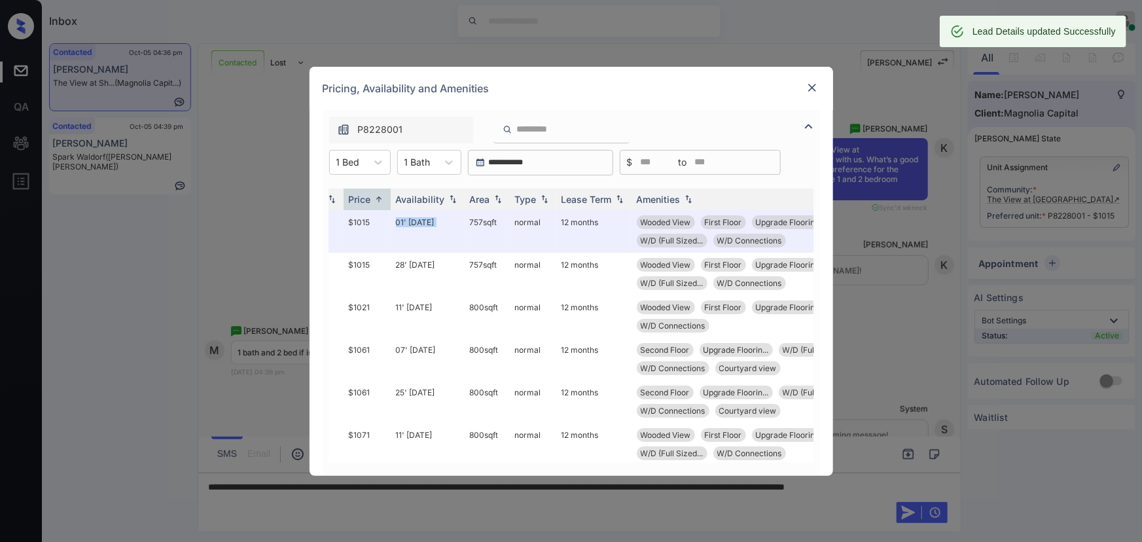
scroll to position [0, 148]
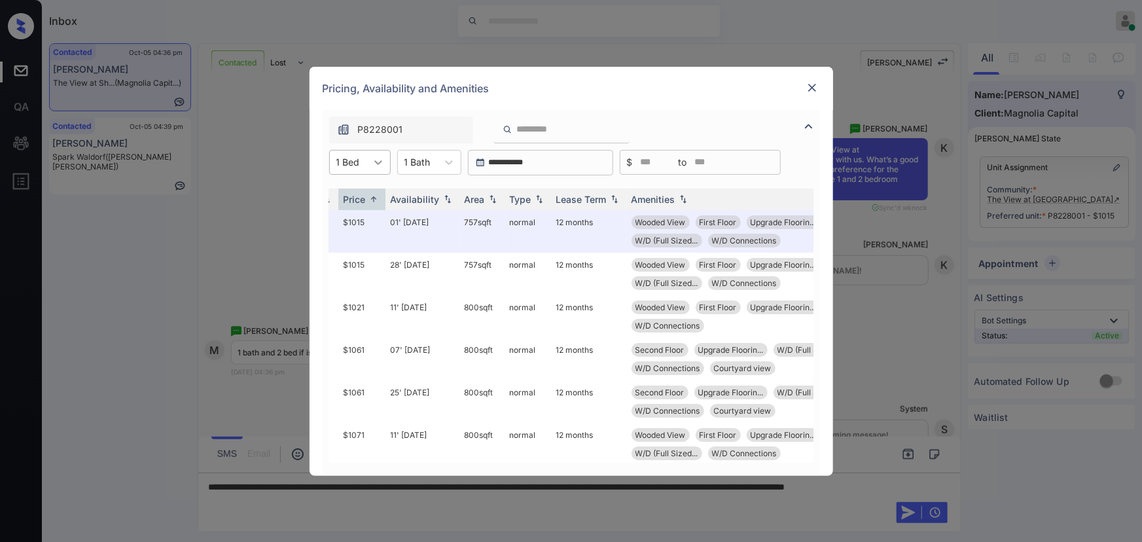
click at [381, 161] on icon at bounding box center [378, 162] width 13 height 13
click at [348, 213] on div "2" at bounding box center [360, 218] width 62 height 24
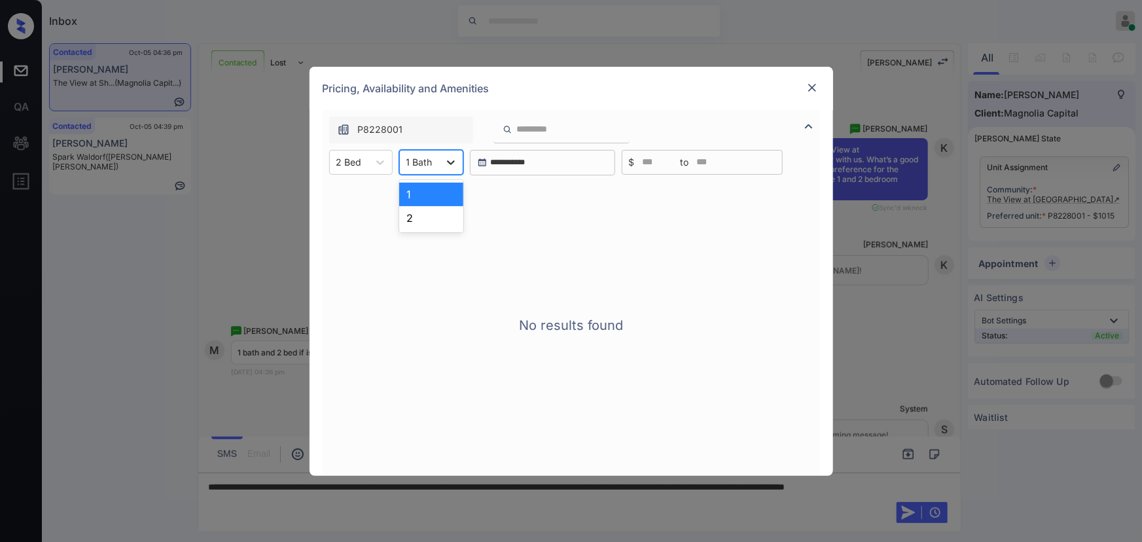
click at [456, 161] on icon at bounding box center [451, 162] width 13 height 13
click at [431, 217] on div "2" at bounding box center [431, 218] width 64 height 24
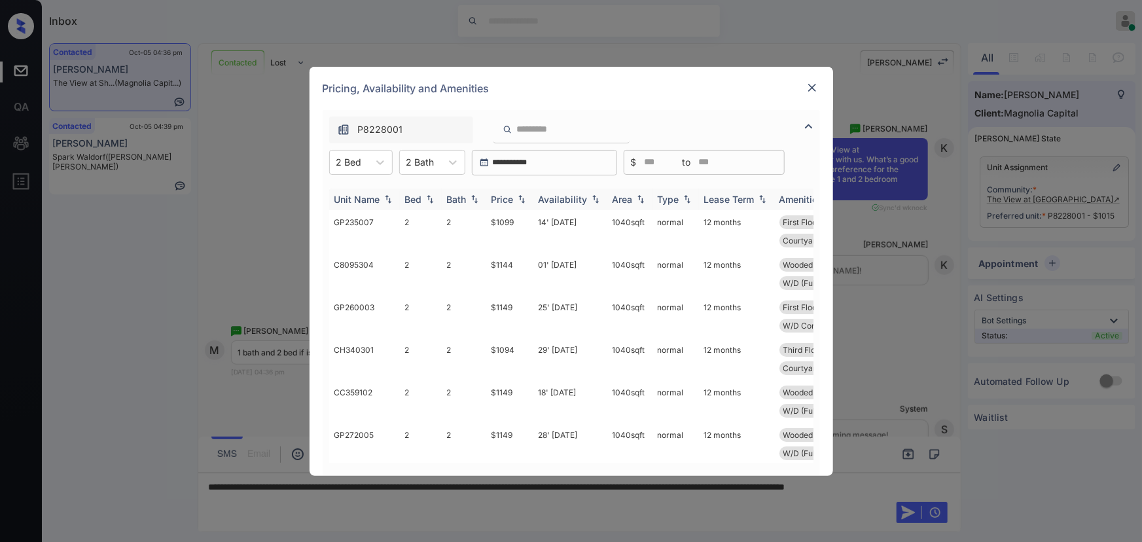
click at [511, 199] on div "Price" at bounding box center [503, 199] width 22 height 11
click at [513, 199] on div "Price" at bounding box center [503, 199] width 22 height 11
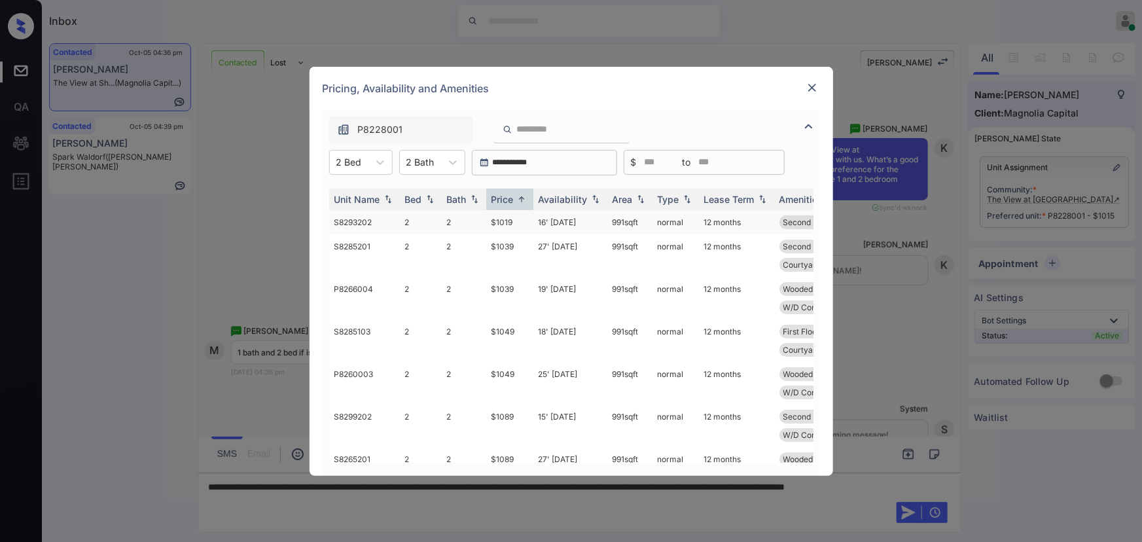
click at [507, 224] on td "$1019" at bounding box center [509, 222] width 47 height 24
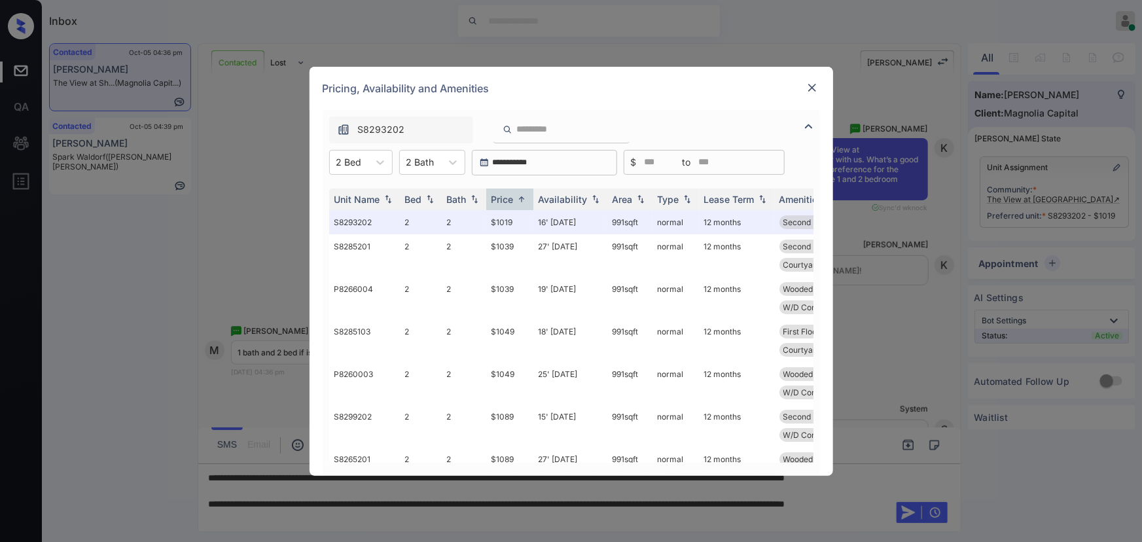
drag, startPoint x: 808, startPoint y: 75, endPoint x: 808, endPoint y: 85, distance: 9.8
click at [809, 75] on div "Pricing, Availability and Amenities" at bounding box center [572, 88] width 524 height 43
click at [809, 88] on img at bounding box center [812, 87] width 13 height 13
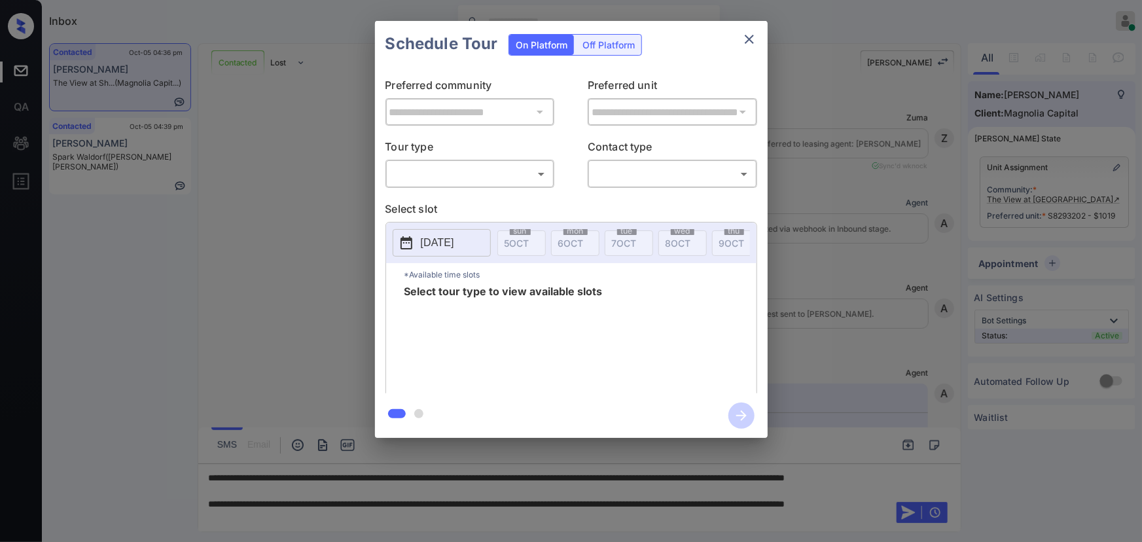
click at [1052, 262] on div "**********" at bounding box center [571, 229] width 1142 height 459
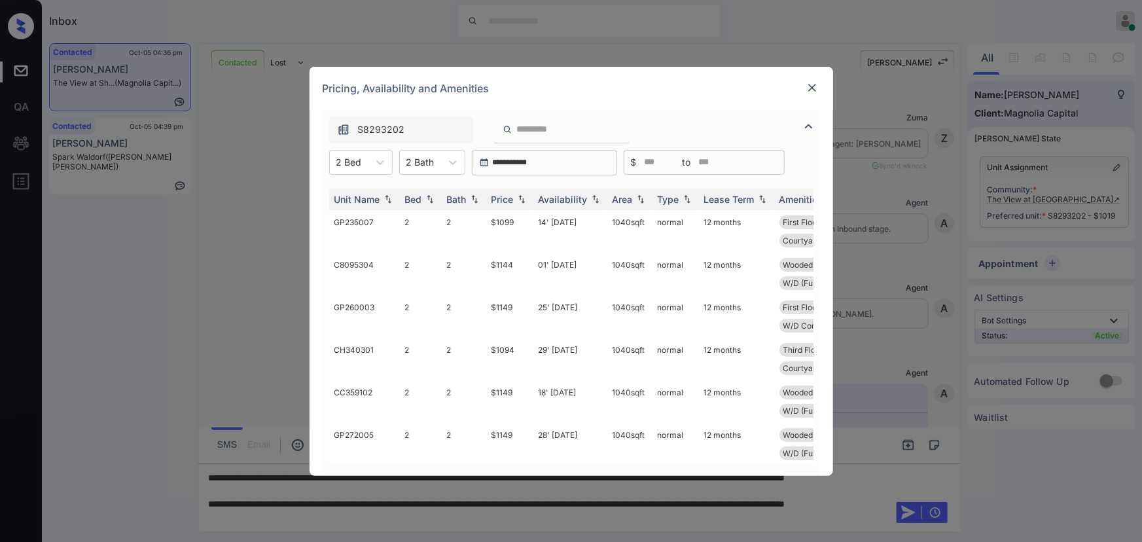
scroll to position [869, 0]
click at [812, 86] on img at bounding box center [812, 87] width 13 height 13
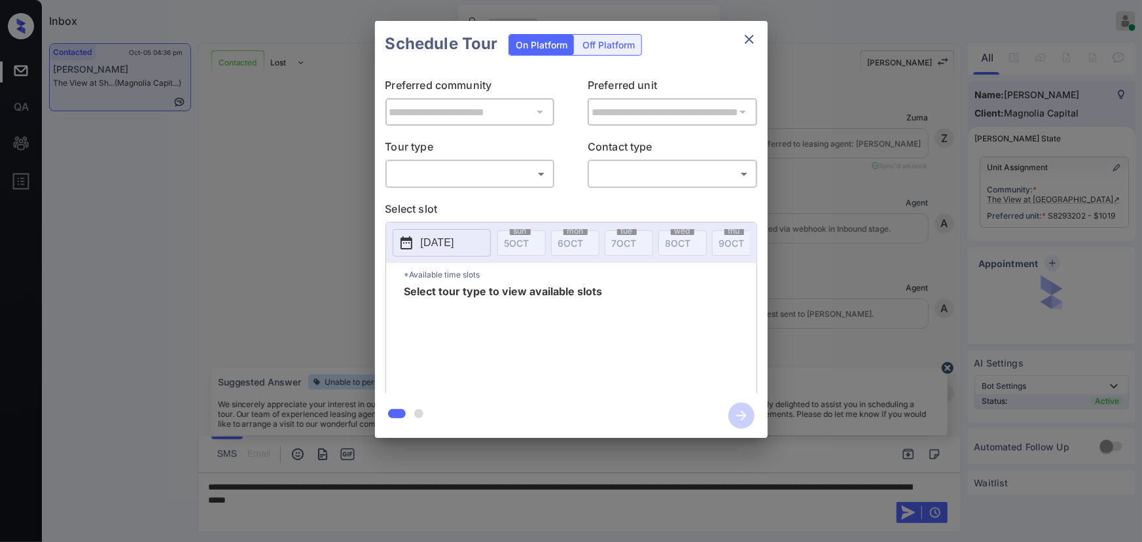
scroll to position [869, 0]
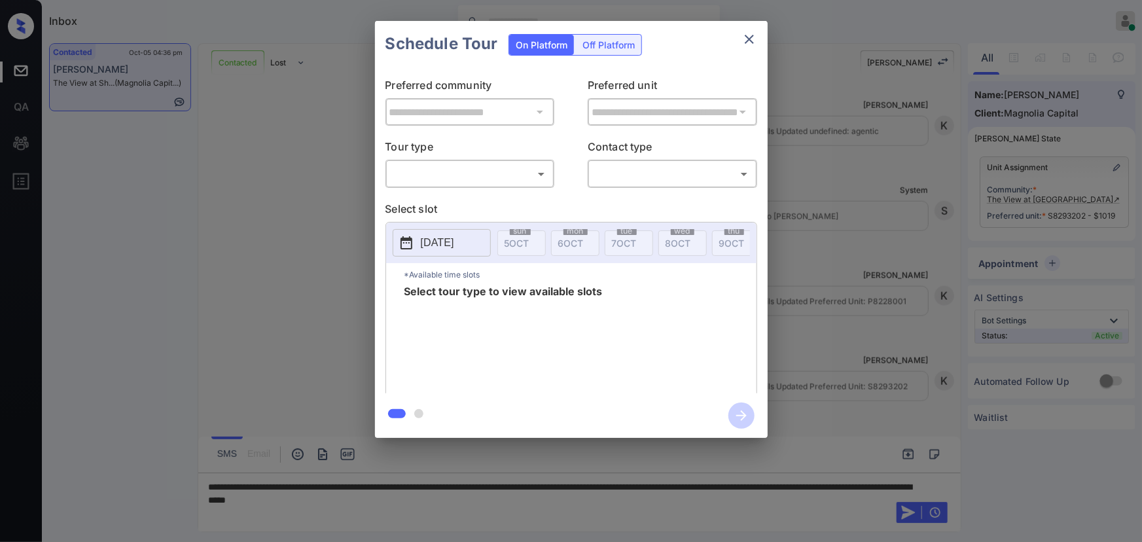
click at [482, 173] on body "Inbox [PERSON_NAME] Online Set yourself offline Set yourself on break Profile S…" at bounding box center [571, 271] width 1142 height 542
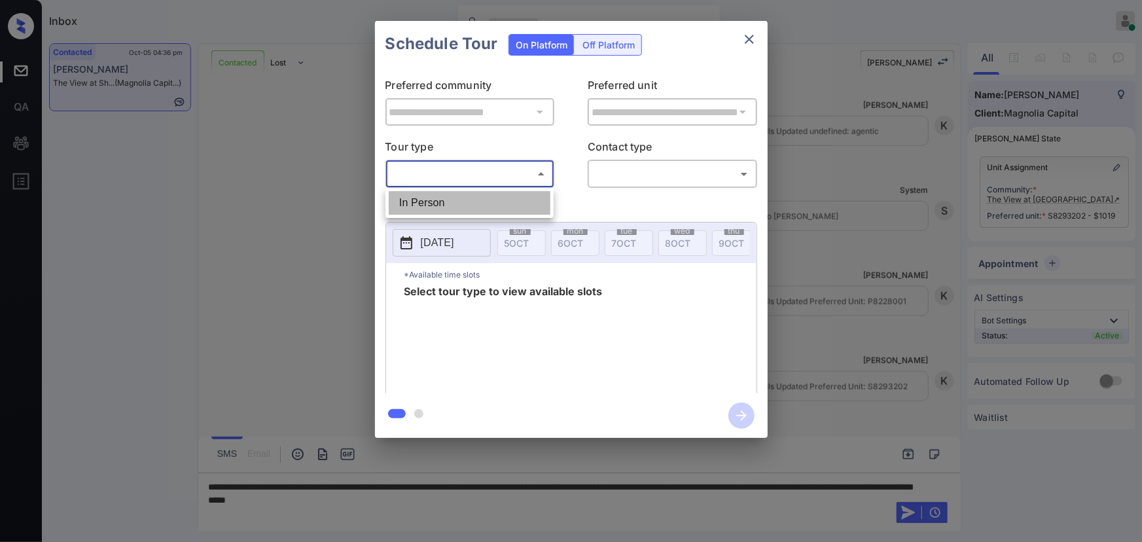
drag, startPoint x: 475, startPoint y: 206, endPoint x: 595, endPoint y: 195, distance: 120.3
click at [478, 206] on li "In Person" at bounding box center [470, 203] width 162 height 24
type input "********"
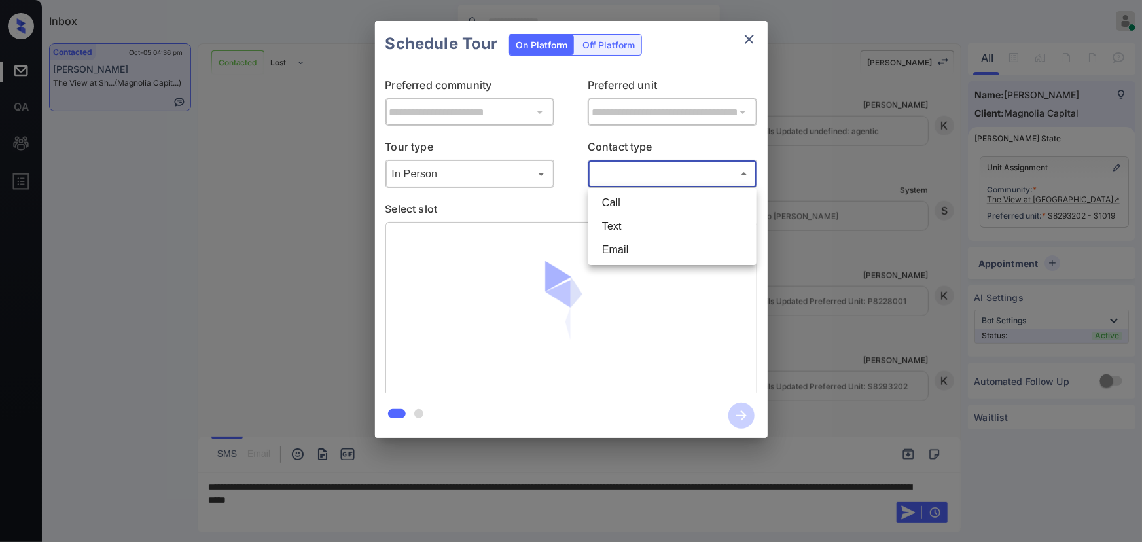
click at [640, 178] on body "Inbox [PERSON_NAME] Online Set yourself offline Set yourself on break Profile S…" at bounding box center [571, 271] width 1142 height 542
click at [641, 229] on li "Text" at bounding box center [673, 227] width 162 height 24
type input "****"
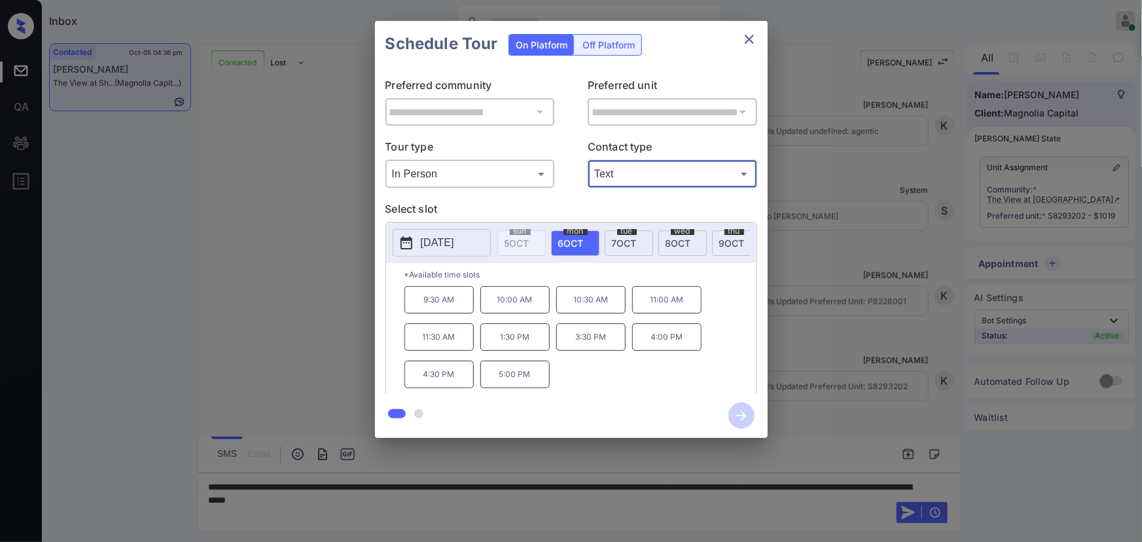
click at [581, 240] on span "6 OCT" at bounding box center [571, 243] width 26 height 11
drag, startPoint x: 532, startPoint y: 380, endPoint x: 565, endPoint y: 299, distance: 87.2
click at [565, 299] on div "9:30 AM 10:00 AM 10:30 AM 11:00 AM 11:30 AM 1:30 PM 3:30 PM 4:00 PM 4:30 PM 5:0…" at bounding box center [581, 338] width 352 height 105
copy div "10:30 AM 11:00 AM 11:30 AM 1:30 PM 3:30 PM 4:00 PM 4:30 PM 5:00 PM"
click at [505, 499] on div at bounding box center [571, 271] width 1142 height 542
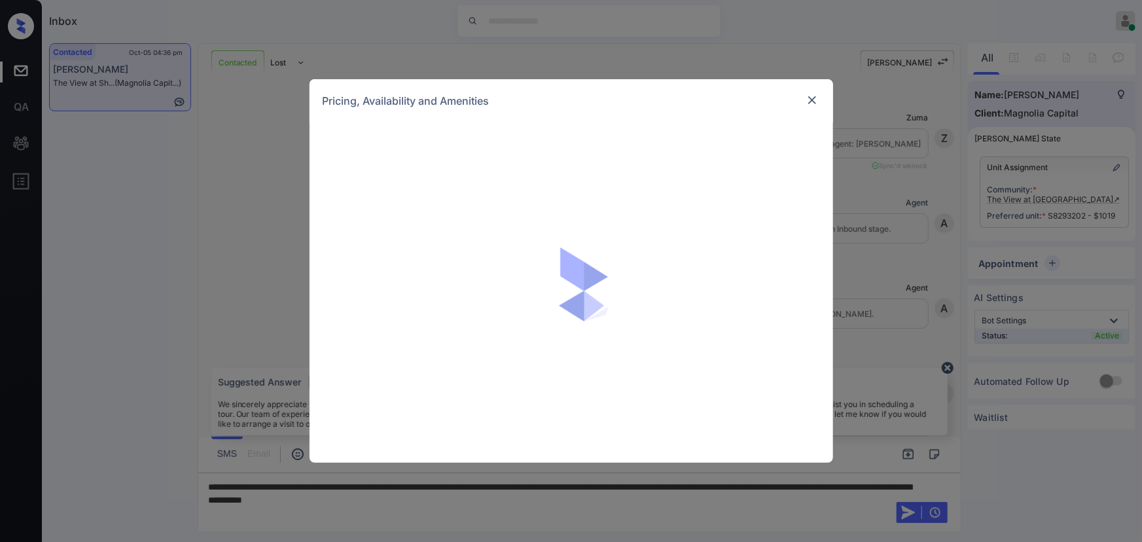
scroll to position [670, 0]
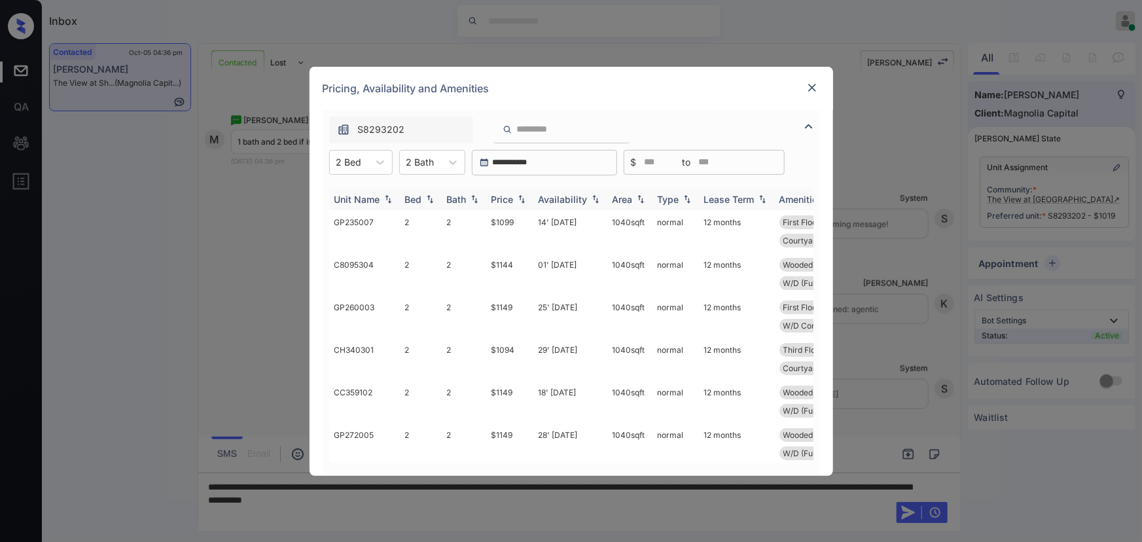
click at [532, 196] on th "Price" at bounding box center [509, 200] width 47 height 22
click at [524, 197] on img at bounding box center [521, 199] width 13 height 10
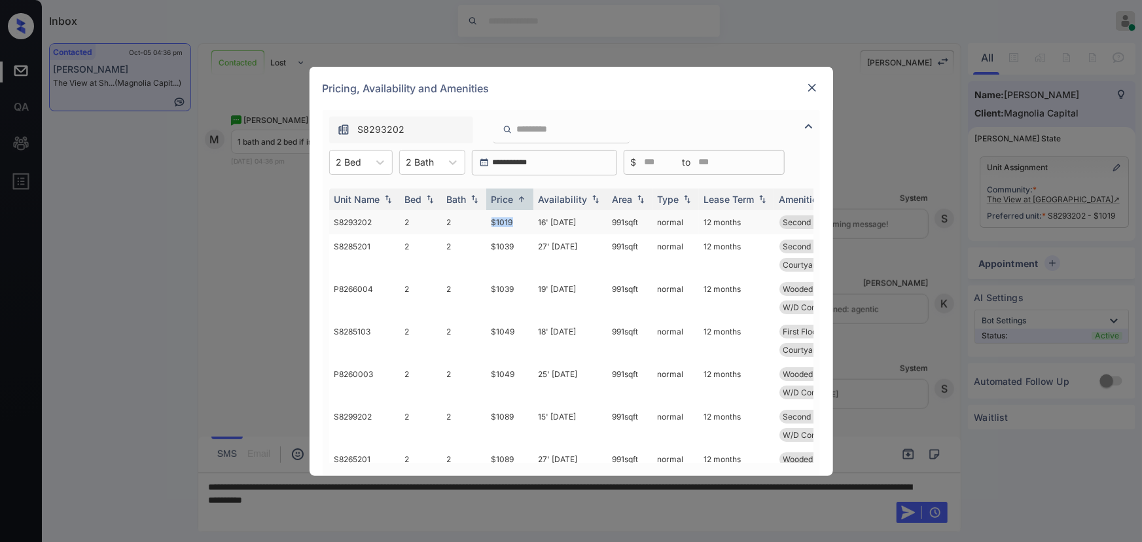
drag, startPoint x: 512, startPoint y: 218, endPoint x: 491, endPoint y: 216, distance: 21.0
click at [491, 216] on td "$1019" at bounding box center [509, 222] width 47 height 24
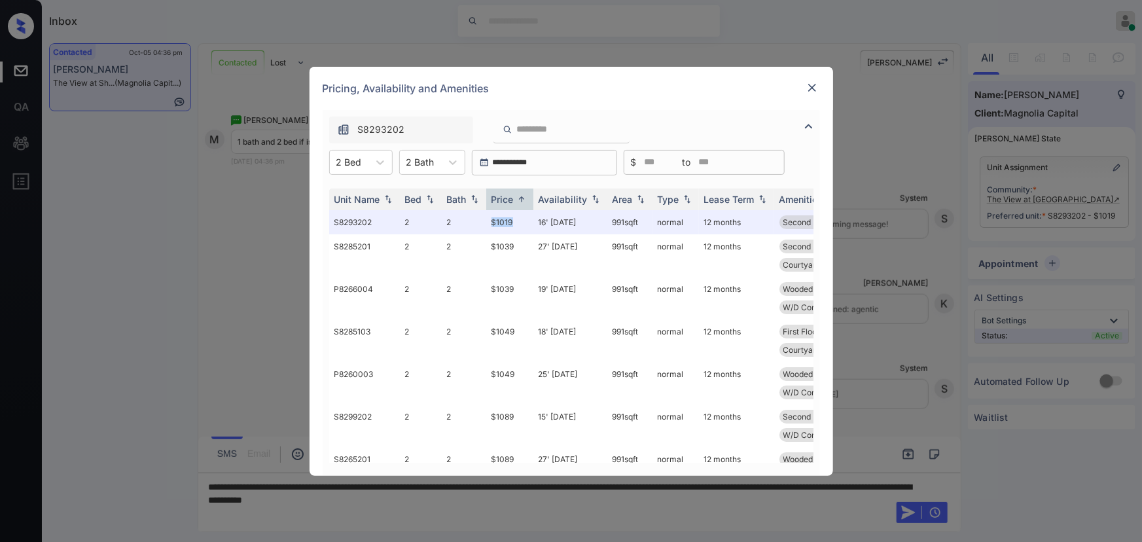
click at [814, 86] on img at bounding box center [812, 87] width 13 height 13
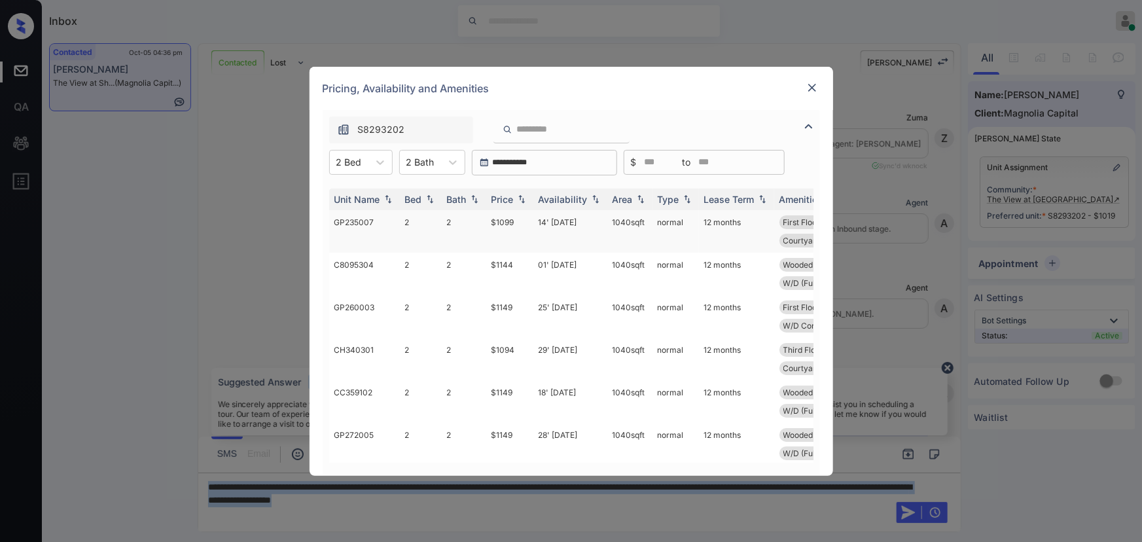
scroll to position [670, 0]
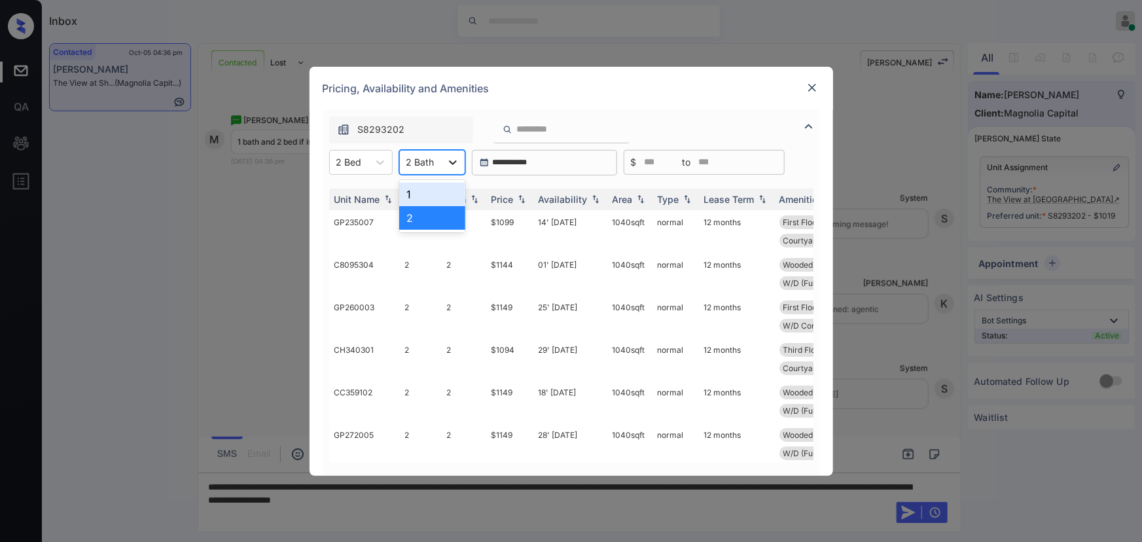
click at [449, 162] on icon at bounding box center [453, 162] width 8 height 5
click at [425, 190] on div "1" at bounding box center [432, 195] width 66 height 24
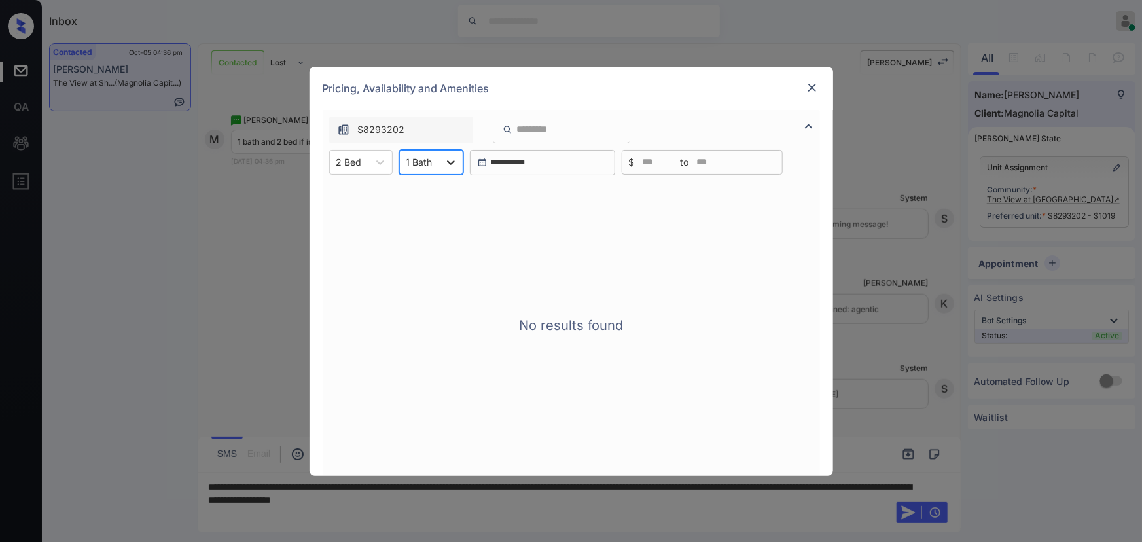
click at [452, 162] on icon at bounding box center [451, 162] width 8 height 5
click at [416, 219] on div "2" at bounding box center [431, 218] width 64 height 24
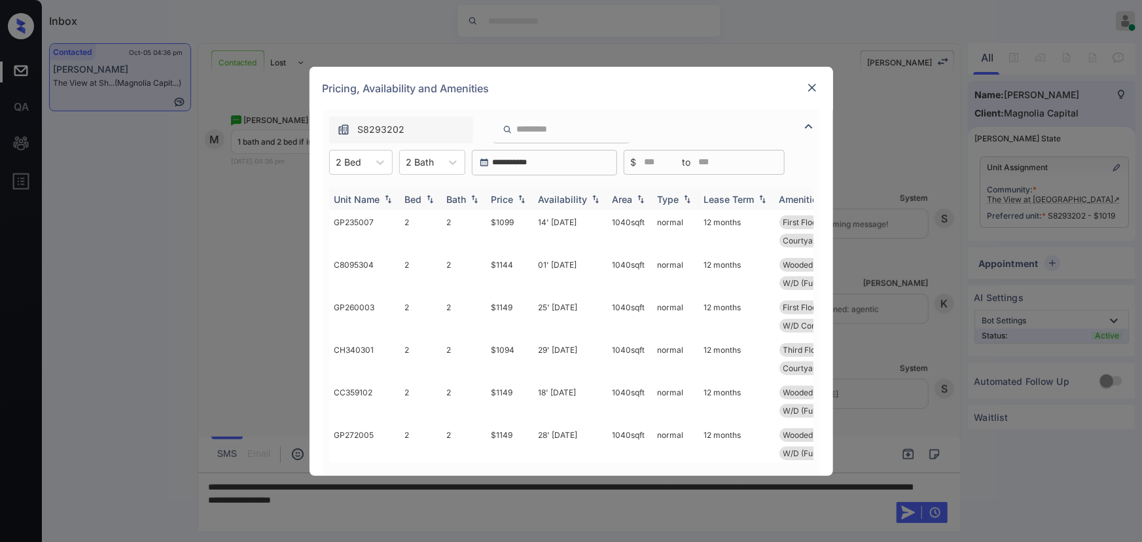
click at [517, 201] on img at bounding box center [521, 198] width 13 height 9
click at [517, 200] on img at bounding box center [521, 199] width 13 height 10
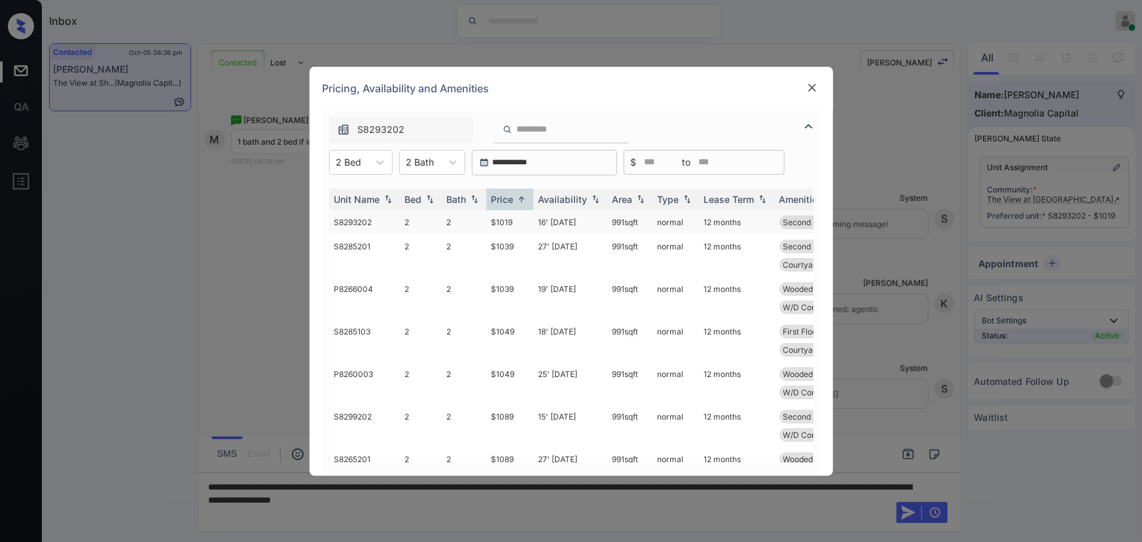
copy td "991 sqft"
drag, startPoint x: 642, startPoint y: 223, endPoint x: 608, endPoint y: 223, distance: 34.0
click at [608, 223] on td "991 sqft" at bounding box center [630, 222] width 45 height 24
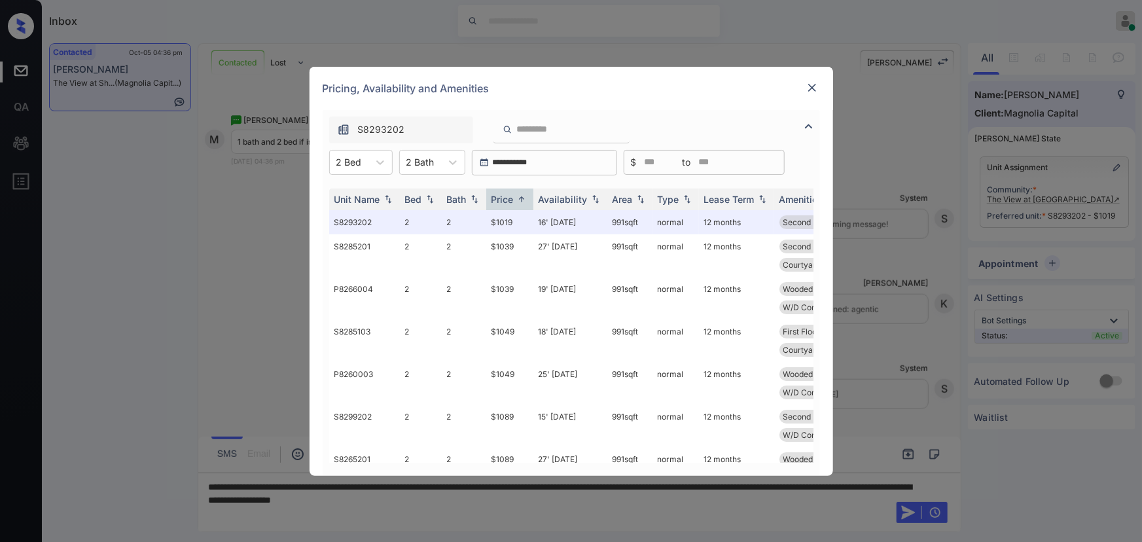
click at [811, 86] on img at bounding box center [812, 87] width 13 height 13
